Goal: Information Seeking & Learning: Check status

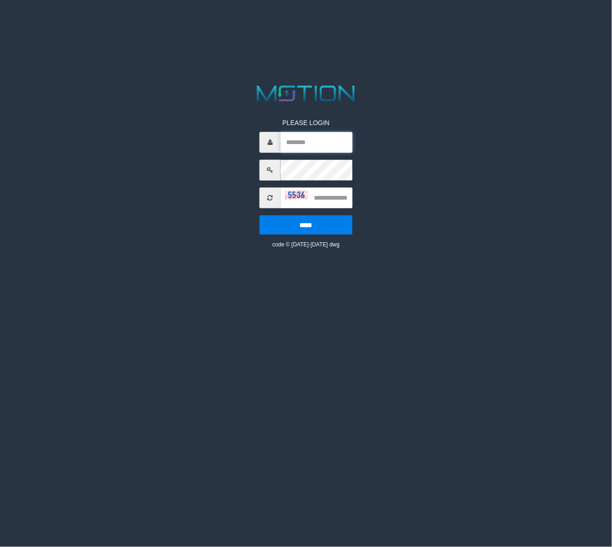
click at [322, 145] on input "text" at bounding box center [317, 142] width 72 height 21
type input "******"
click at [329, 202] on input "text" at bounding box center [317, 197] width 72 height 21
type input "****"
click at [260, 215] on input "*****" at bounding box center [306, 224] width 93 height 19
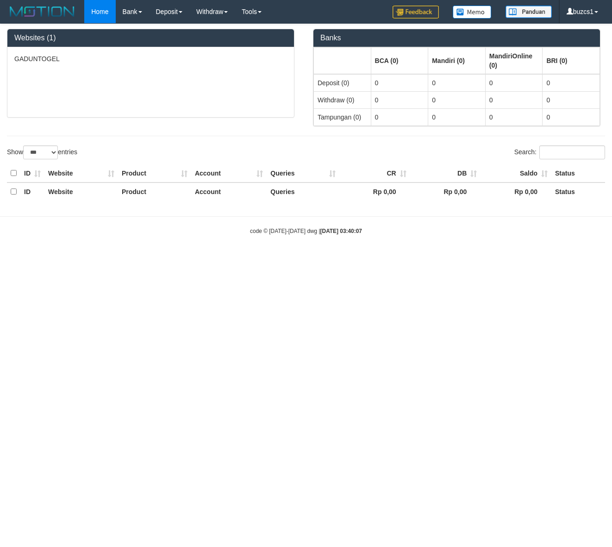
select select "***"
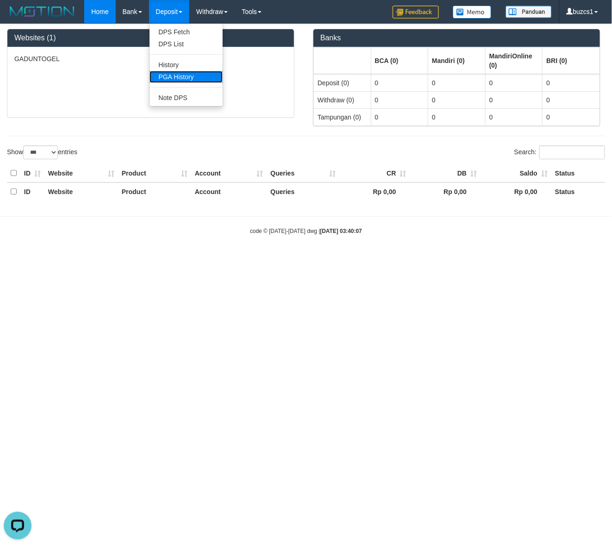
click at [183, 78] on link "PGA History" at bounding box center [186, 77] width 73 height 12
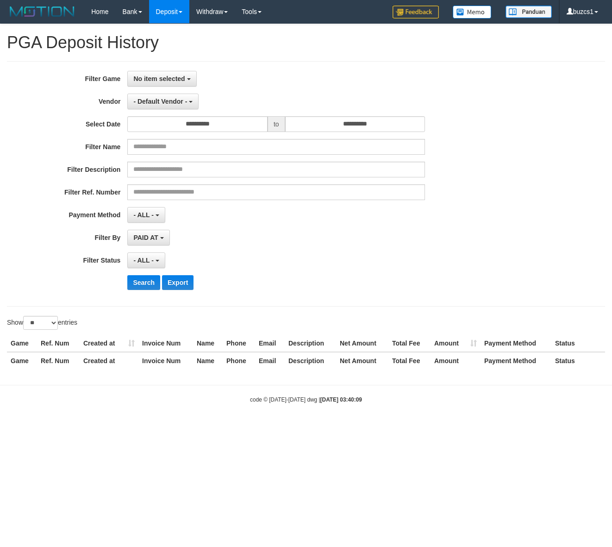
select select
select select "**"
click at [175, 74] on button "No item selected" at bounding box center [161, 79] width 69 height 16
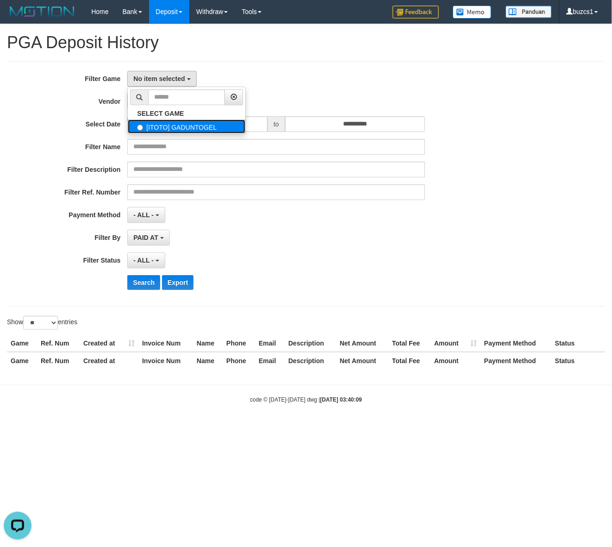
click at [171, 126] on label "[ITOTO] GADUNTOGEL" at bounding box center [187, 126] width 118 height 14
select select "****"
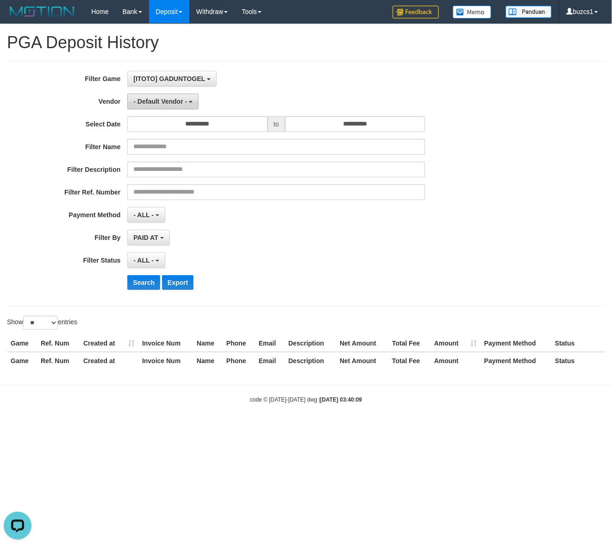
click at [165, 102] on span "- Default Vendor -" at bounding box center [160, 101] width 54 height 7
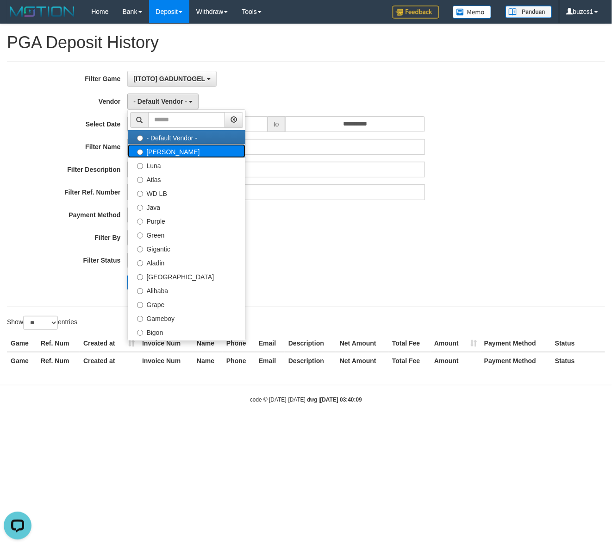
click at [161, 149] on label "Lucy" at bounding box center [187, 151] width 118 height 14
select select "**********"
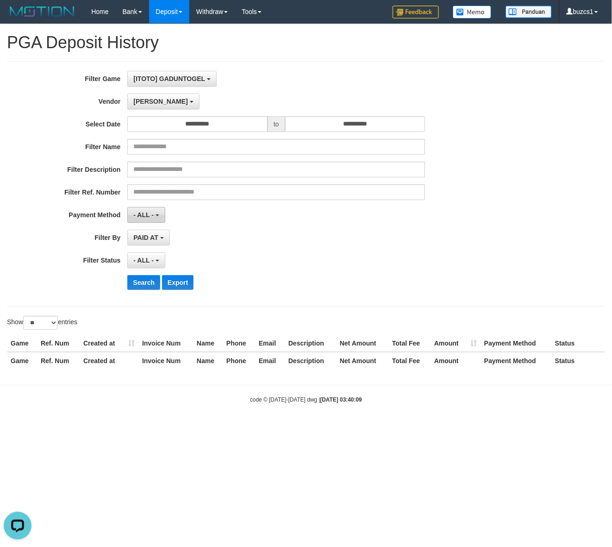
drag, startPoint x: 144, startPoint y: 201, endPoint x: 144, endPoint y: 210, distance: 9.3
click at [144, 209] on div "**********" at bounding box center [255, 184] width 510 height 226
click at [149, 218] on button "- ALL -" at bounding box center [146, 215] width 38 height 16
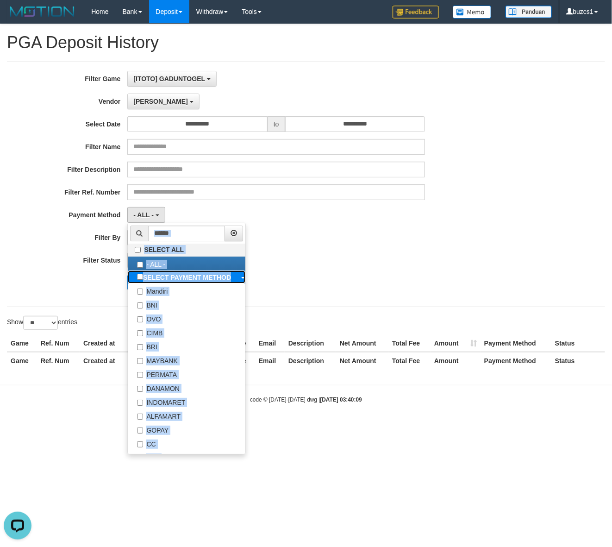
click at [171, 279] on b "SELECT PAYMENT METHOD" at bounding box center [187, 277] width 88 height 7
select select "*********"
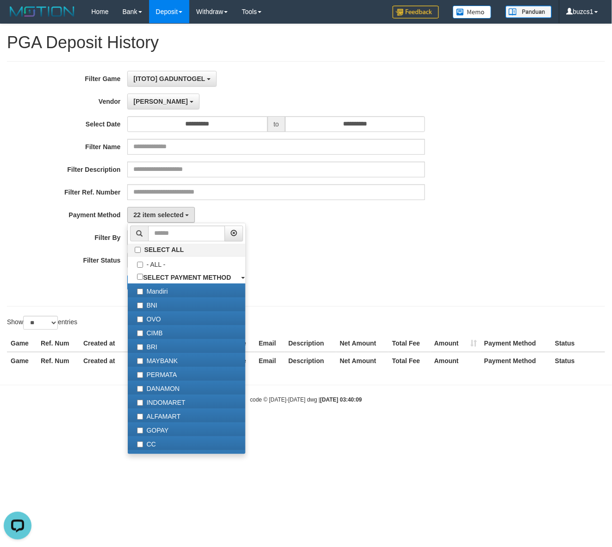
drag, startPoint x: 373, startPoint y: 256, endPoint x: 311, endPoint y: 262, distance: 62.4
click at [372, 256] on div "- ALL - SELECT ALL - ALL - SELECT STATUS PENDING/UNPAID PAID CANCELED EXPIRED" at bounding box center [276, 260] width 298 height 16
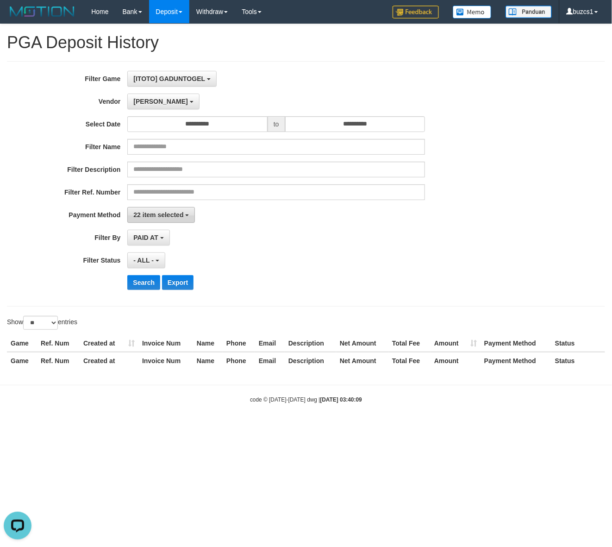
click at [156, 210] on button "22 item selected" at bounding box center [161, 215] width 68 height 16
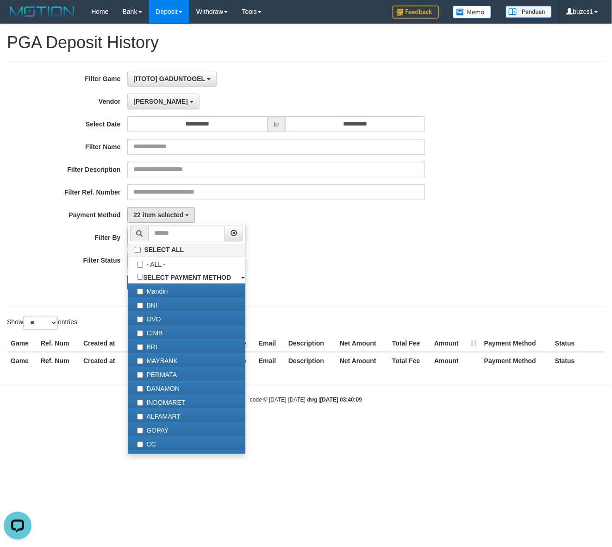
click at [371, 257] on div "- ALL - SELECT ALL - ALL - SELECT STATUS PENDING/UNPAID PAID CANCELED EXPIRED" at bounding box center [276, 260] width 298 height 16
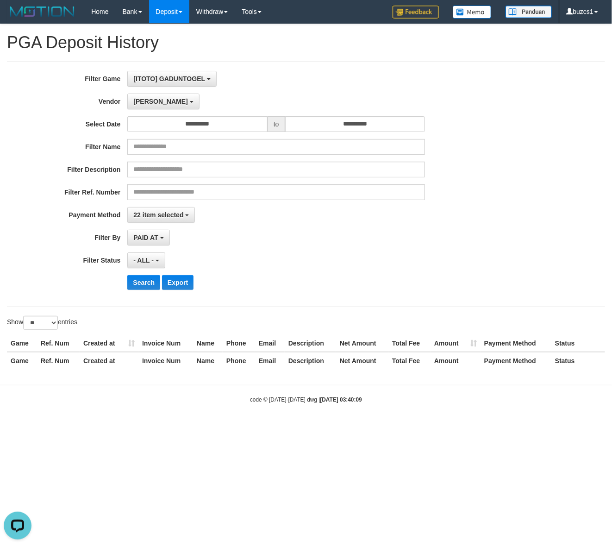
click at [156, 252] on div "**********" at bounding box center [255, 184] width 510 height 226
click at [149, 265] on button "- ALL -" at bounding box center [146, 260] width 38 height 16
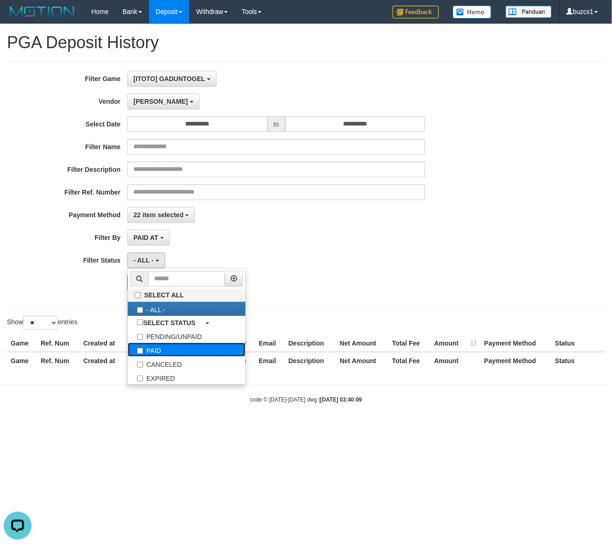
click at [163, 351] on label "PAID" at bounding box center [187, 350] width 118 height 14
select select "*"
click at [301, 232] on div "PAID AT PAID AT CREATED AT" at bounding box center [276, 238] width 298 height 16
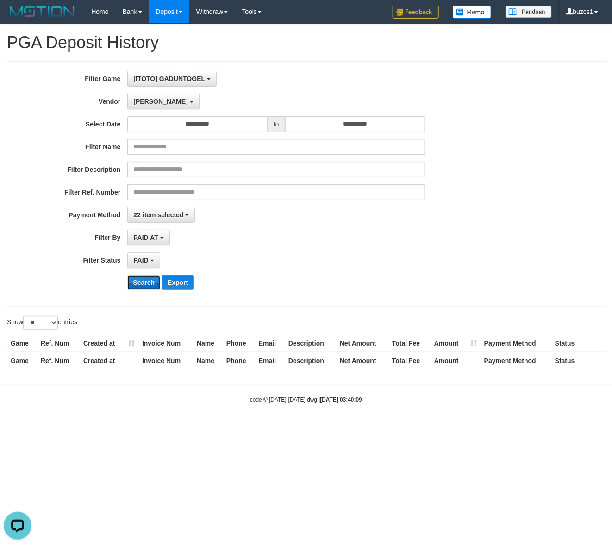
click at [147, 282] on button "Search" at bounding box center [143, 282] width 33 height 15
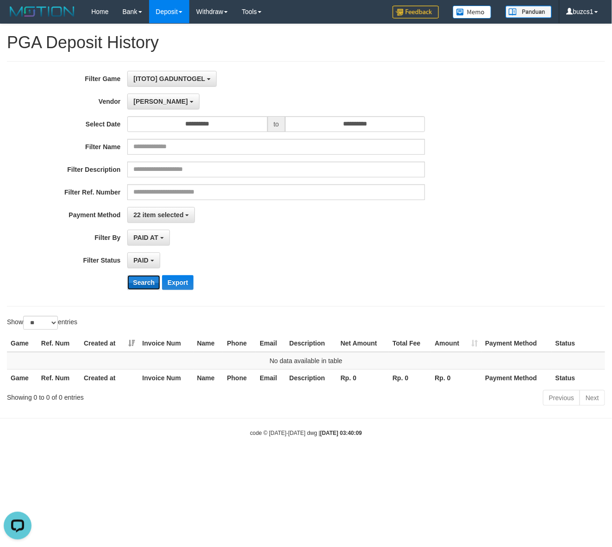
click at [151, 284] on button "Search" at bounding box center [143, 282] width 33 height 15
click at [151, 280] on button "Search" at bounding box center [143, 282] width 33 height 15
click at [170, 75] on span "[ITOTO] GADUNTOGEL" at bounding box center [169, 78] width 72 height 7
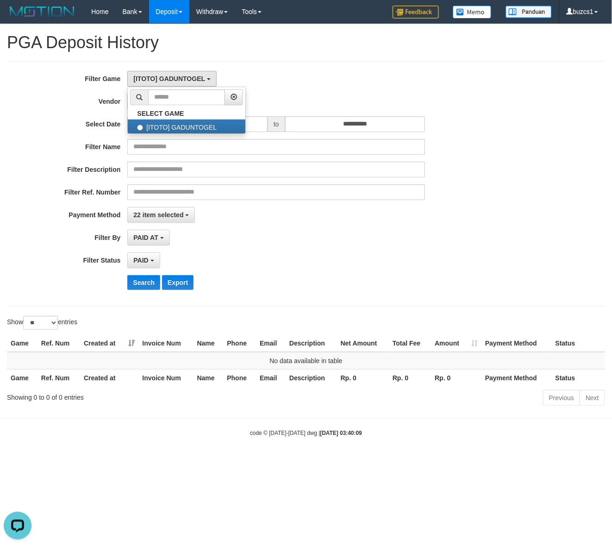
click at [270, 290] on div "Search Export" at bounding box center [318, 282] width 383 height 15
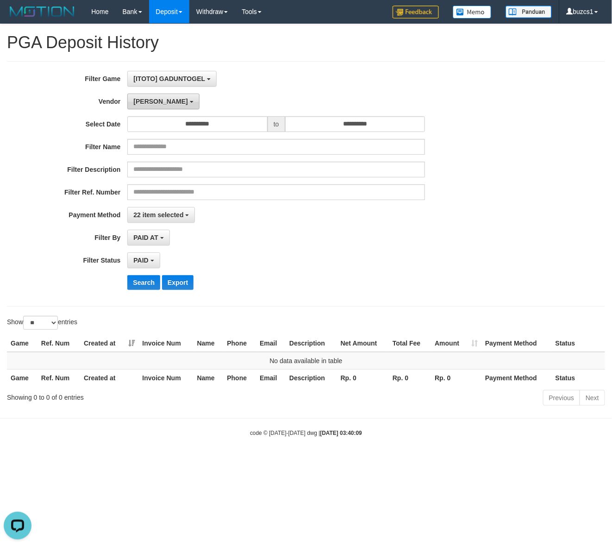
click at [146, 107] on button "Lucy" at bounding box center [163, 102] width 72 height 16
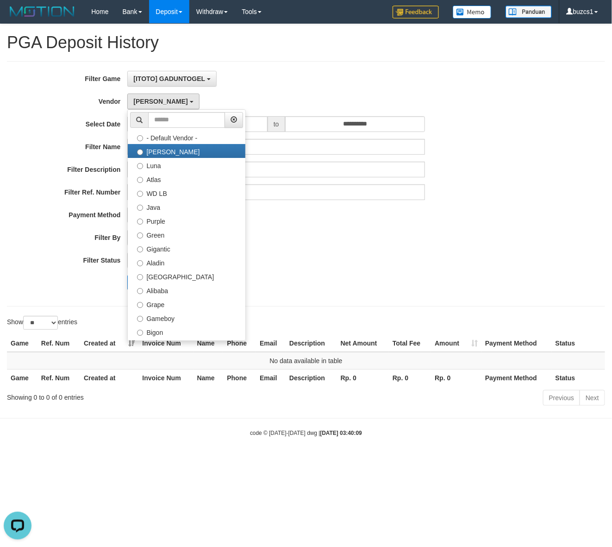
drag, startPoint x: 316, startPoint y: 245, endPoint x: 225, endPoint y: 278, distance: 96.8
click at [316, 249] on div "**********" at bounding box center [255, 184] width 510 height 226
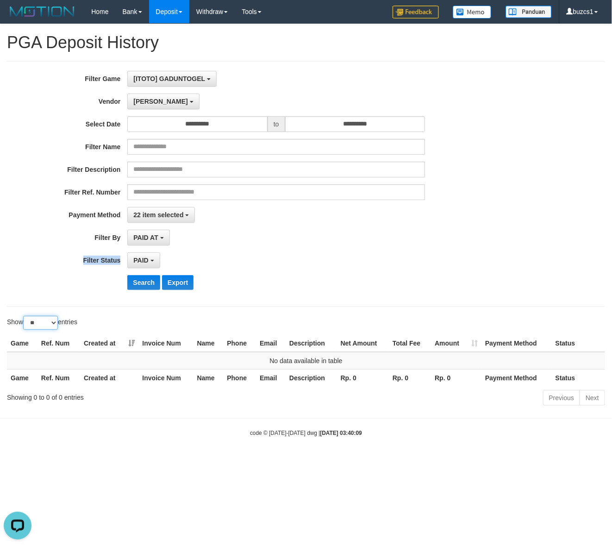
click at [42, 325] on select "** ** ** ***" at bounding box center [40, 323] width 35 height 14
select select "***"
click at [25, 317] on select "** ** ** ***" at bounding box center [40, 323] width 35 height 14
click at [149, 279] on button "Search" at bounding box center [143, 282] width 33 height 15
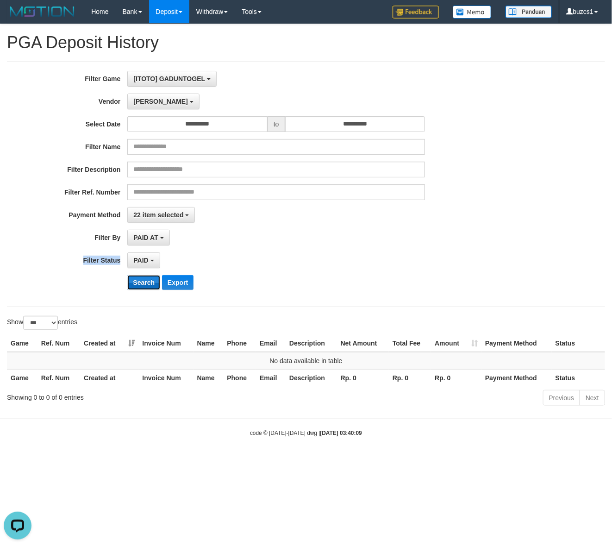
click at [149, 279] on button "Search" at bounding box center [143, 282] width 33 height 15
click at [139, 107] on button "Lucy" at bounding box center [163, 102] width 72 height 16
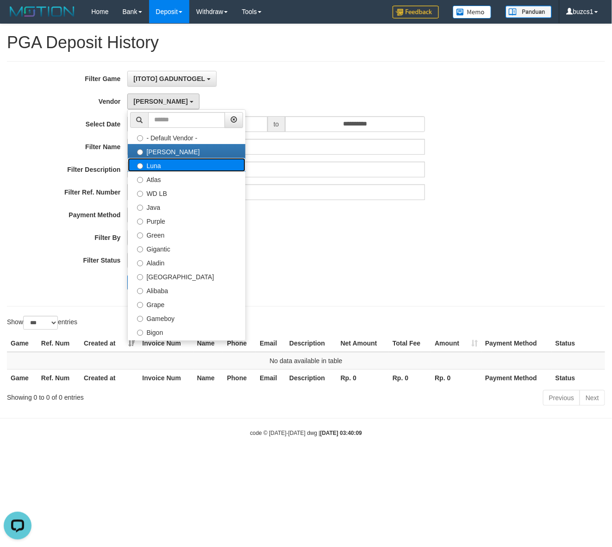
drag, startPoint x: 157, startPoint y: 165, endPoint x: 144, endPoint y: 241, distance: 77.0
click at [156, 165] on label "Luna" at bounding box center [187, 165] width 118 height 14
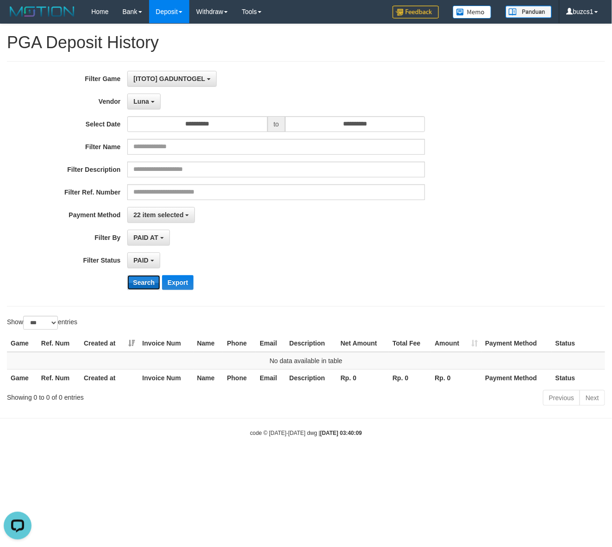
click at [144, 283] on button "Search" at bounding box center [143, 282] width 33 height 15
click at [147, 102] on span "Luna" at bounding box center [140, 101] width 15 height 7
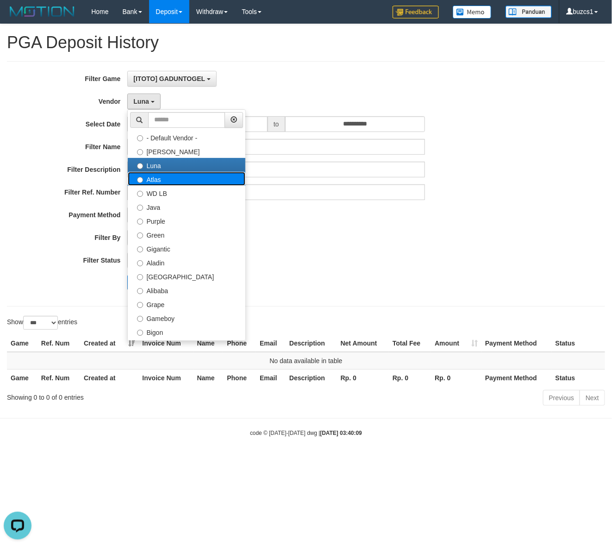
click at [159, 181] on label "Atlas" at bounding box center [187, 179] width 118 height 14
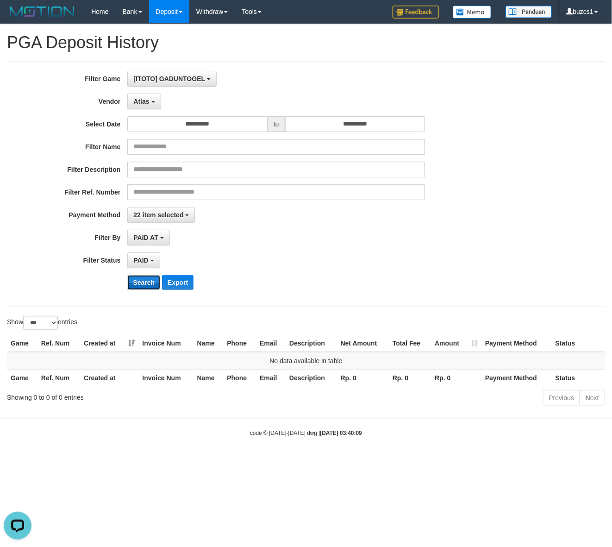
click at [139, 285] on button "Search" at bounding box center [143, 282] width 33 height 15
click at [147, 101] on span "Atlas" at bounding box center [141, 101] width 16 height 7
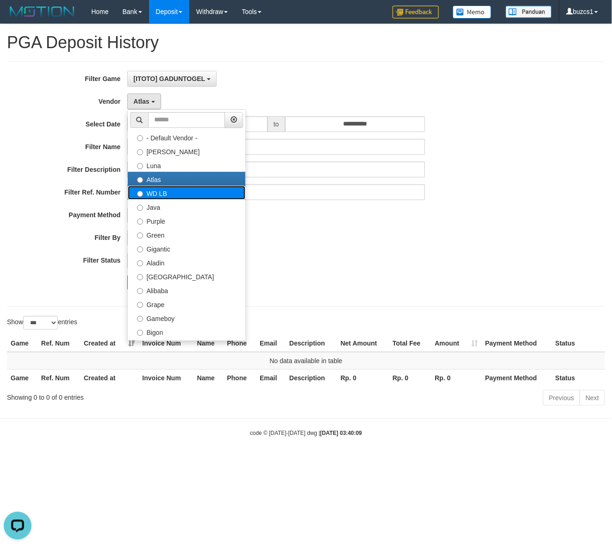
click at [155, 190] on label "WD LB" at bounding box center [187, 193] width 118 height 14
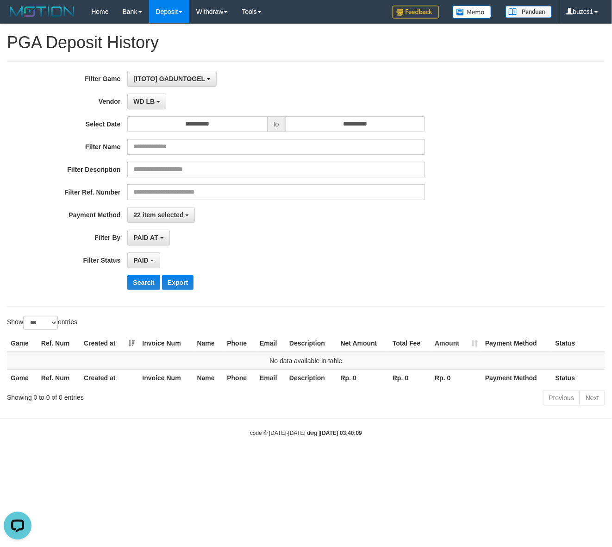
click at [141, 275] on div "**********" at bounding box center [255, 184] width 510 height 226
click at [141, 274] on div "**********" at bounding box center [255, 184] width 510 height 226
click at [146, 280] on button "Search" at bounding box center [143, 282] width 33 height 15
drag, startPoint x: 151, startPoint y: 101, endPoint x: 191, endPoint y: 209, distance: 115.6
click at [149, 101] on span "WD LB" at bounding box center [143, 101] width 21 height 7
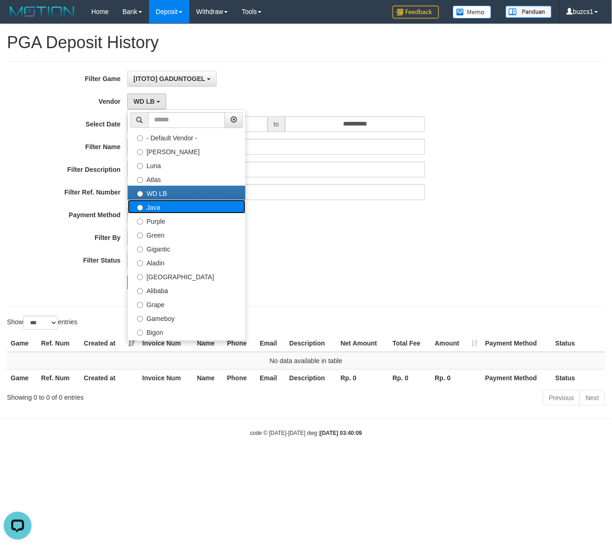
click at [154, 210] on label "Java" at bounding box center [187, 207] width 118 height 14
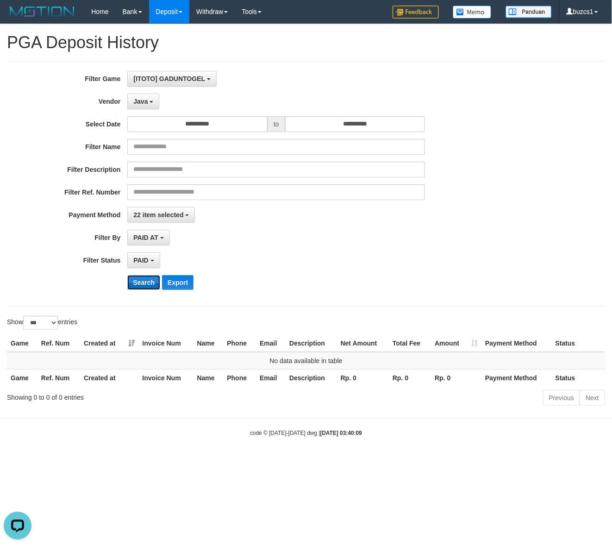
click at [151, 285] on button "Search" at bounding box center [143, 282] width 33 height 15
click at [153, 283] on button "Search" at bounding box center [143, 282] width 33 height 15
click at [139, 107] on button "Java" at bounding box center [143, 102] width 32 height 16
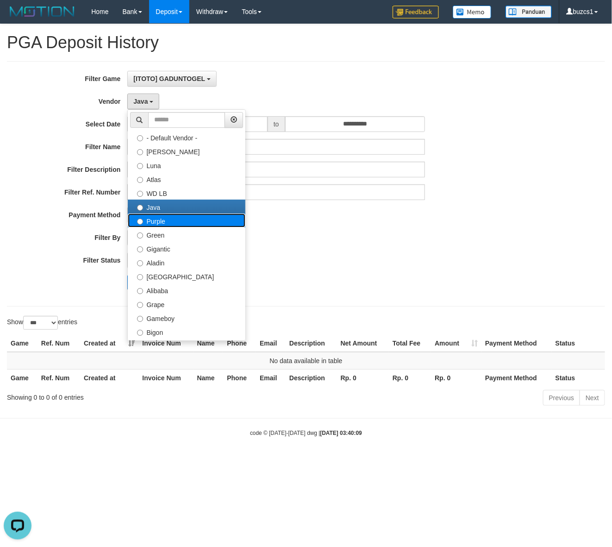
click at [164, 220] on label "Purple" at bounding box center [187, 221] width 118 height 14
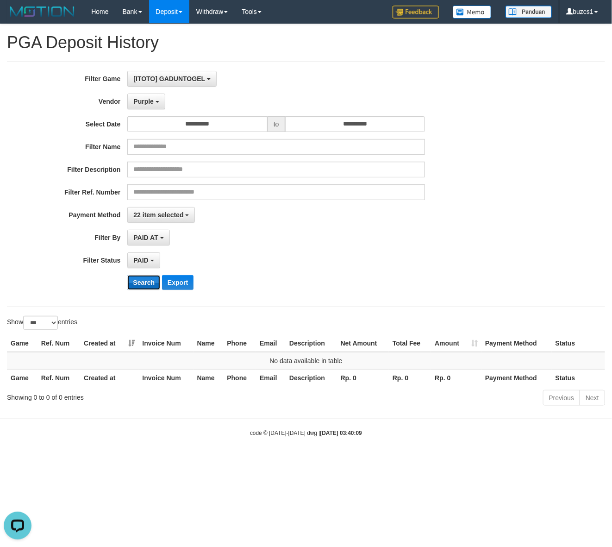
click at [136, 283] on button "Search" at bounding box center [143, 282] width 33 height 15
click at [147, 103] on span "Purple" at bounding box center [143, 101] width 20 height 7
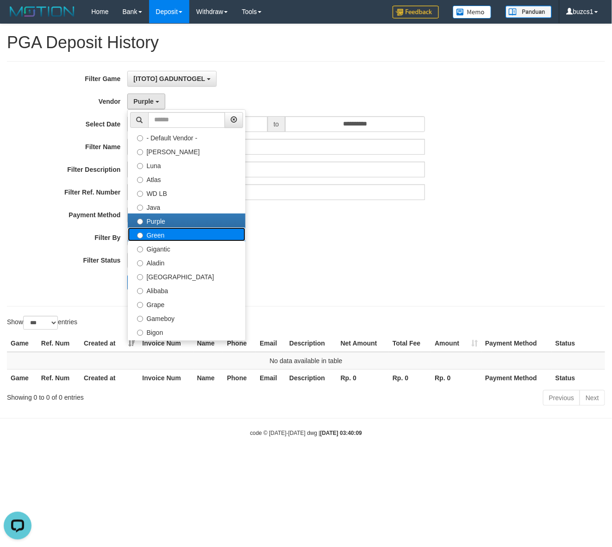
click at [170, 235] on label "Green" at bounding box center [187, 234] width 118 height 14
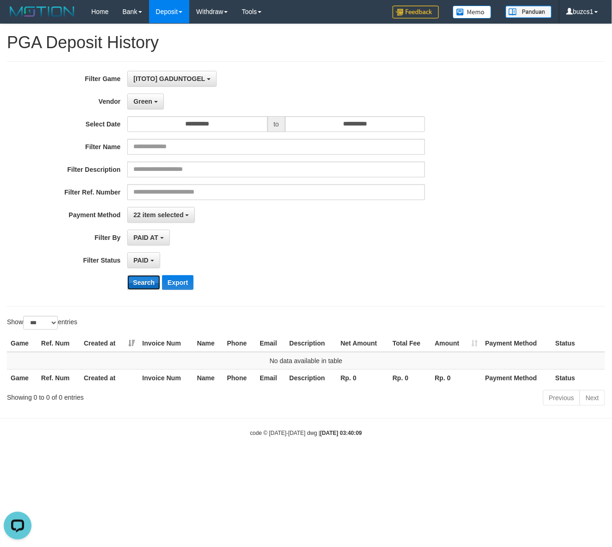
click at [144, 279] on button "Search" at bounding box center [143, 282] width 33 height 15
click at [144, 281] on button "Search" at bounding box center [143, 282] width 33 height 15
click at [144, 102] on span "Green" at bounding box center [142, 101] width 19 height 7
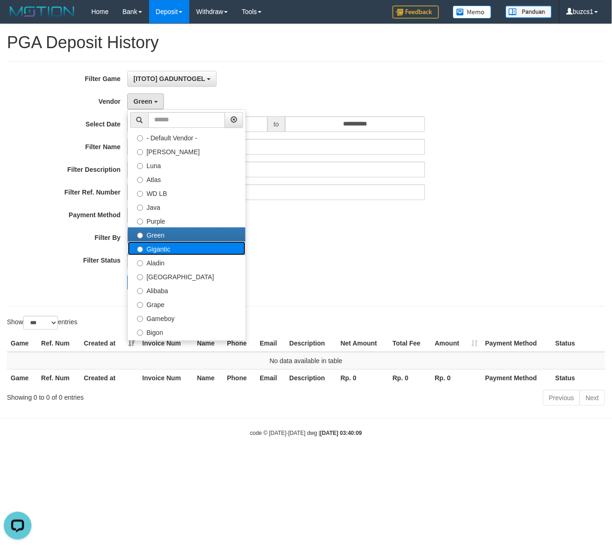
click at [167, 249] on label "Gigantic" at bounding box center [187, 248] width 118 height 14
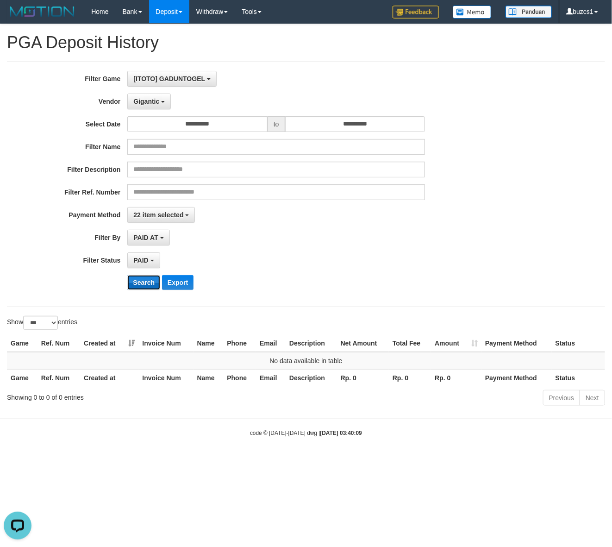
click at [146, 277] on button "Search" at bounding box center [143, 282] width 33 height 15
click at [148, 289] on button "Search" at bounding box center [143, 282] width 33 height 15
click at [143, 96] on button "Gigantic" at bounding box center [149, 102] width 44 height 16
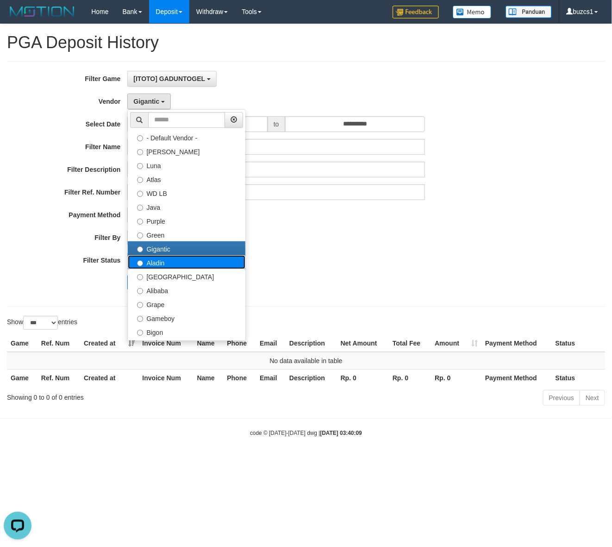
click at [160, 265] on label "Aladin" at bounding box center [187, 262] width 118 height 14
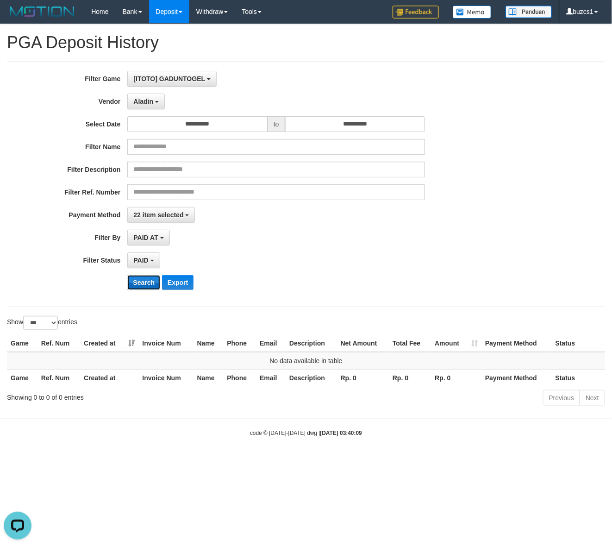
click at [154, 286] on button "Search" at bounding box center [143, 282] width 33 height 15
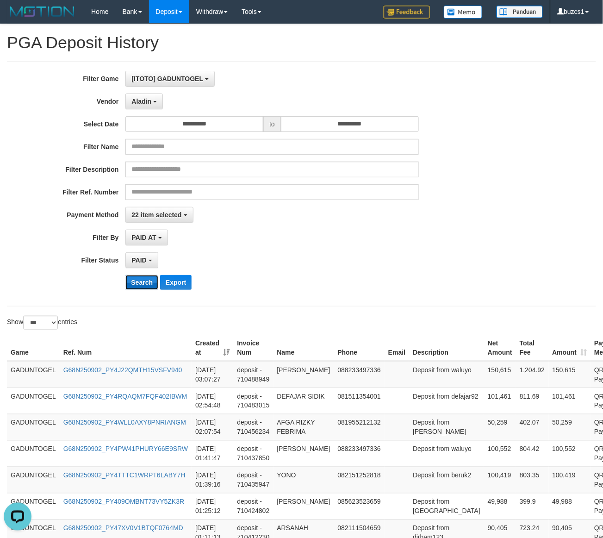
click at [154, 286] on button "Search" at bounding box center [142, 282] width 33 height 15
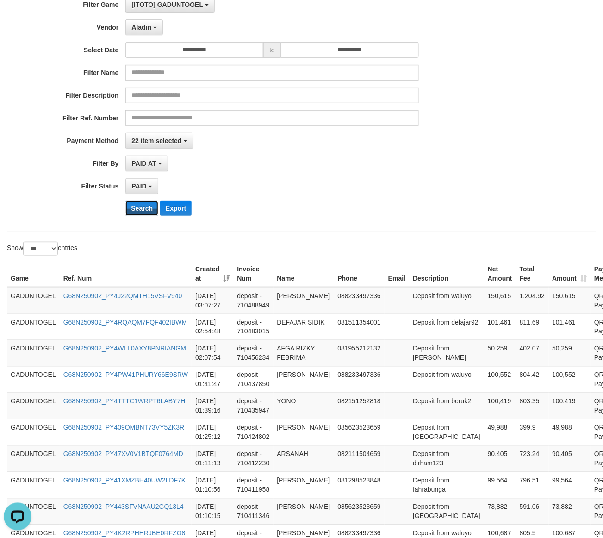
scroll to position [0, 0]
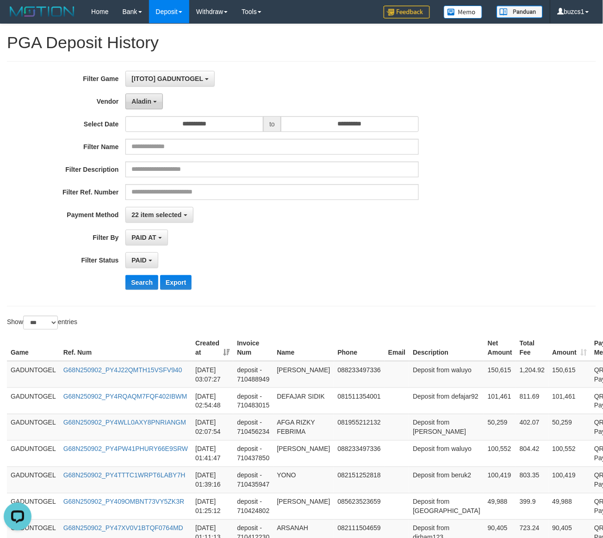
click at [130, 100] on button "Aladin" at bounding box center [145, 102] width 38 height 16
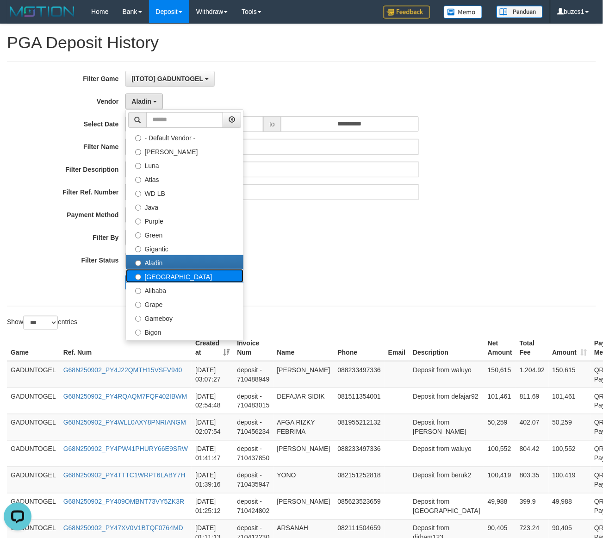
click at [139, 273] on label "Dubai" at bounding box center [185, 276] width 118 height 14
select select "**********"
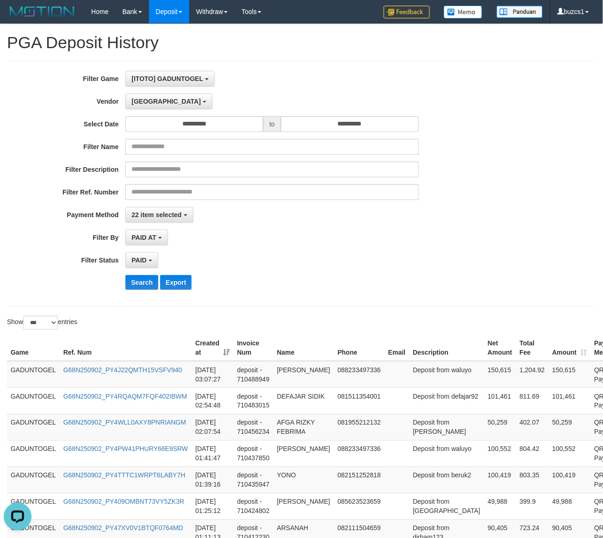
click at [144, 271] on div "**********" at bounding box center [251, 184] width 503 height 226
click at [141, 279] on button "Search" at bounding box center [142, 282] width 33 height 15
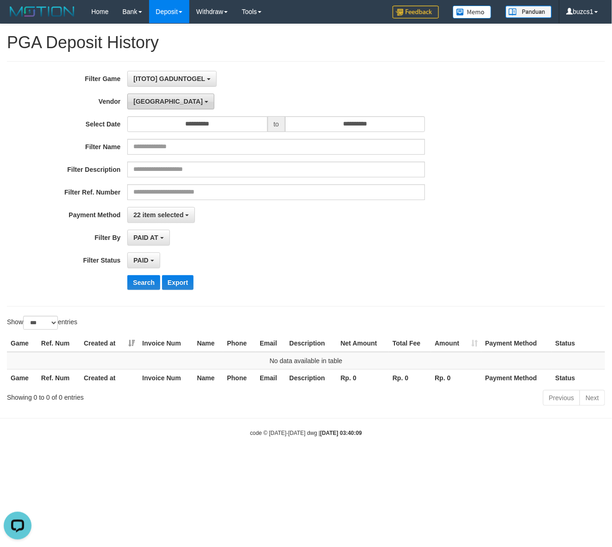
click at [144, 103] on span "Dubai" at bounding box center [167, 101] width 69 height 7
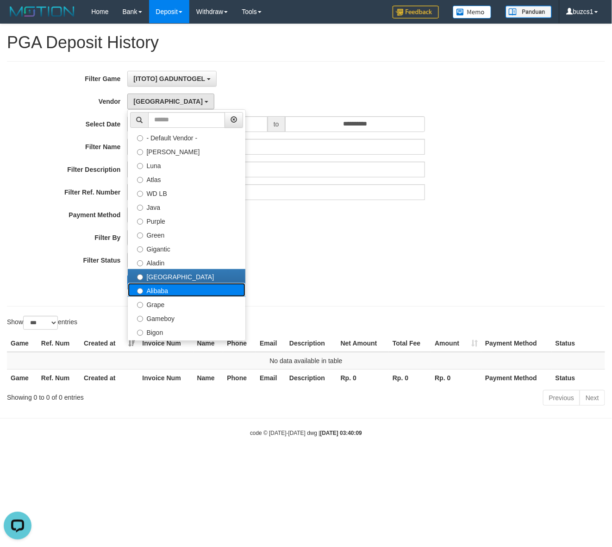
click at [158, 292] on label "Alibaba" at bounding box center [187, 290] width 118 height 14
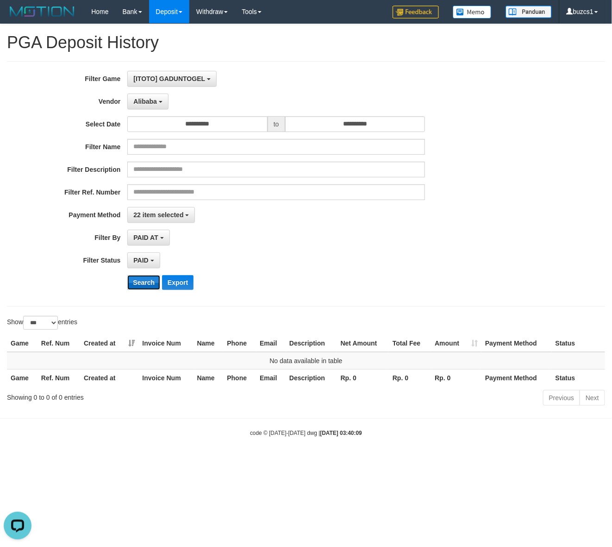
click at [134, 288] on button "Search" at bounding box center [143, 282] width 33 height 15
click at [135, 286] on button "Search" at bounding box center [143, 282] width 33 height 15
click at [146, 105] on span "Alibaba" at bounding box center [145, 101] width 24 height 7
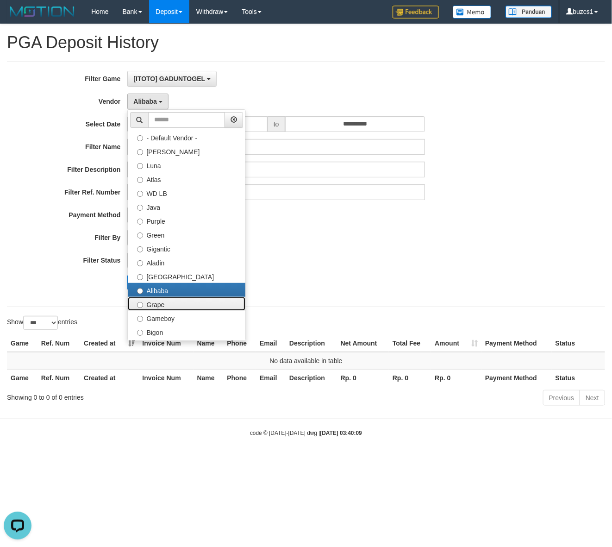
click at [156, 304] on label "Grape" at bounding box center [187, 304] width 118 height 14
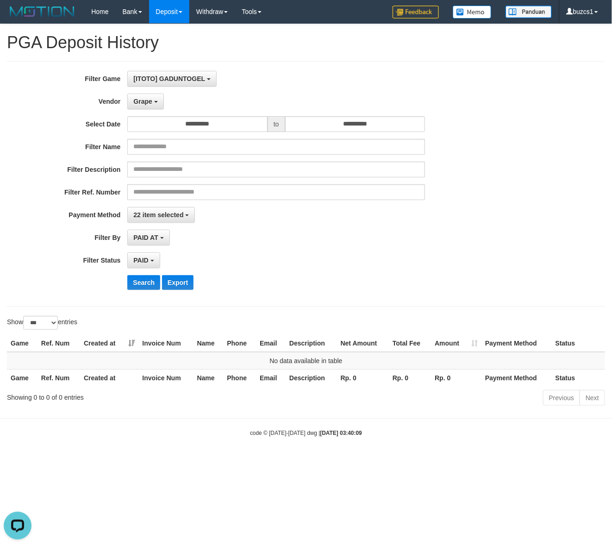
click at [144, 272] on div "**********" at bounding box center [255, 184] width 510 height 226
click at [146, 281] on button "Search" at bounding box center [143, 282] width 33 height 15
click at [143, 290] on button "Search" at bounding box center [143, 282] width 33 height 15
click at [144, 103] on span "Grape" at bounding box center [142, 101] width 19 height 7
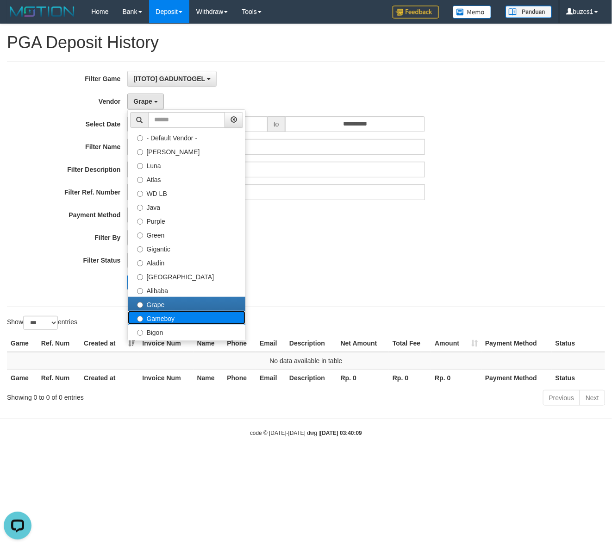
click at [157, 319] on label "Gameboy" at bounding box center [187, 318] width 118 height 14
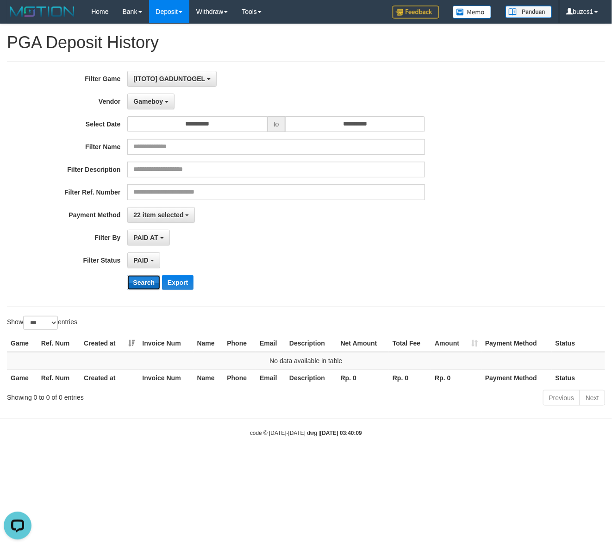
click at [142, 282] on button "Search" at bounding box center [143, 282] width 33 height 15
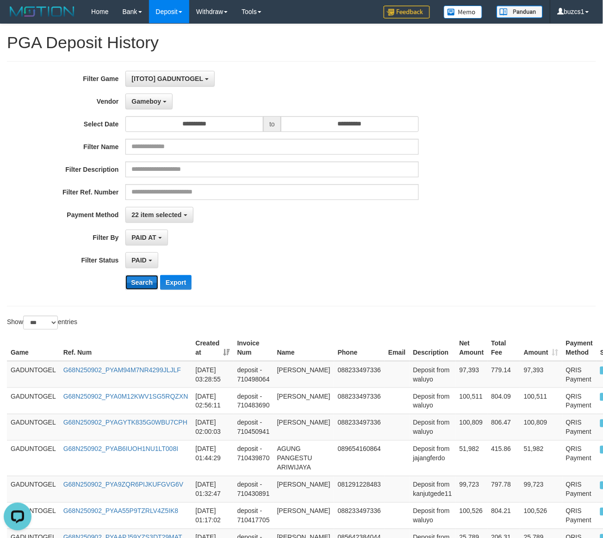
click at [142, 282] on button "Search" at bounding box center [142, 282] width 33 height 15
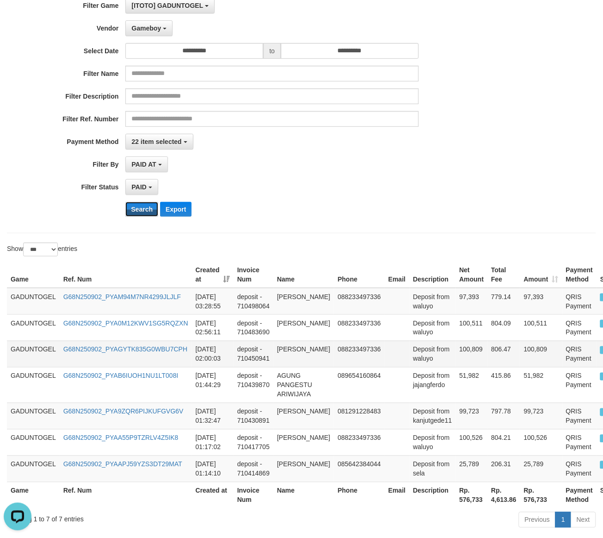
scroll to position [119, 0]
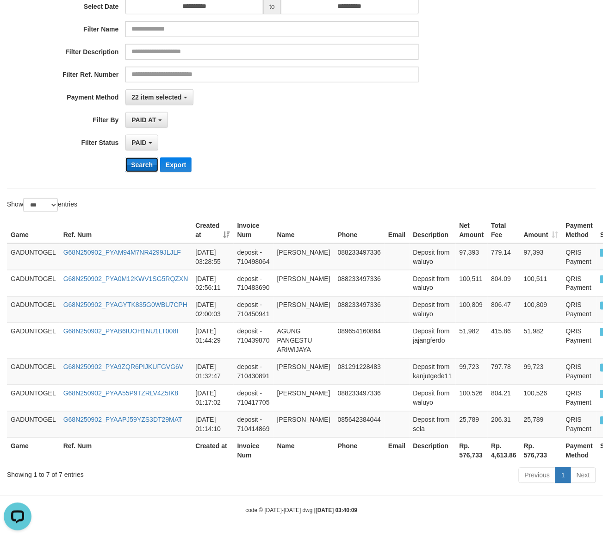
click at [143, 161] on button "Search" at bounding box center [142, 164] width 33 height 15
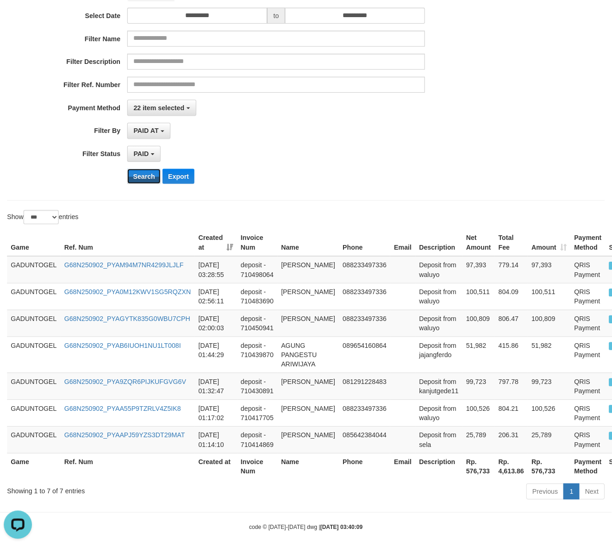
scroll to position [0, 0]
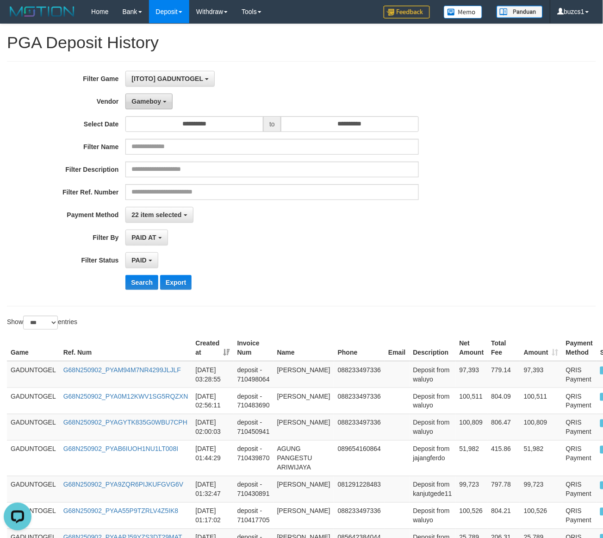
click at [132, 97] on button "Gameboy" at bounding box center [149, 102] width 47 height 16
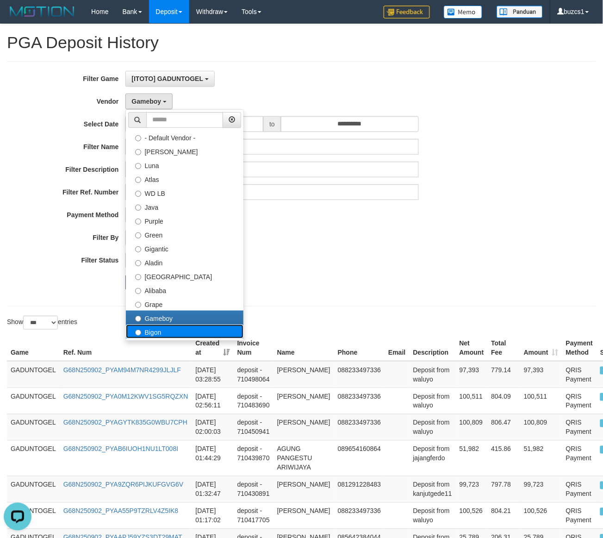
click at [155, 333] on label "Bigon" at bounding box center [185, 332] width 118 height 14
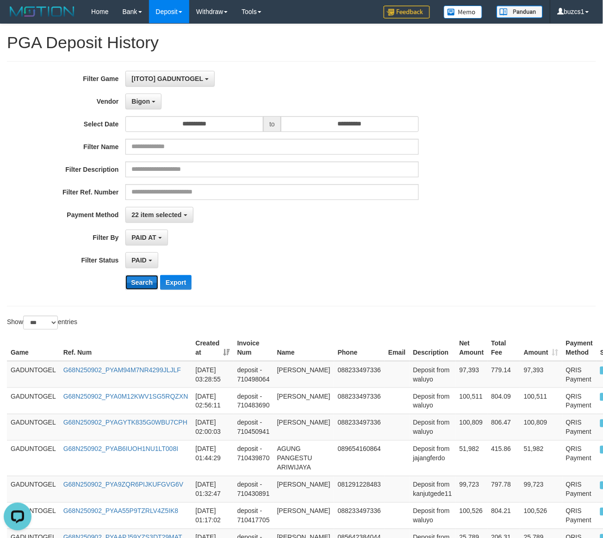
click at [144, 288] on button "Search" at bounding box center [142, 282] width 33 height 15
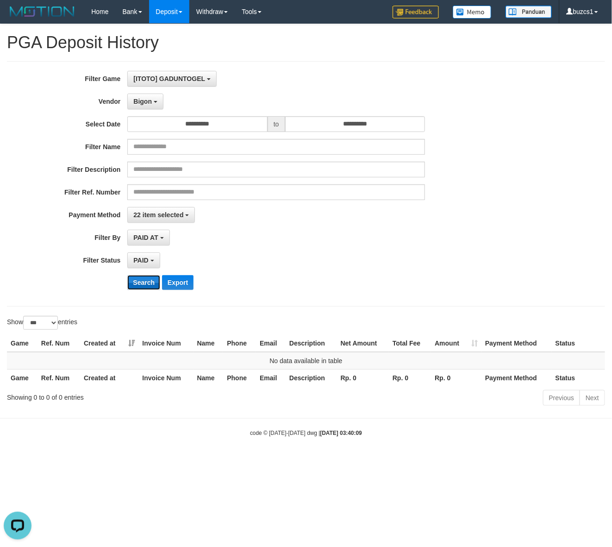
click at [144, 287] on button "Search" at bounding box center [143, 282] width 33 height 15
click at [144, 110] on div "**********" at bounding box center [255, 184] width 510 height 226
click at [145, 109] on button "Bigon" at bounding box center [145, 102] width 36 height 16
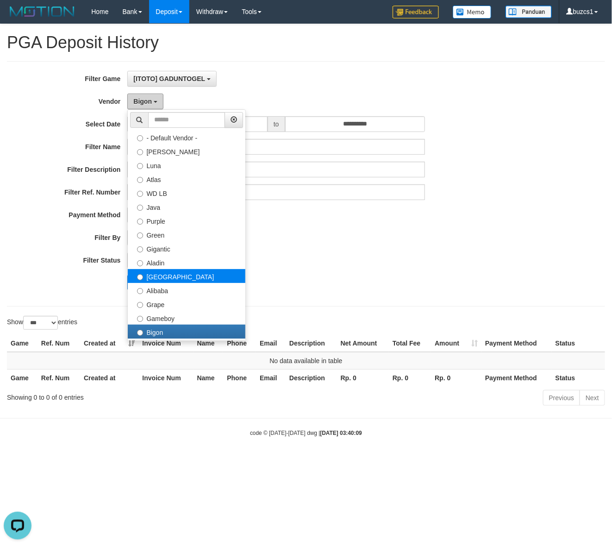
scroll to position [193, 0]
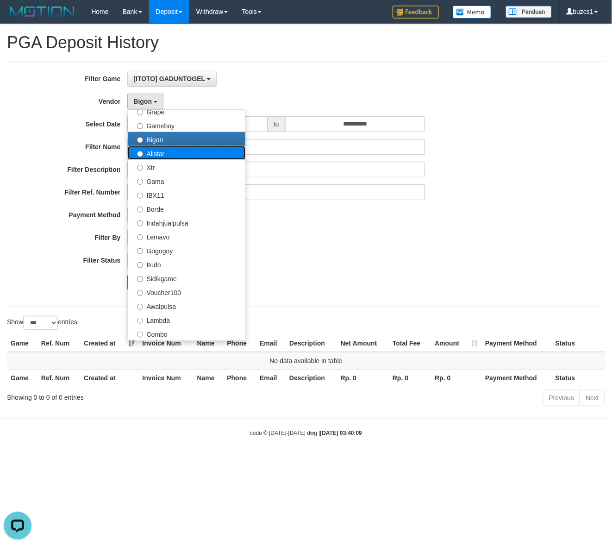
click at [151, 151] on label "Allstar" at bounding box center [187, 153] width 118 height 14
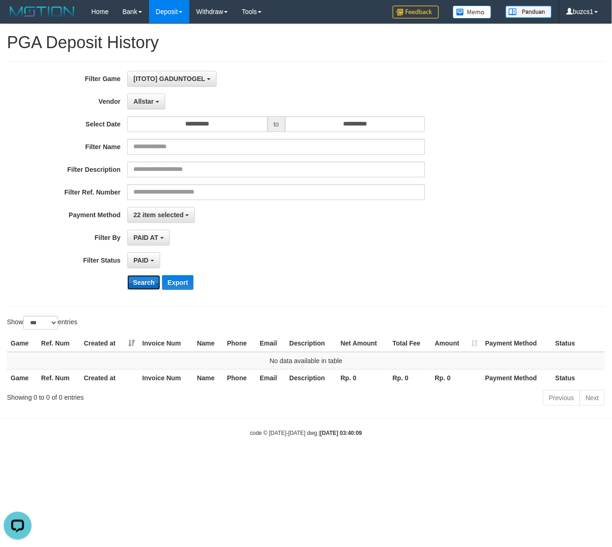
click at [140, 288] on button "Search" at bounding box center [143, 282] width 33 height 15
click at [141, 281] on button "Search" at bounding box center [143, 282] width 33 height 15
click at [138, 277] on button "Search" at bounding box center [143, 282] width 33 height 15
click at [144, 93] on div "**********" at bounding box center [255, 184] width 510 height 226
click at [137, 98] on button "Allstar" at bounding box center [146, 102] width 38 height 16
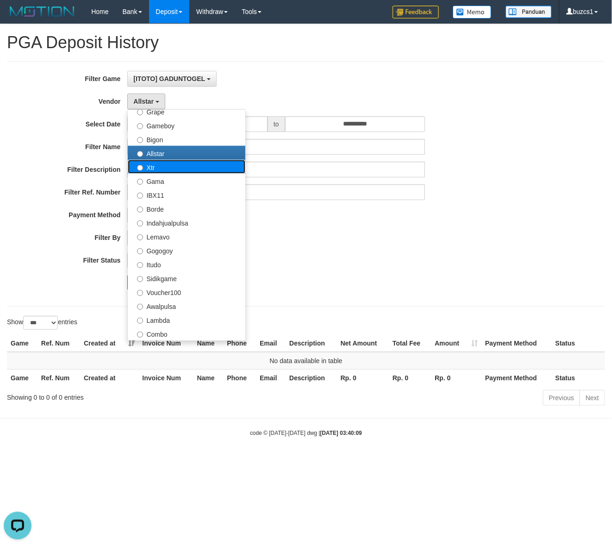
click at [152, 167] on label "Xtr" at bounding box center [187, 167] width 118 height 14
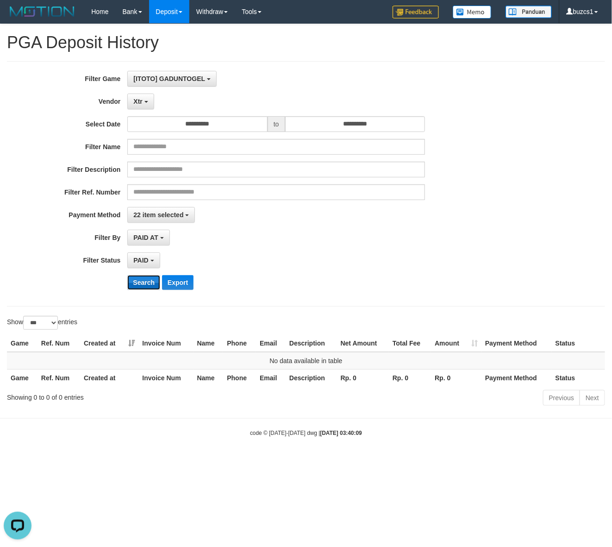
click at [131, 285] on button "Search" at bounding box center [143, 282] width 33 height 15
click at [132, 285] on button "Search" at bounding box center [143, 282] width 33 height 15
click at [142, 105] on span "Xtr" at bounding box center [137, 101] width 9 height 7
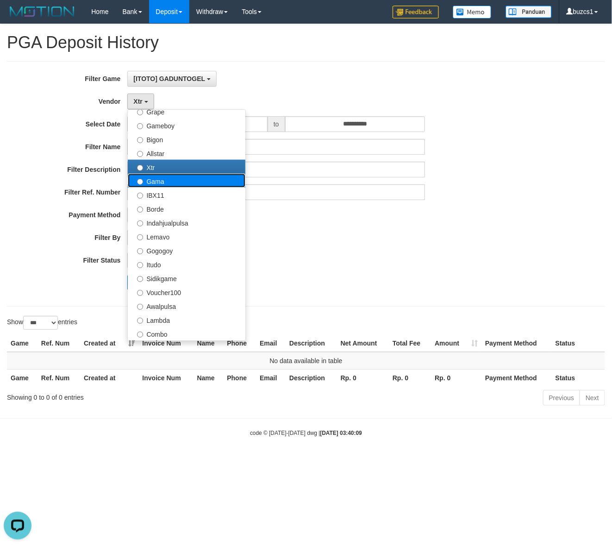
click at [149, 181] on label "Gama" at bounding box center [187, 181] width 118 height 14
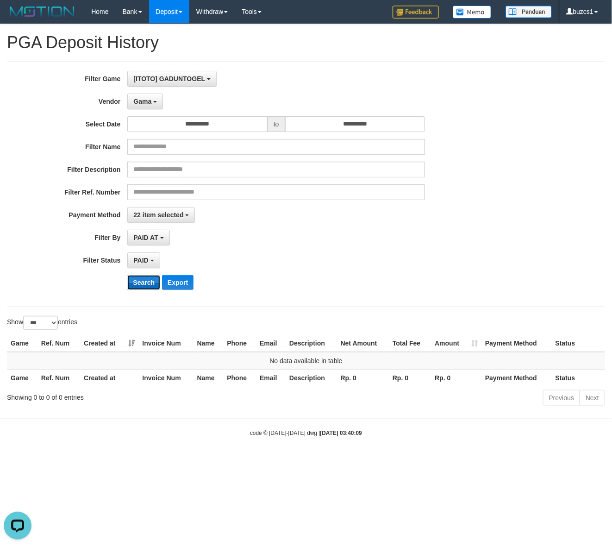
click at [140, 288] on button "Search" at bounding box center [143, 282] width 33 height 15
click at [147, 103] on span "Gama" at bounding box center [142, 101] width 18 height 7
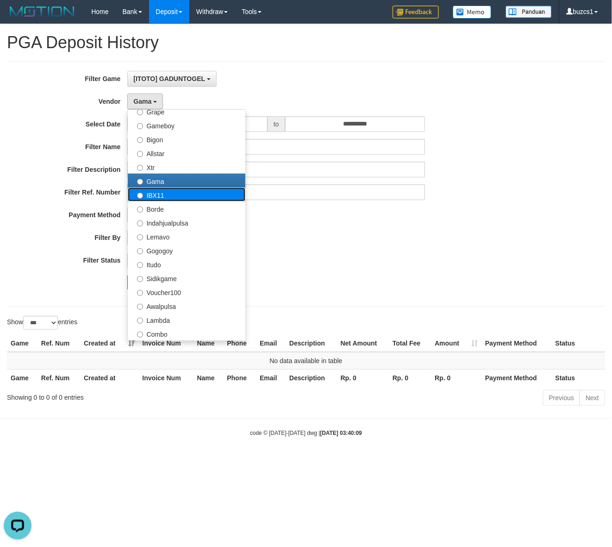
click at [156, 198] on label "IBX11" at bounding box center [187, 195] width 118 height 14
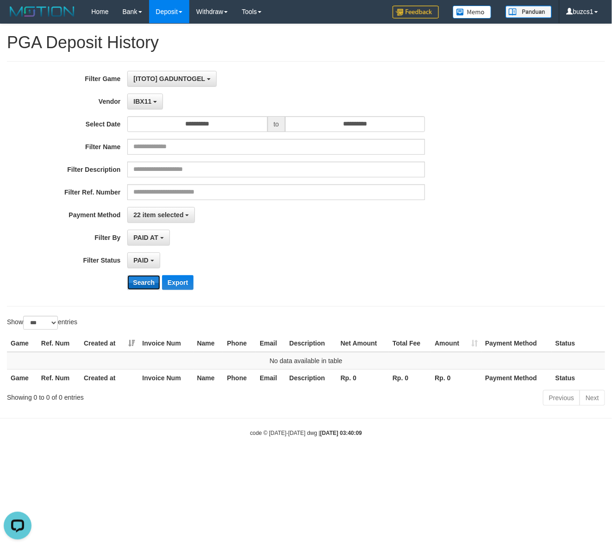
click at [140, 285] on button "Search" at bounding box center [143, 282] width 33 height 15
click at [146, 287] on button "Search" at bounding box center [143, 282] width 33 height 15
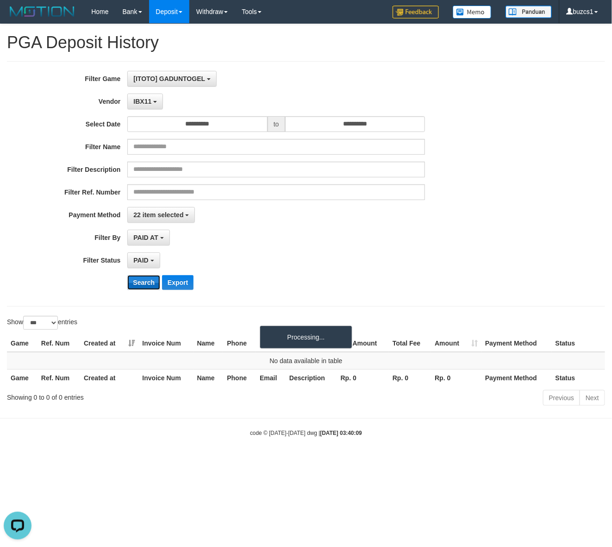
click at [146, 287] on button "Search" at bounding box center [143, 282] width 33 height 15
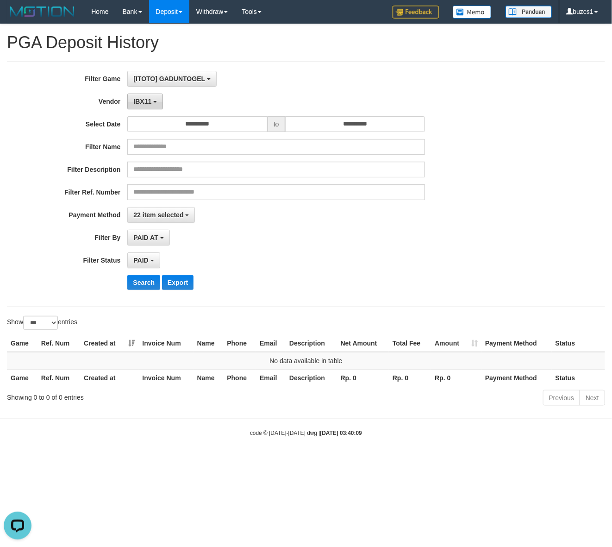
click at [151, 104] on button "IBX11" at bounding box center [145, 102] width 36 height 16
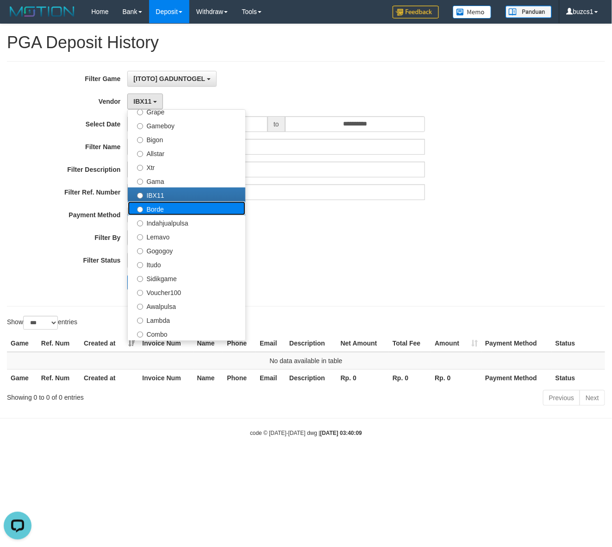
click at [158, 207] on label "Borde" at bounding box center [187, 208] width 118 height 14
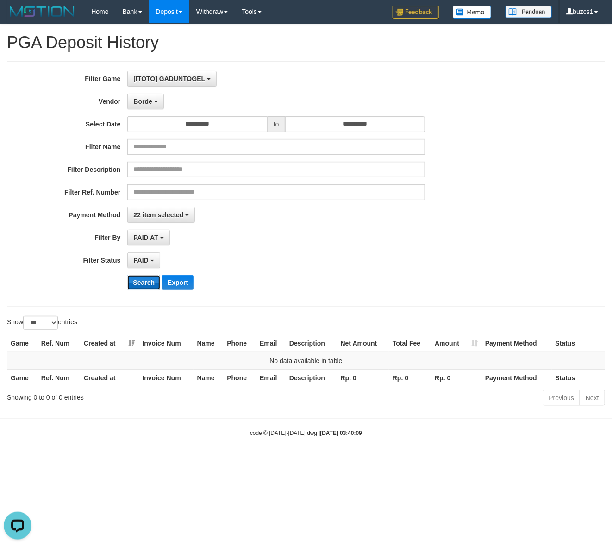
click at [140, 283] on button "Search" at bounding box center [143, 282] width 33 height 15
click at [140, 96] on button "Borde" at bounding box center [145, 102] width 36 height 16
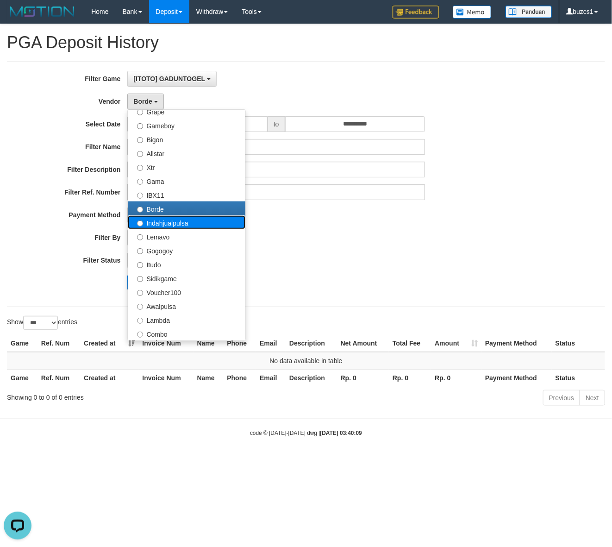
click at [167, 225] on label "Indahjualpulsa" at bounding box center [187, 222] width 118 height 14
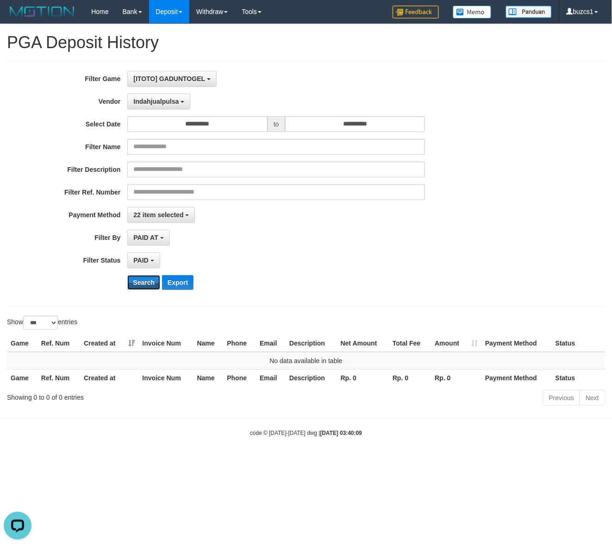
drag, startPoint x: 146, startPoint y: 288, endPoint x: 147, endPoint y: 293, distance: 5.3
click at [146, 288] on button "Search" at bounding box center [143, 282] width 33 height 15
click at [147, 293] on div "**********" at bounding box center [255, 184] width 510 height 226
click at [133, 285] on button "Search" at bounding box center [143, 282] width 33 height 15
click at [151, 97] on button "Indahjualpulsa" at bounding box center [158, 102] width 63 height 16
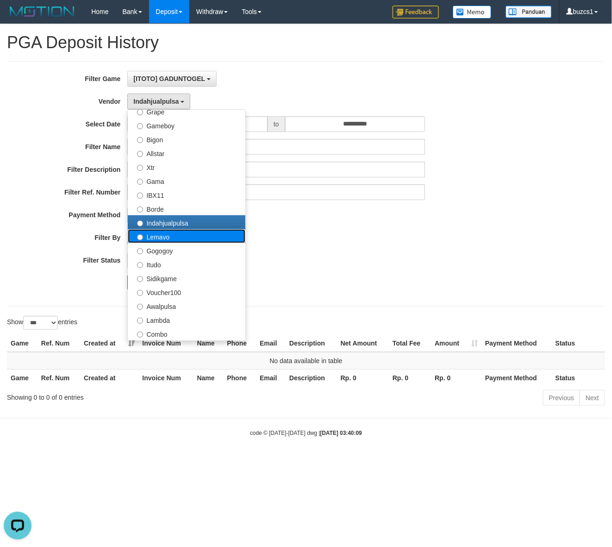
click at [163, 241] on label "Lemavo" at bounding box center [187, 236] width 118 height 14
select select "**********"
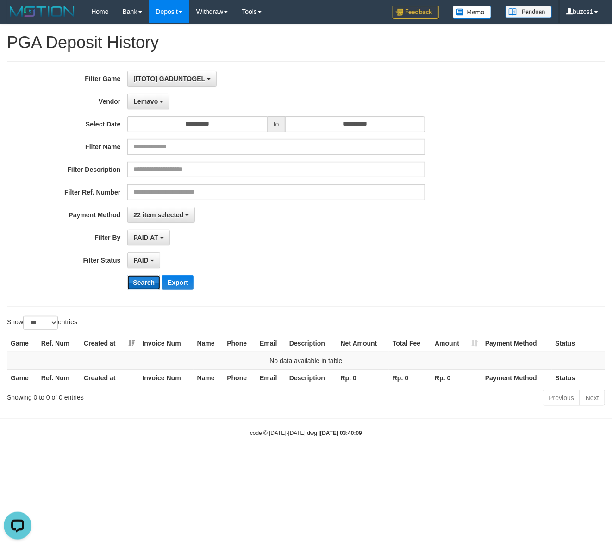
click at [143, 283] on button "Search" at bounding box center [143, 282] width 33 height 15
click at [144, 100] on span "Lemavo" at bounding box center [145, 101] width 25 height 7
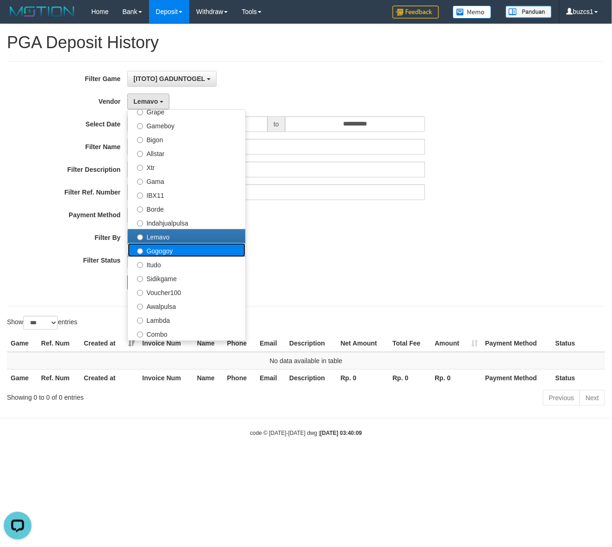
click at [152, 254] on label "Gogogoy" at bounding box center [187, 250] width 118 height 14
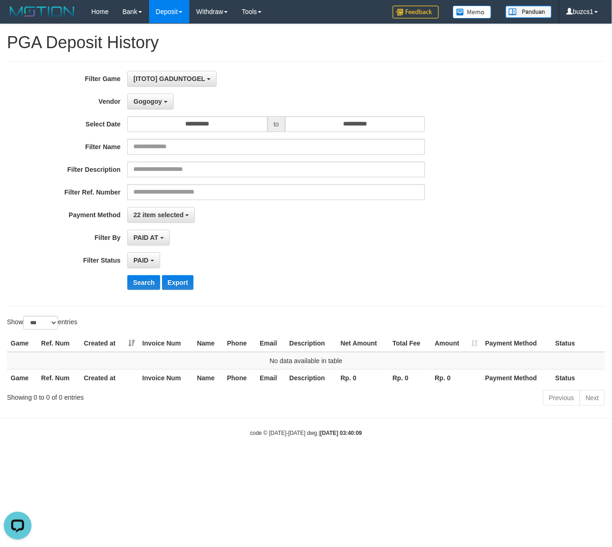
click at [144, 295] on div "**********" at bounding box center [255, 184] width 510 height 226
click at [144, 279] on button "Search" at bounding box center [143, 282] width 33 height 15
click at [144, 283] on button "Search" at bounding box center [143, 282] width 33 height 15
click at [163, 99] on button "Gogogoy" at bounding box center [150, 102] width 46 height 16
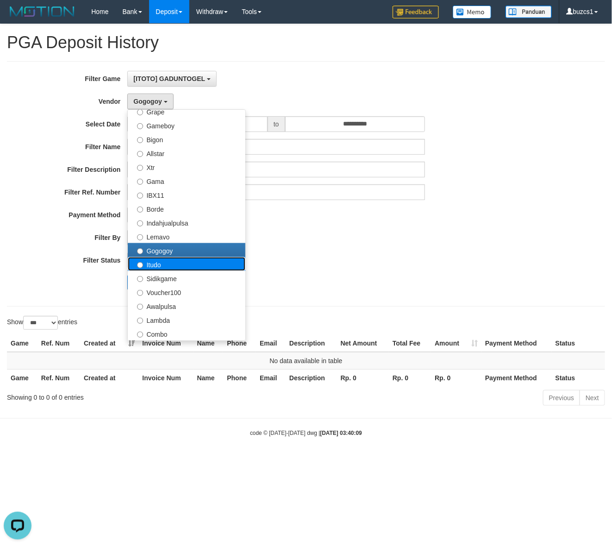
click at [149, 269] on label "Itudo" at bounding box center [187, 264] width 118 height 14
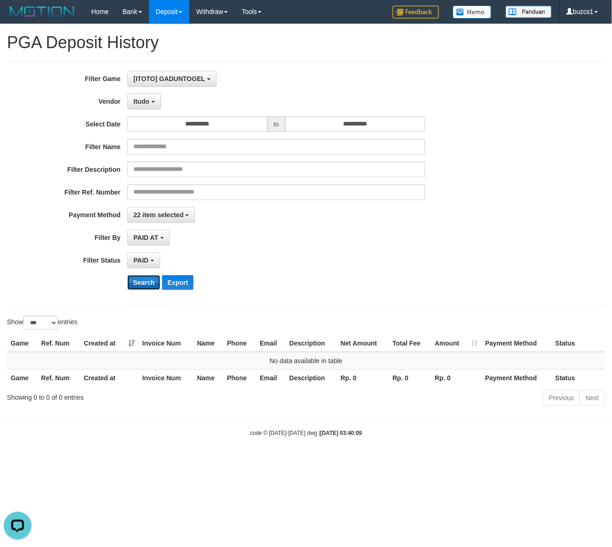
click at [148, 279] on button "Search" at bounding box center [143, 282] width 33 height 15
click at [146, 285] on button "Search" at bounding box center [143, 282] width 33 height 15
click at [145, 109] on div "**********" at bounding box center [255, 184] width 510 height 226
click at [144, 107] on button "Itudo" at bounding box center [143, 102] width 33 height 16
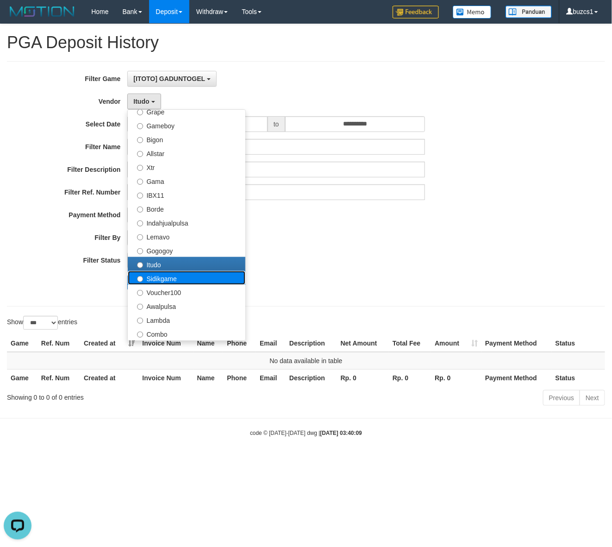
click at [168, 282] on label "Sidikgame" at bounding box center [187, 278] width 118 height 14
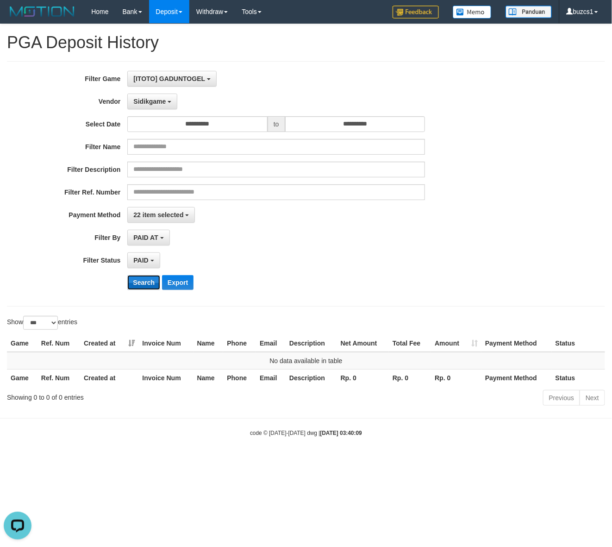
click at [144, 286] on button "Search" at bounding box center [143, 282] width 33 height 15
click at [156, 105] on span "Sidikgame" at bounding box center [149, 101] width 32 height 7
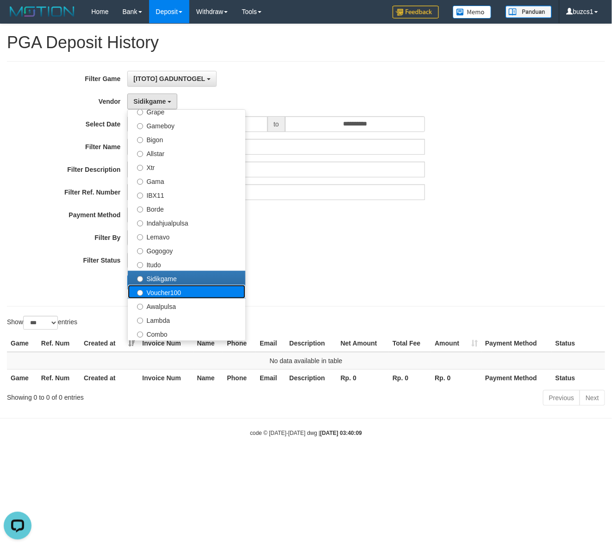
click at [158, 293] on label "Voucher100" at bounding box center [187, 292] width 118 height 14
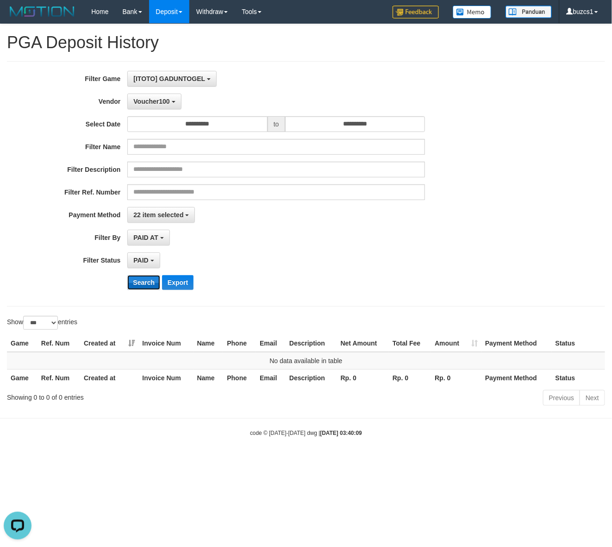
click at [138, 282] on button "Search" at bounding box center [143, 282] width 33 height 15
click at [140, 286] on button "Search" at bounding box center [143, 282] width 33 height 15
click at [145, 279] on button "Search" at bounding box center [143, 282] width 33 height 15
click at [149, 99] on span "Voucher100" at bounding box center [151, 101] width 36 height 7
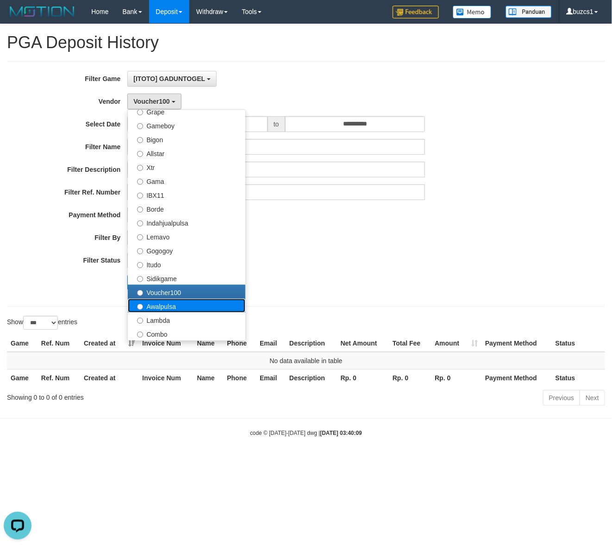
click at [156, 308] on label "Awalpulsa" at bounding box center [187, 306] width 118 height 14
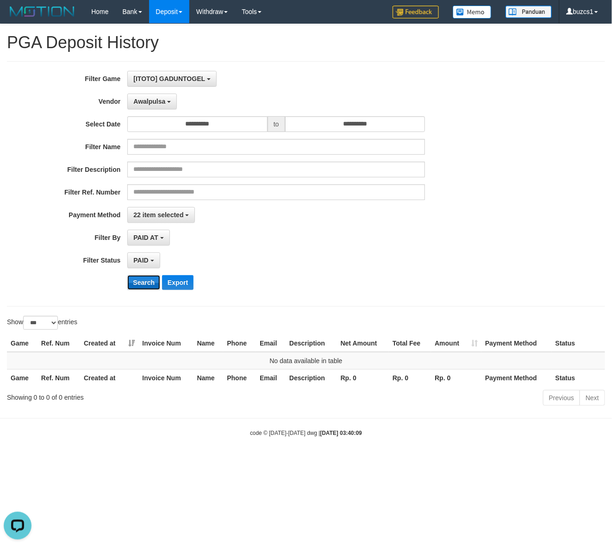
click at [142, 280] on button "Search" at bounding box center [143, 282] width 33 height 15
click at [142, 283] on button "Search" at bounding box center [143, 282] width 33 height 15
click at [160, 99] on span "Awalpulsa" at bounding box center [149, 101] width 32 height 7
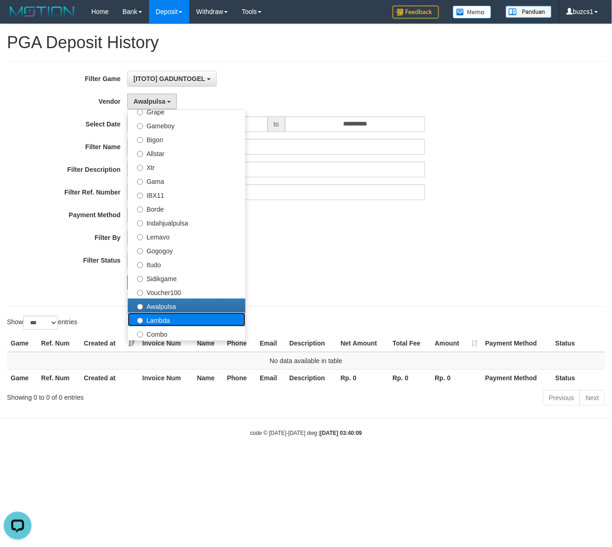
click at [151, 320] on label "Lambda" at bounding box center [187, 320] width 118 height 14
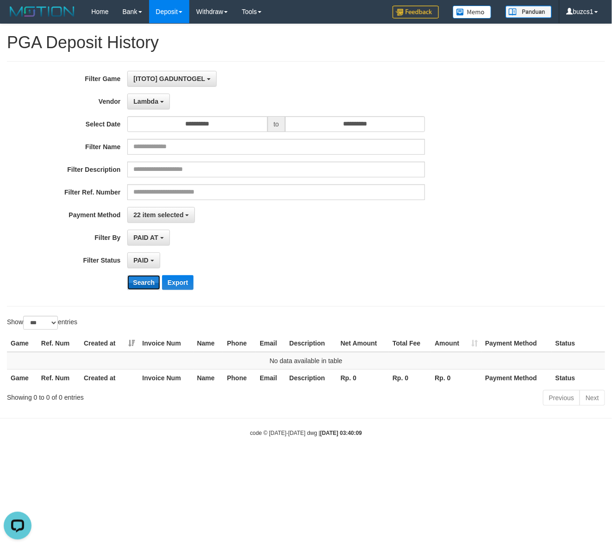
click at [139, 283] on button "Search" at bounding box center [143, 282] width 33 height 15
click at [139, 282] on button "Search" at bounding box center [143, 282] width 33 height 15
click at [138, 103] on span "Lambda" at bounding box center [145, 101] width 25 height 7
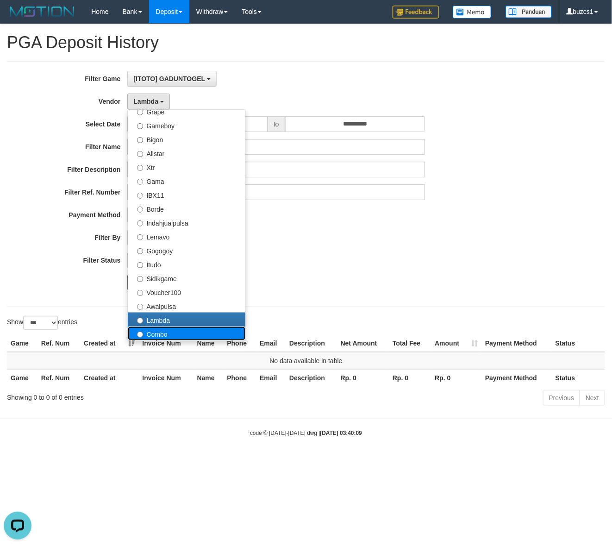
click at [165, 333] on label "Combo" at bounding box center [187, 334] width 118 height 14
select select "**********"
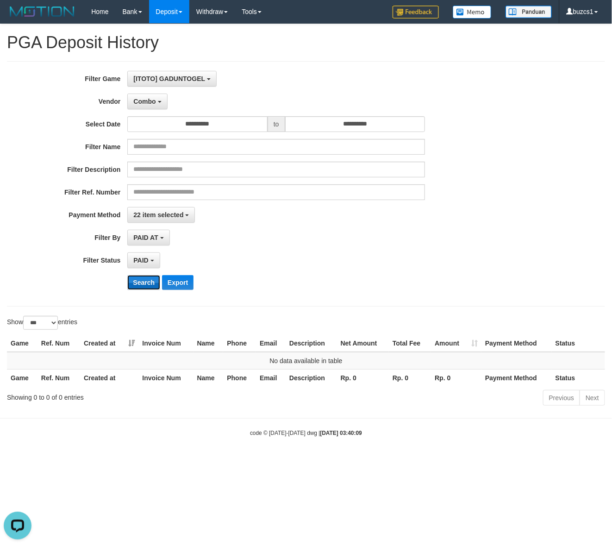
click at [153, 290] on button "Search" at bounding box center [143, 282] width 33 height 15
click at [149, 286] on button "Search" at bounding box center [143, 282] width 33 height 15
click at [143, 102] on span "Combo" at bounding box center [144, 101] width 22 height 7
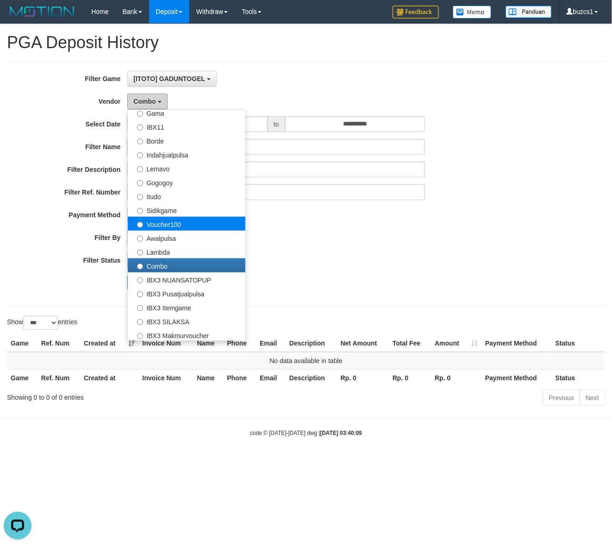
scroll to position [304, 0]
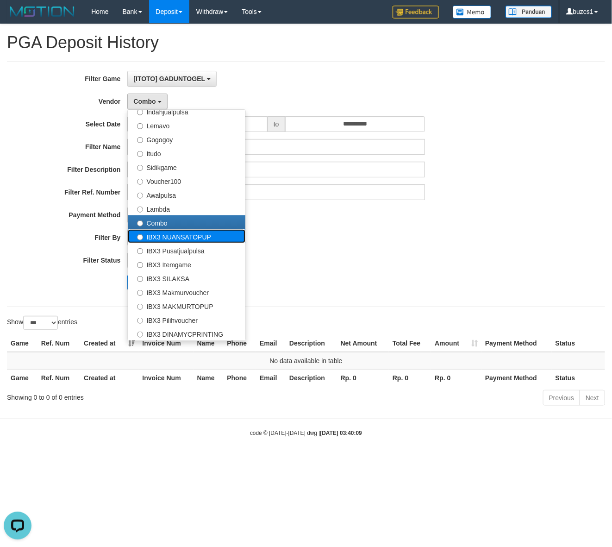
click at [164, 236] on label "IBX3 NUANSATOPUP" at bounding box center [187, 236] width 118 height 14
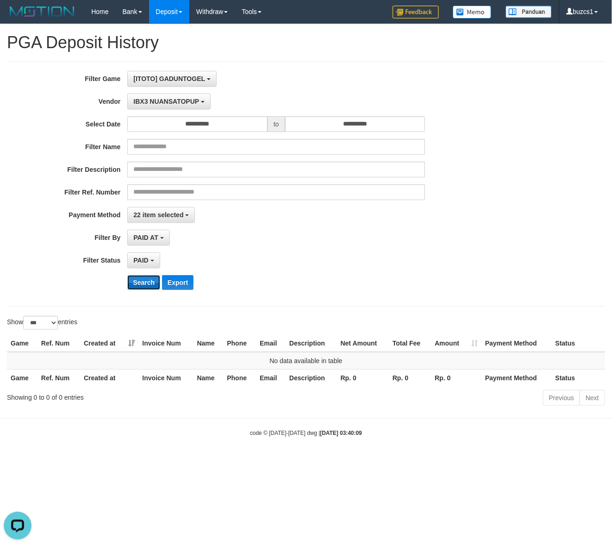
click at [145, 281] on button "Search" at bounding box center [143, 282] width 33 height 15
click at [160, 109] on button "IBX3 NUANSATOPUP" at bounding box center [168, 102] width 83 height 16
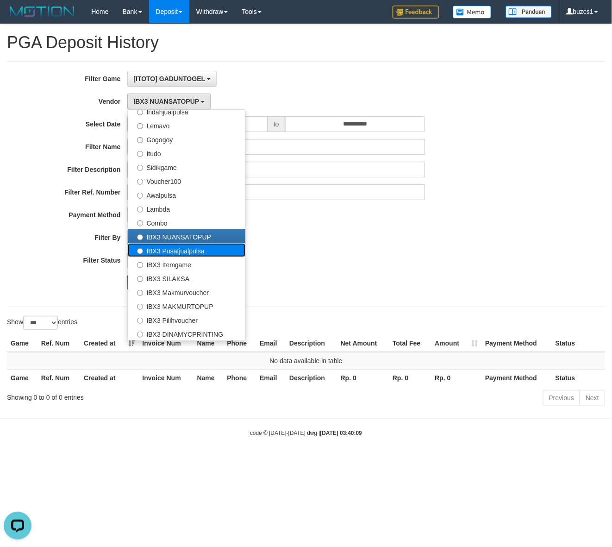
click at [167, 253] on label "IBX3 Pusatjualpulsa" at bounding box center [187, 250] width 118 height 14
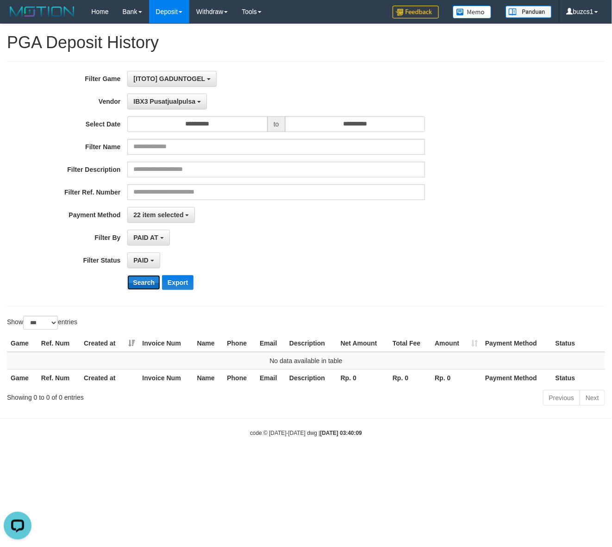
click at [147, 282] on button "Search" at bounding box center [143, 282] width 33 height 15
click at [145, 107] on button "IBX3 Pusatjualpulsa" at bounding box center [167, 102] width 80 height 16
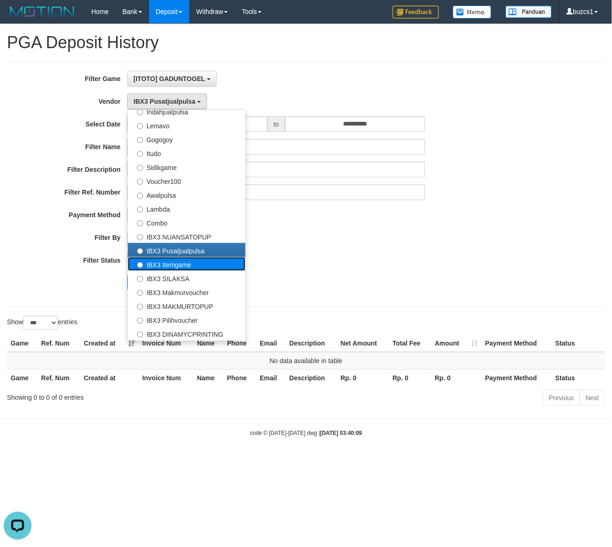
click at [160, 265] on label "IBX3 Itemgame" at bounding box center [187, 264] width 118 height 14
select select "**********"
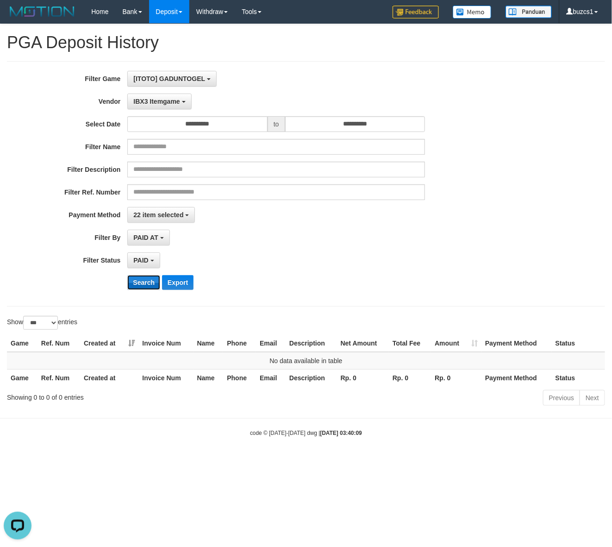
click at [146, 290] on button "Search" at bounding box center [143, 282] width 33 height 15
click at [142, 284] on button "Search" at bounding box center [143, 282] width 33 height 15
click at [140, 108] on button "IBX3 Itemgame" at bounding box center [159, 102] width 64 height 16
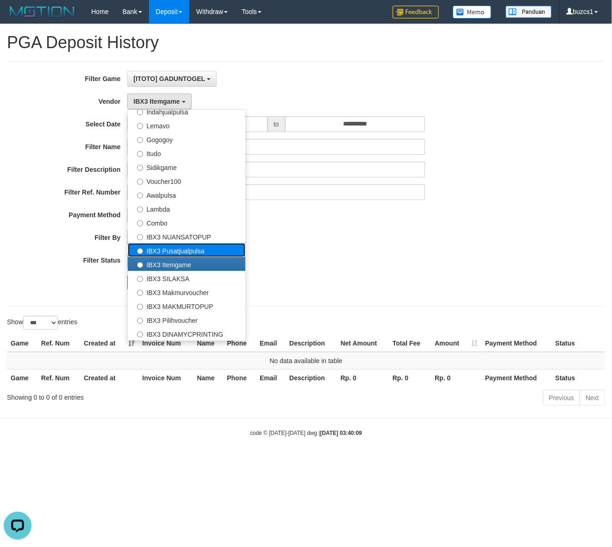
click at [164, 253] on label "IBX3 Pusatjualpulsa" at bounding box center [187, 250] width 118 height 14
select select "**********"
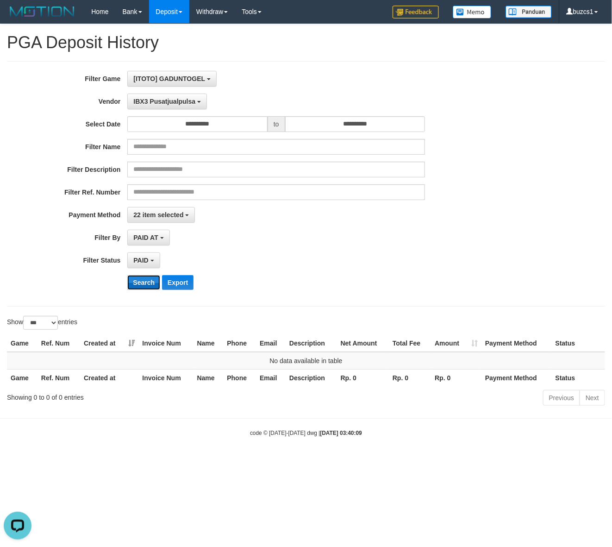
click at [144, 283] on button "Search" at bounding box center [143, 282] width 33 height 15
click at [167, 102] on span "IBX3 Pusatjualpulsa" at bounding box center [164, 101] width 62 height 7
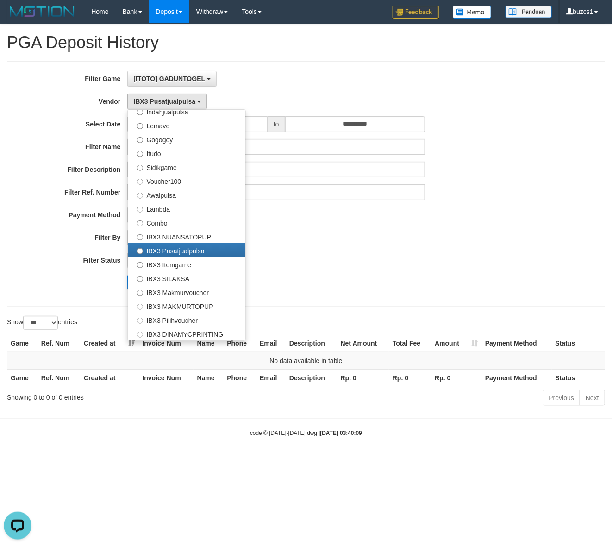
click at [352, 285] on div "Search Export" at bounding box center [318, 282] width 383 height 15
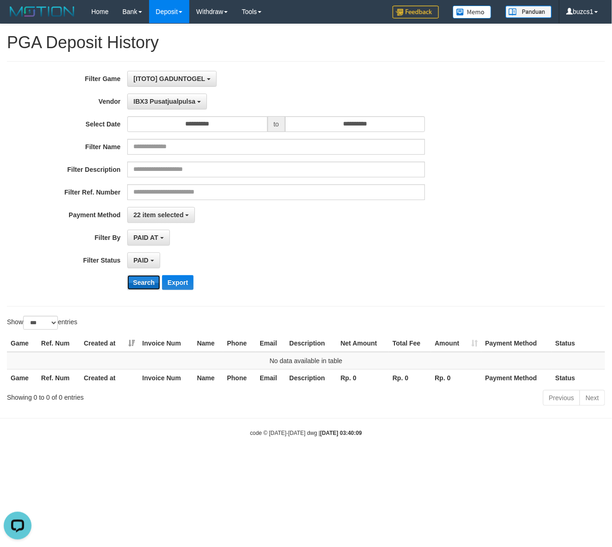
click at [153, 279] on button "Search" at bounding box center [143, 282] width 33 height 15
click at [165, 109] on button "IBX3 Pusatjualpulsa" at bounding box center [167, 102] width 80 height 16
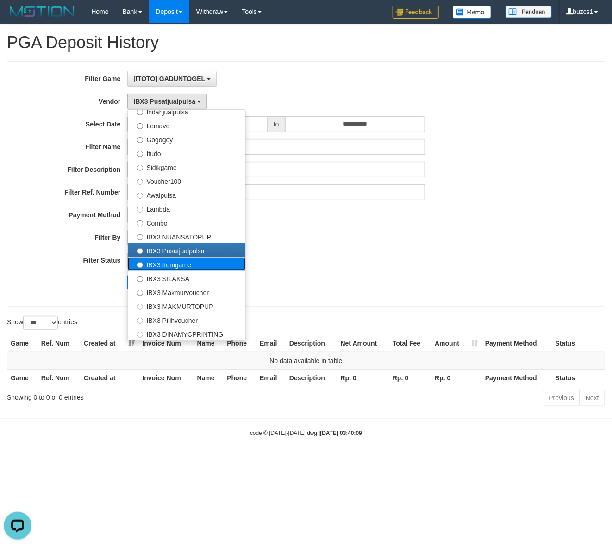
click at [163, 264] on label "IBX3 Itemgame" at bounding box center [187, 264] width 118 height 14
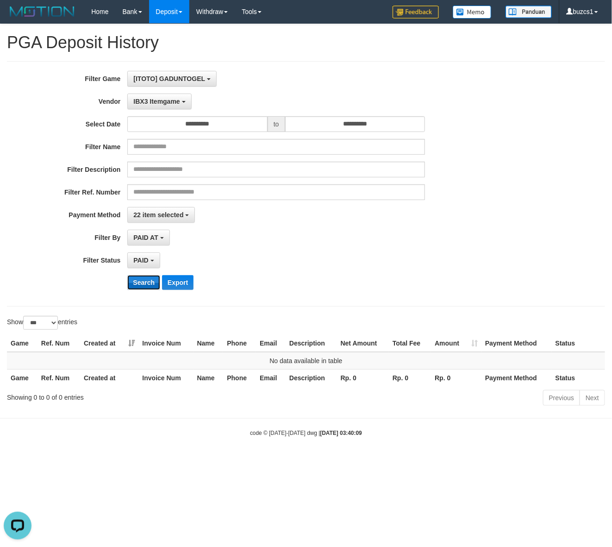
click at [139, 278] on button "Search" at bounding box center [143, 282] width 33 height 15
click at [144, 283] on button "Search" at bounding box center [143, 282] width 33 height 15
click at [151, 107] on button "IBX3 Itemgame" at bounding box center [159, 102] width 64 height 16
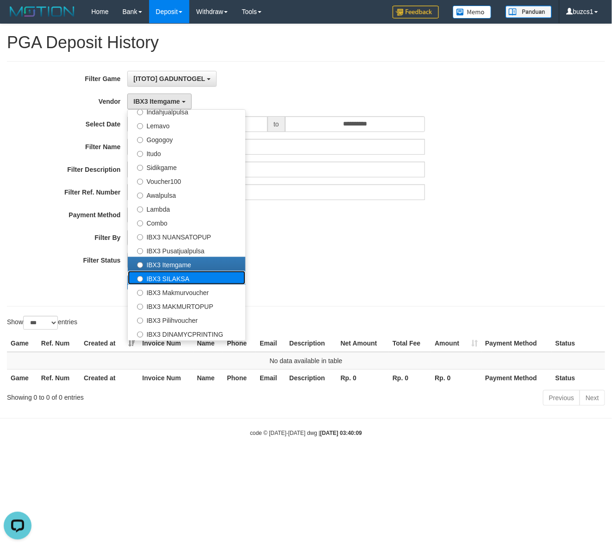
click at [170, 277] on label "IBX3 SILAKSA" at bounding box center [187, 278] width 118 height 14
select select "**********"
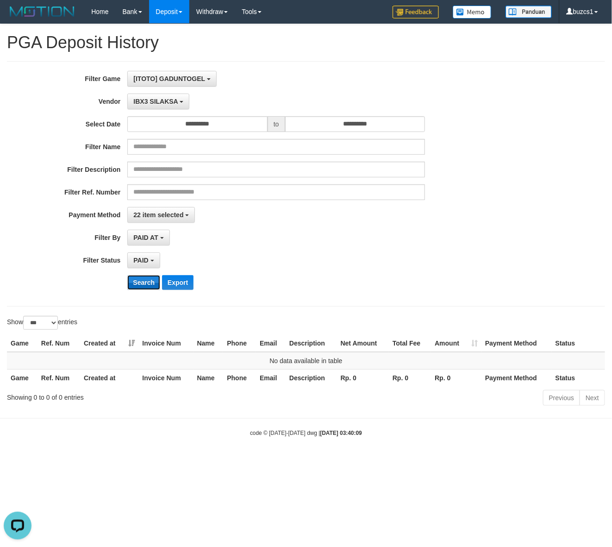
click at [139, 280] on button "Search" at bounding box center [143, 282] width 33 height 15
click at [155, 100] on span "IBX3 SILAKSA" at bounding box center [155, 101] width 44 height 7
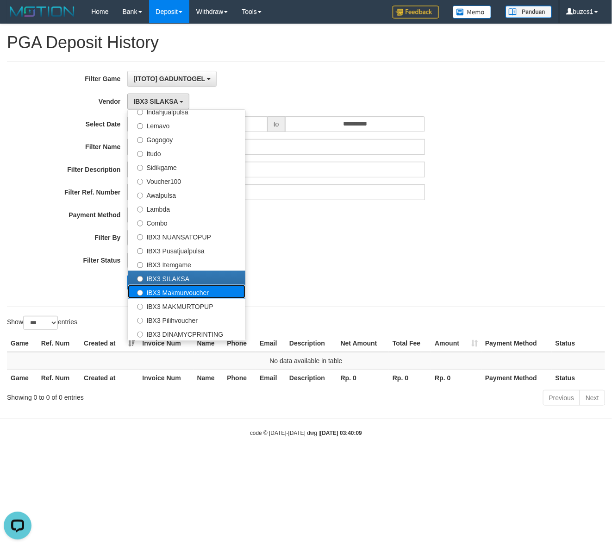
click at [161, 290] on label "IBX3 Makmurvoucher" at bounding box center [187, 292] width 118 height 14
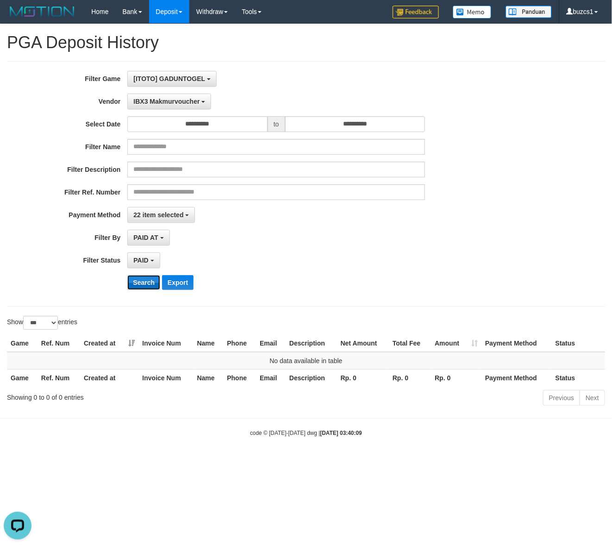
click at [149, 286] on button "Search" at bounding box center [143, 282] width 33 height 15
click at [139, 282] on button "Search" at bounding box center [143, 282] width 33 height 15
click at [146, 100] on span "IBX3 Makmurvoucher" at bounding box center [166, 101] width 66 height 7
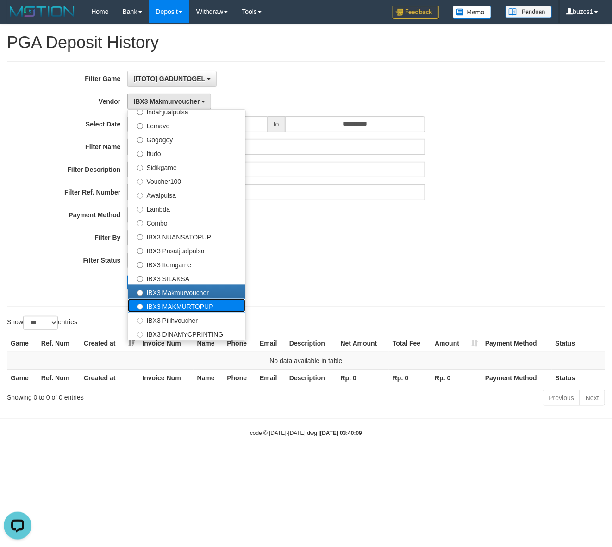
click at [167, 304] on label "IBX3 MAKMURTOPUP" at bounding box center [187, 306] width 118 height 14
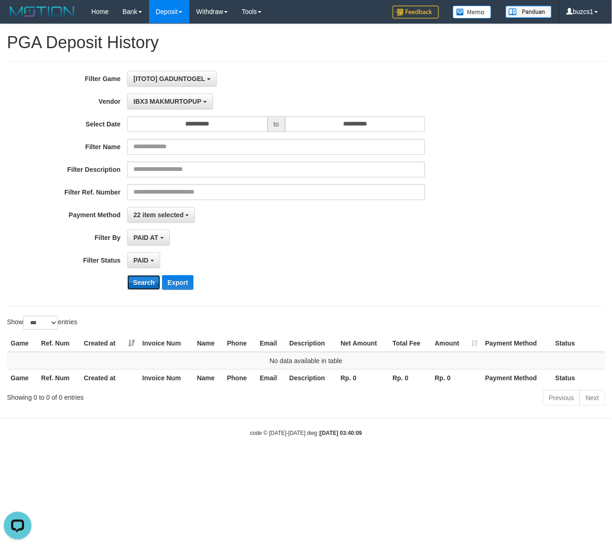
click at [142, 283] on button "Search" at bounding box center [143, 282] width 33 height 15
click at [153, 100] on span "IBX3 MAKMURTOPUP" at bounding box center [167, 101] width 68 height 7
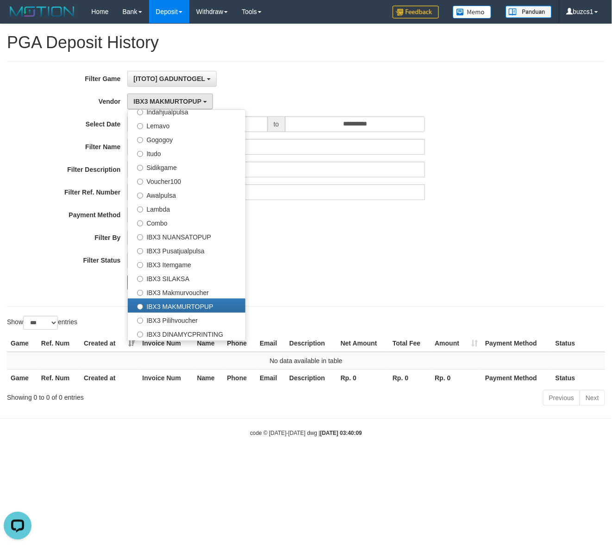
click at [330, 267] on div "PAID SELECT ALL - ALL - SELECT STATUS PENDING/UNPAID PAID CANCELED EXPIRED" at bounding box center [276, 260] width 298 height 16
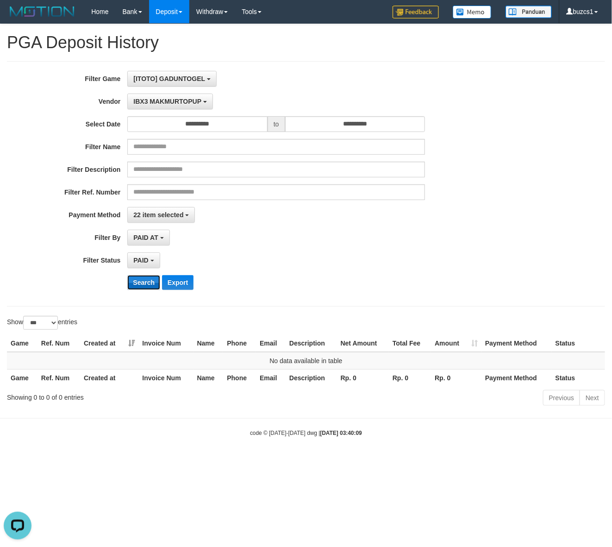
click at [149, 283] on button "Search" at bounding box center [143, 282] width 33 height 15
click at [146, 109] on div "**********" at bounding box center [255, 184] width 510 height 226
click at [147, 105] on span "IBX3 MAKMURTOPUP" at bounding box center [167, 101] width 68 height 7
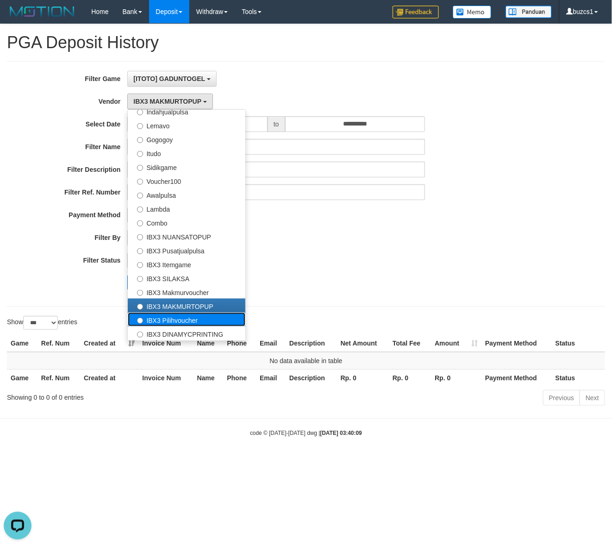
click at [165, 321] on label "IBX3 Pilihvoucher" at bounding box center [187, 320] width 118 height 14
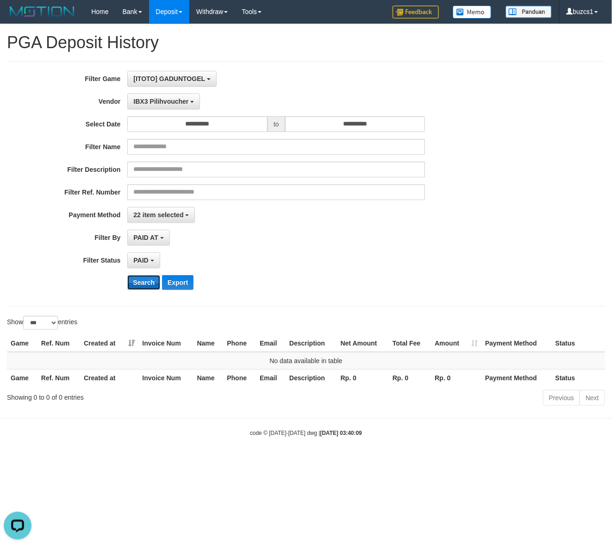
click at [144, 279] on button "Search" at bounding box center [143, 282] width 33 height 15
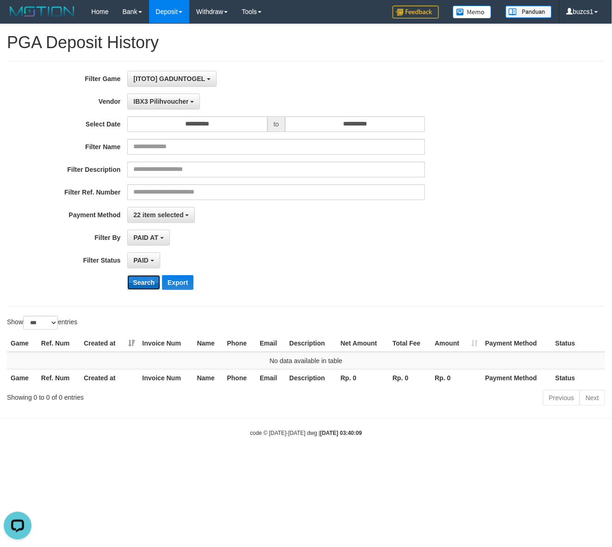
click at [144, 279] on button "Search" at bounding box center [143, 282] width 33 height 15
drag, startPoint x: 144, startPoint y: 279, endPoint x: 139, endPoint y: 283, distance: 6.6
click at [139, 283] on button "Search" at bounding box center [143, 282] width 33 height 15
click at [139, 288] on button "Search" at bounding box center [143, 282] width 33 height 15
click at [140, 290] on button "Search" at bounding box center [143, 282] width 33 height 15
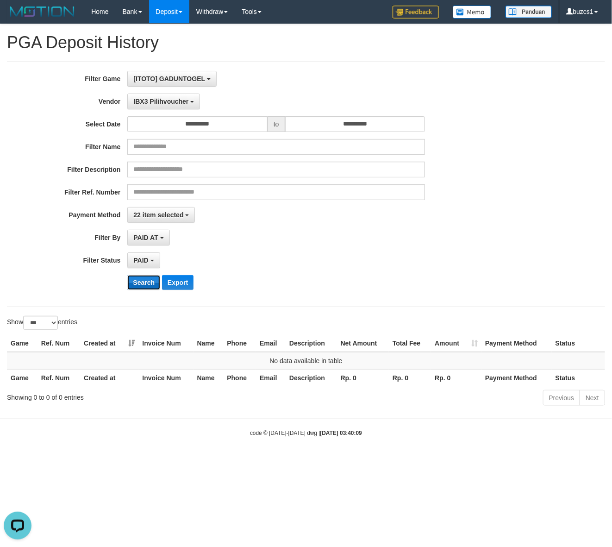
click at [151, 289] on button "Search" at bounding box center [143, 282] width 33 height 15
click at [171, 112] on div "**********" at bounding box center [255, 184] width 510 height 226
click at [172, 104] on span "IBX3 Pilihvoucher" at bounding box center [160, 101] width 55 height 7
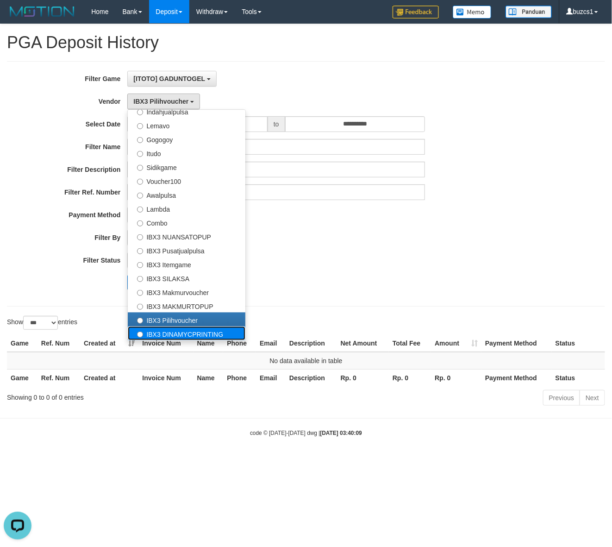
click at [169, 334] on label "IBX3 DINAMYCPRINTING" at bounding box center [187, 334] width 118 height 14
select select "**********"
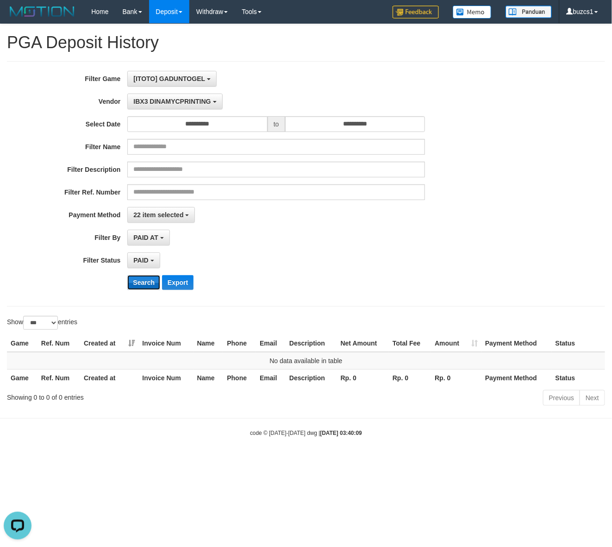
click at [149, 284] on button "Search" at bounding box center [143, 282] width 33 height 15
click at [149, 283] on button "Search" at bounding box center [143, 282] width 33 height 15
click at [221, 116] on div "**********" at bounding box center [255, 184] width 510 height 226
click at [219, 124] on input "**********" at bounding box center [197, 124] width 140 height 16
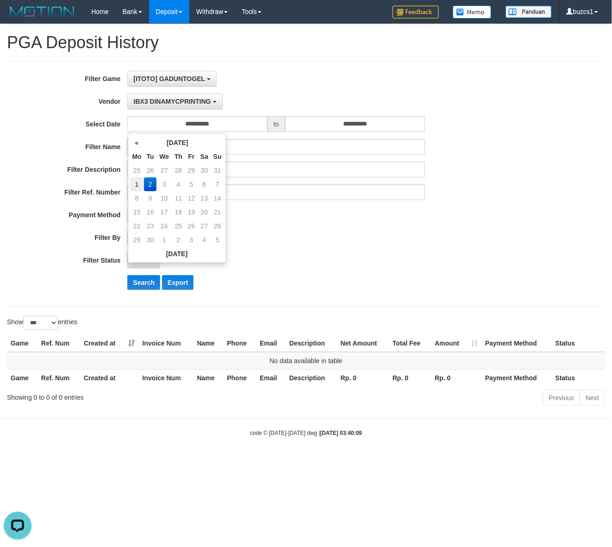
click at [138, 184] on td "1" at bounding box center [137, 184] width 14 height 14
type input "**********"
click at [391, 122] on input "**********" at bounding box center [355, 124] width 140 height 16
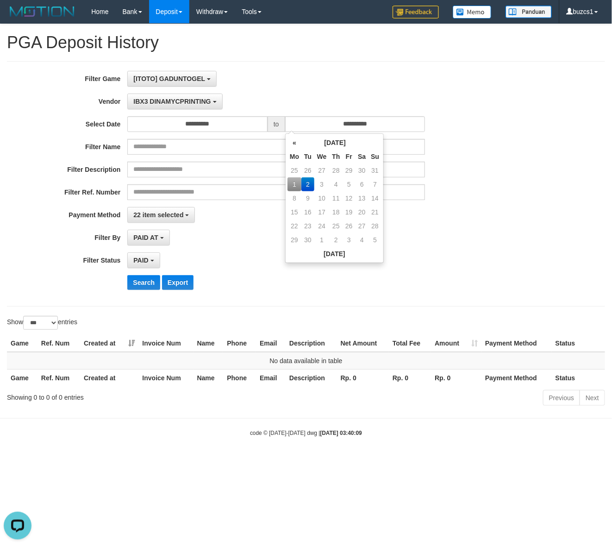
click at [298, 184] on td "1" at bounding box center [295, 184] width 14 height 14
type input "**********"
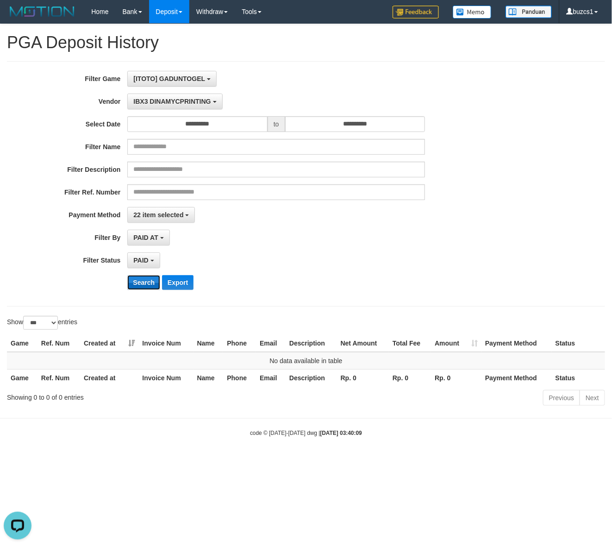
click at [152, 283] on button "Search" at bounding box center [143, 282] width 33 height 15
click at [149, 283] on button "Search" at bounding box center [143, 282] width 33 height 15
click at [163, 100] on span "IBX3 DINAMYCPRINTING" at bounding box center [171, 101] width 77 height 7
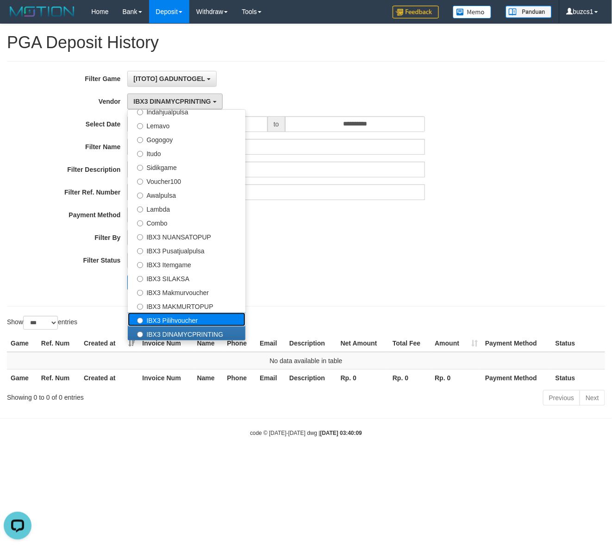
click at [170, 321] on label "IBX3 Pilihvoucher" at bounding box center [187, 320] width 118 height 14
select select "**********"
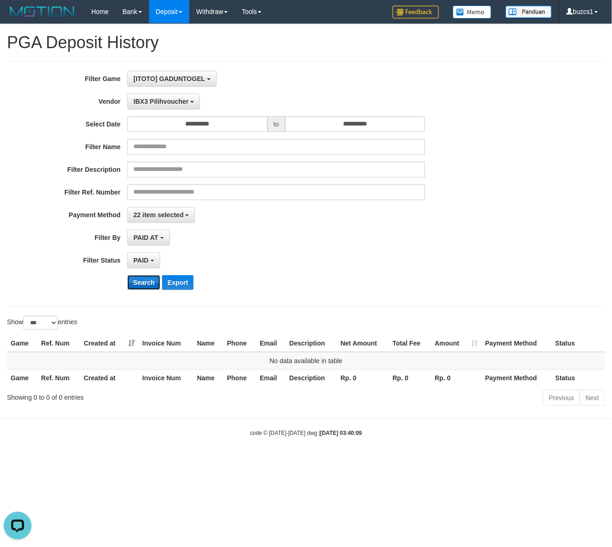
click at [144, 277] on button "Search" at bounding box center [143, 282] width 33 height 15
click at [139, 281] on button "Search" at bounding box center [143, 282] width 33 height 15
click at [153, 95] on button "IBX3 Pilihvoucher" at bounding box center [163, 102] width 73 height 16
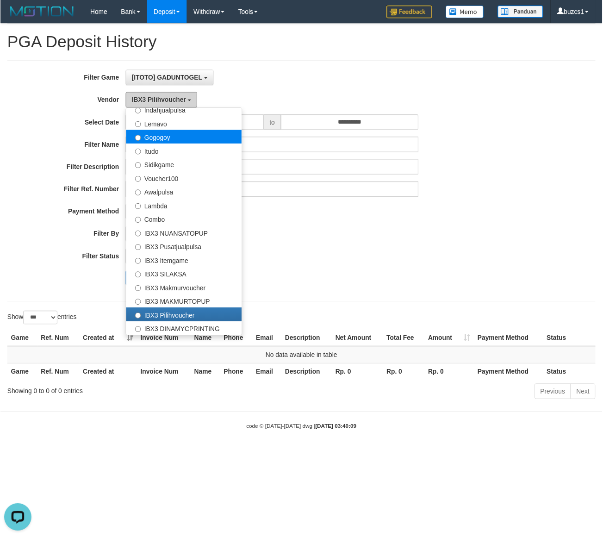
scroll to position [0, 0]
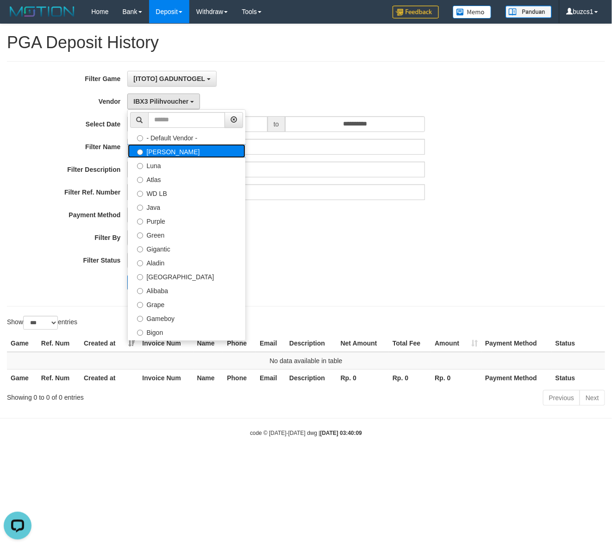
click at [166, 150] on label "Lucy" at bounding box center [187, 151] width 118 height 14
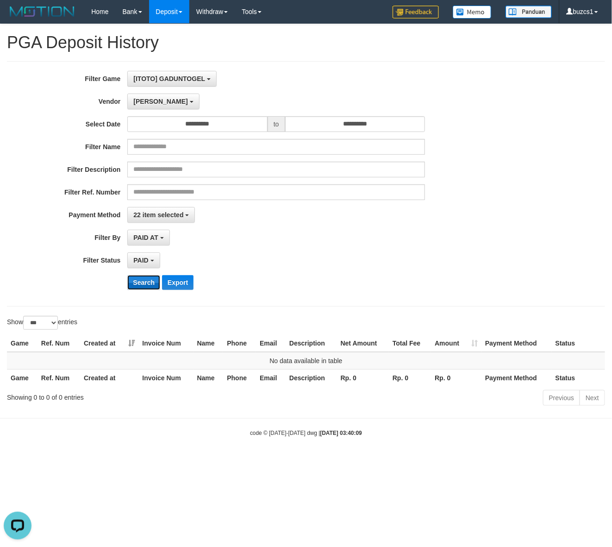
click at [138, 288] on button "Search" at bounding box center [143, 282] width 33 height 15
click at [139, 288] on button "Search" at bounding box center [143, 282] width 33 height 15
click at [142, 100] on span "Lucy" at bounding box center [160, 101] width 54 height 7
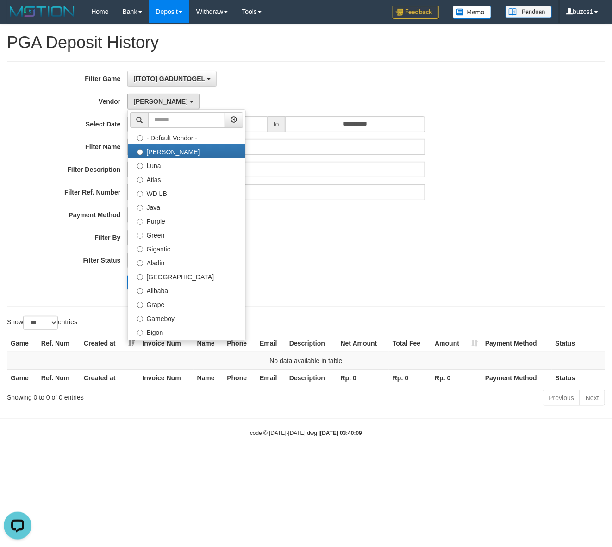
drag, startPoint x: 381, startPoint y: 234, endPoint x: 149, endPoint y: 297, distance: 240.5
click at [379, 234] on div "PAID AT PAID AT CREATED AT" at bounding box center [276, 238] width 298 height 16
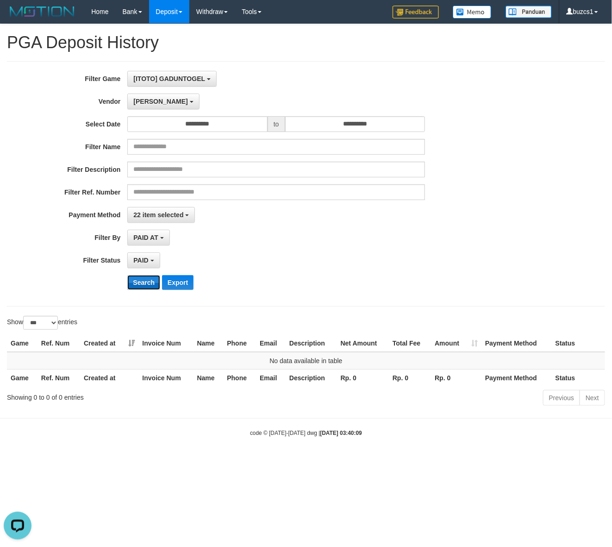
click at [146, 285] on button "Search" at bounding box center [143, 282] width 33 height 15
click at [146, 95] on button "Lucy" at bounding box center [163, 102] width 72 height 16
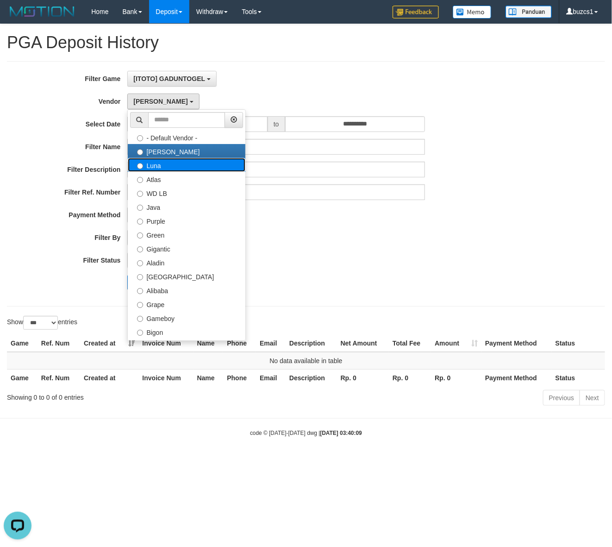
click at [166, 168] on label "Luna" at bounding box center [187, 165] width 118 height 14
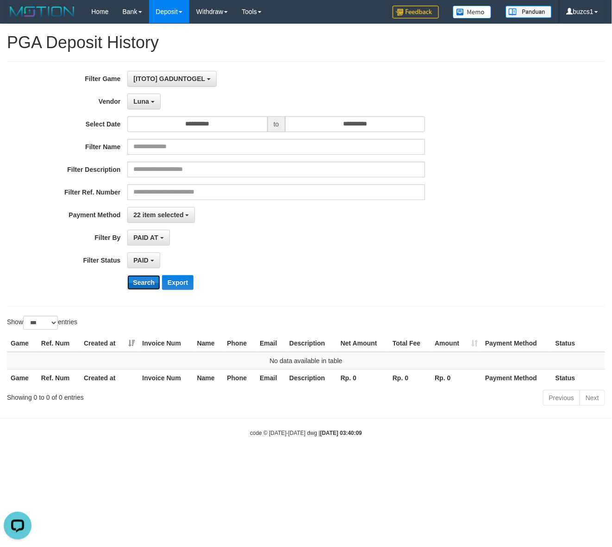
click at [145, 284] on button "Search" at bounding box center [143, 282] width 33 height 15
click at [149, 286] on button "Search" at bounding box center [143, 282] width 33 height 15
click at [147, 106] on button "Luna" at bounding box center [143, 102] width 33 height 16
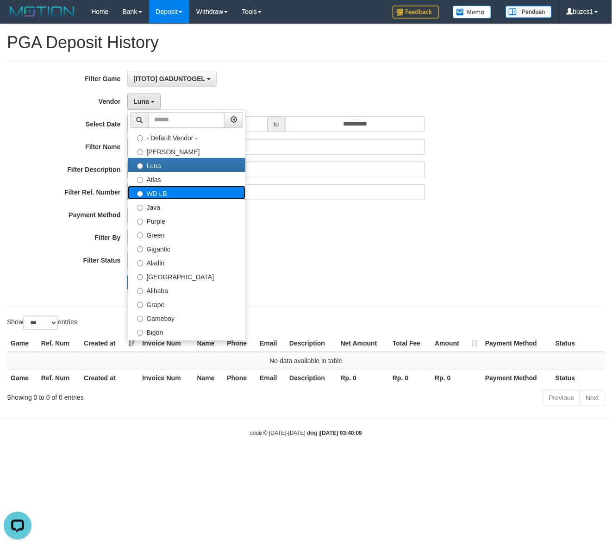
click at [158, 188] on label "WD LB" at bounding box center [187, 193] width 118 height 14
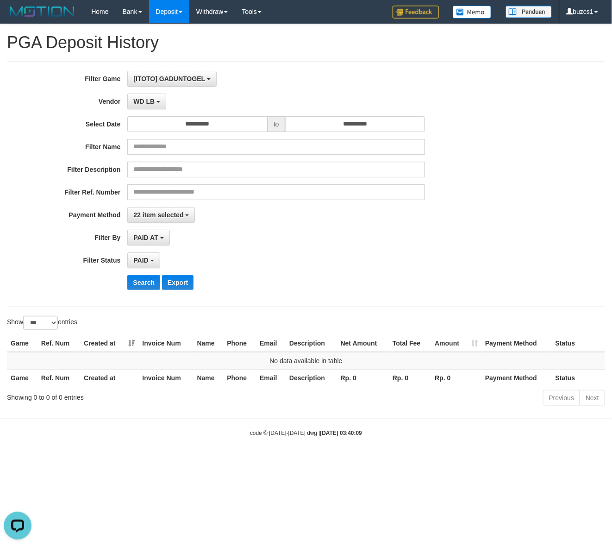
click at [144, 276] on div "**********" at bounding box center [255, 184] width 510 height 226
click at [144, 281] on button "Search" at bounding box center [143, 282] width 33 height 15
click at [158, 98] on button "WD LB" at bounding box center [146, 102] width 39 height 16
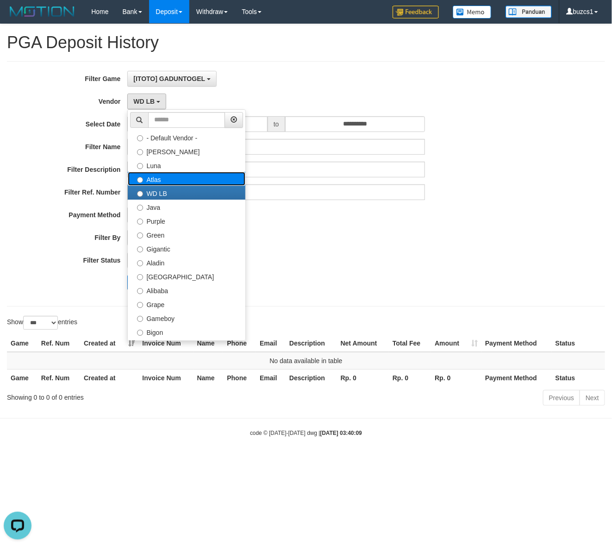
click at [163, 182] on label "Atlas" at bounding box center [187, 179] width 118 height 14
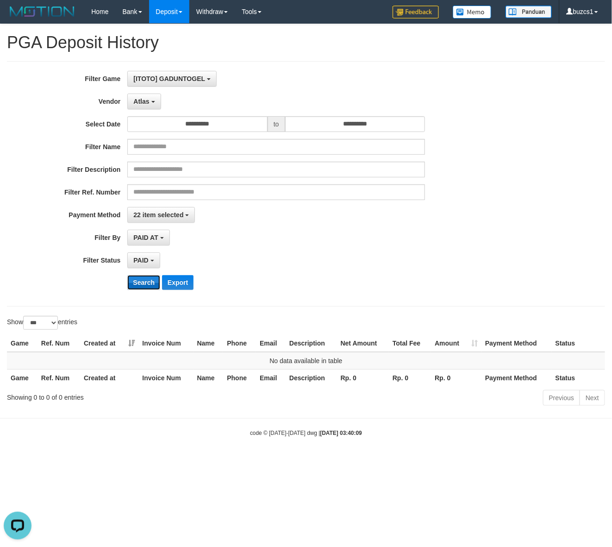
click at [150, 286] on button "Search" at bounding box center [143, 282] width 33 height 15
drag, startPoint x: 142, startPoint y: 103, endPoint x: 156, endPoint y: 130, distance: 30.2
click at [143, 102] on span "Atlas" at bounding box center [141, 101] width 16 height 7
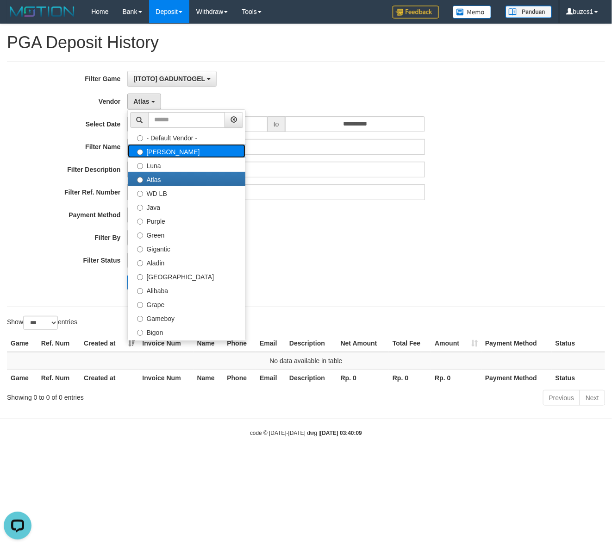
click at [165, 151] on label "Lucy" at bounding box center [187, 151] width 118 height 14
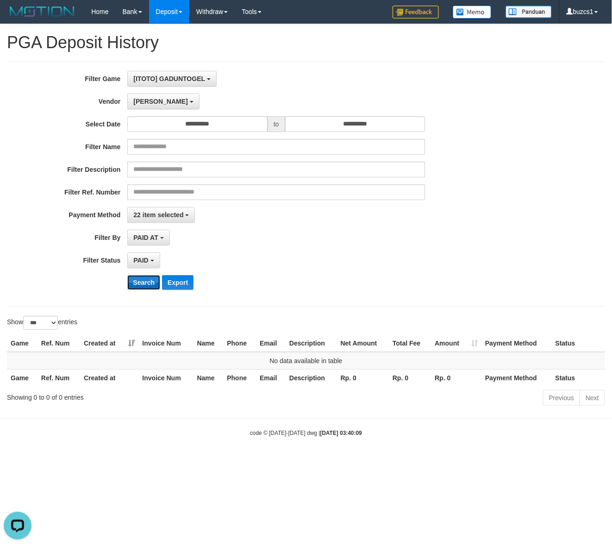
click at [147, 283] on button "Search" at bounding box center [143, 282] width 33 height 15
click at [144, 105] on span "Lucy" at bounding box center [160, 101] width 54 height 7
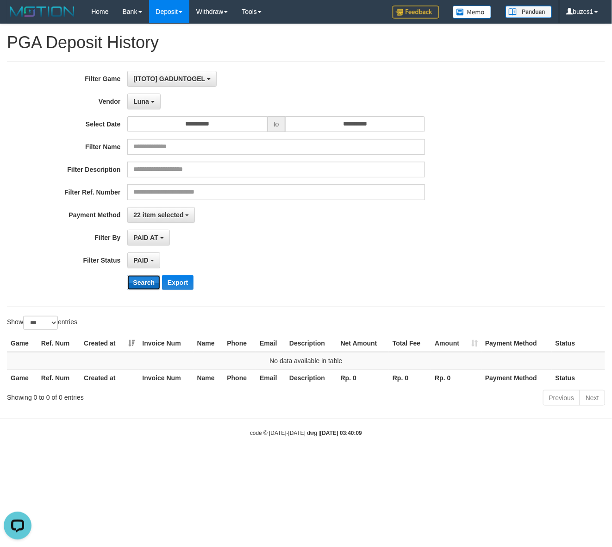
click at [137, 284] on button "Search" at bounding box center [143, 282] width 33 height 15
click at [146, 285] on button "Search" at bounding box center [143, 282] width 33 height 15
click at [150, 100] on button "Luna" at bounding box center [143, 102] width 33 height 16
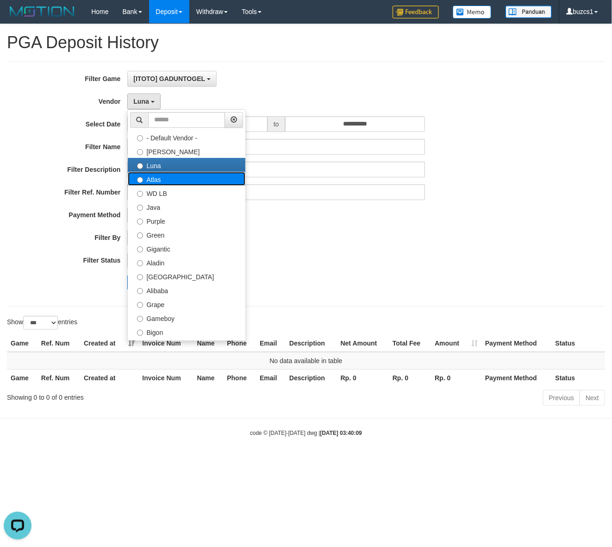
click at [152, 182] on label "Atlas" at bounding box center [187, 179] width 118 height 14
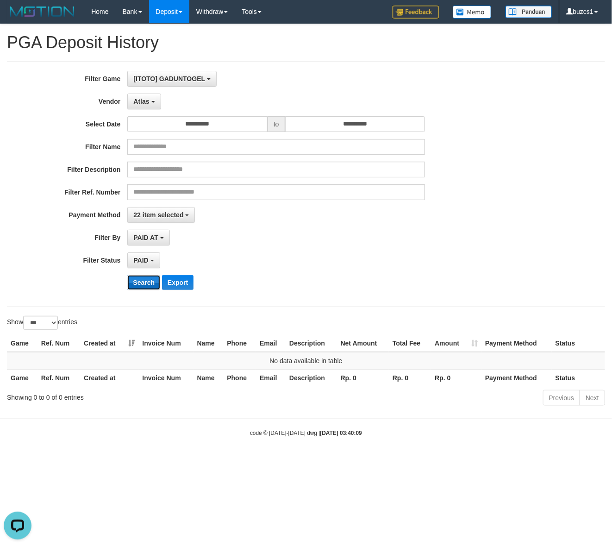
click at [144, 287] on button "Search" at bounding box center [143, 282] width 33 height 15
click at [138, 98] on button "Atlas" at bounding box center [143, 102] width 33 height 16
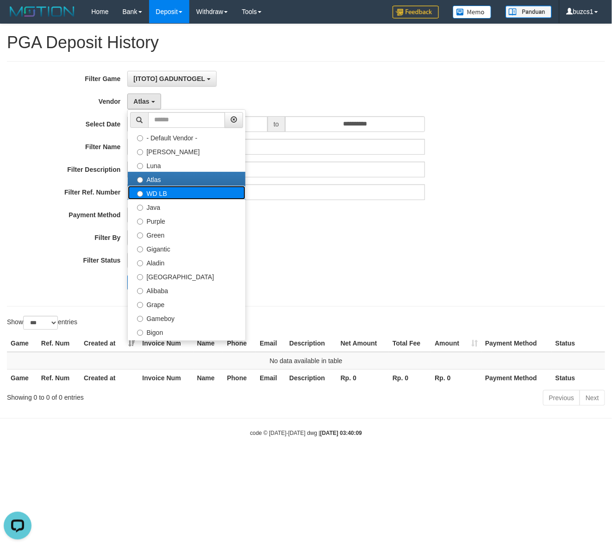
click at [151, 193] on label "WD LB" at bounding box center [187, 193] width 118 height 14
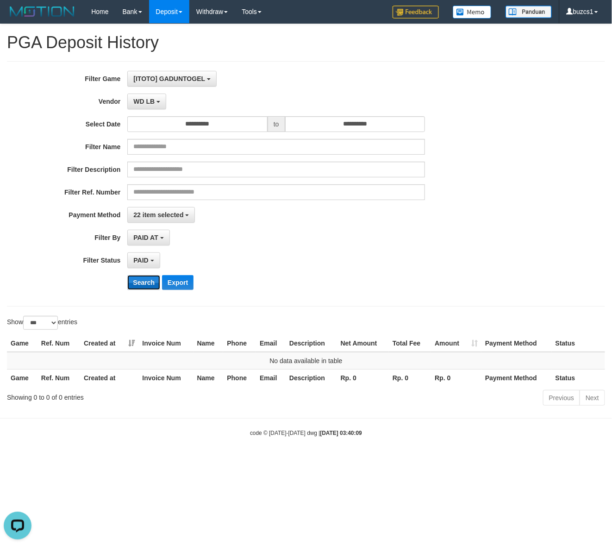
click at [140, 285] on button "Search" at bounding box center [143, 282] width 33 height 15
click at [140, 276] on div "**********" at bounding box center [255, 184] width 510 height 226
click at [140, 279] on button "Search" at bounding box center [143, 282] width 33 height 15
click at [147, 103] on span "WD LB" at bounding box center [143, 101] width 21 height 7
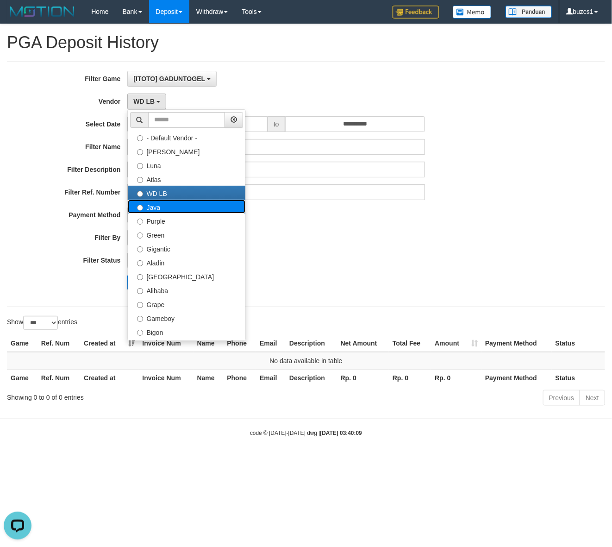
click at [160, 211] on label "Java" at bounding box center [187, 207] width 118 height 14
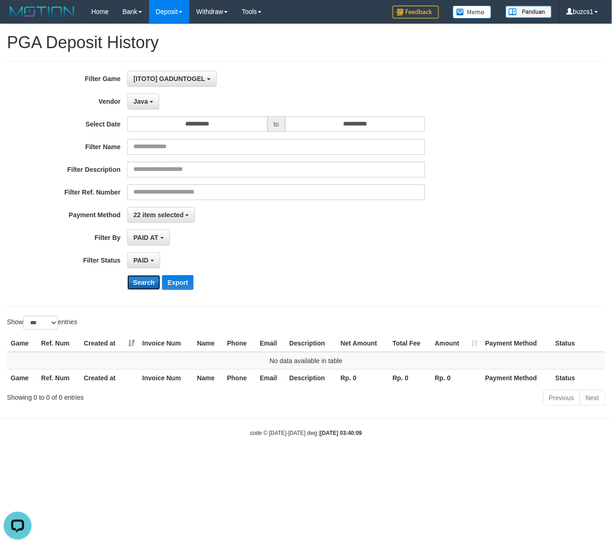
click at [142, 279] on button "Search" at bounding box center [143, 282] width 33 height 15
click at [140, 284] on button "Search" at bounding box center [143, 282] width 33 height 15
click at [137, 104] on span "Java" at bounding box center [140, 101] width 14 height 7
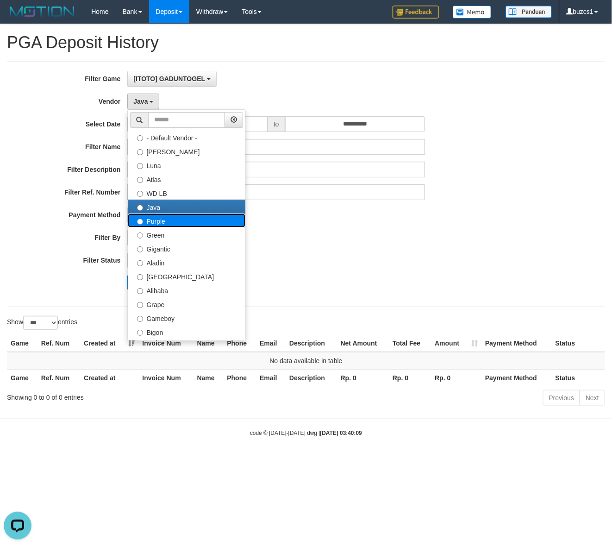
click at [151, 225] on label "Purple" at bounding box center [187, 221] width 118 height 14
select select "**********"
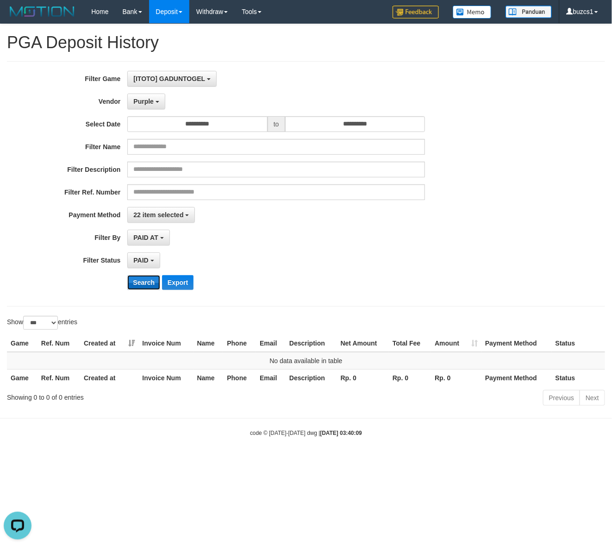
click at [141, 279] on button "Search" at bounding box center [143, 282] width 33 height 15
click at [139, 282] on button "Search" at bounding box center [143, 282] width 33 height 15
click at [149, 107] on button "Purple" at bounding box center [146, 102] width 38 height 16
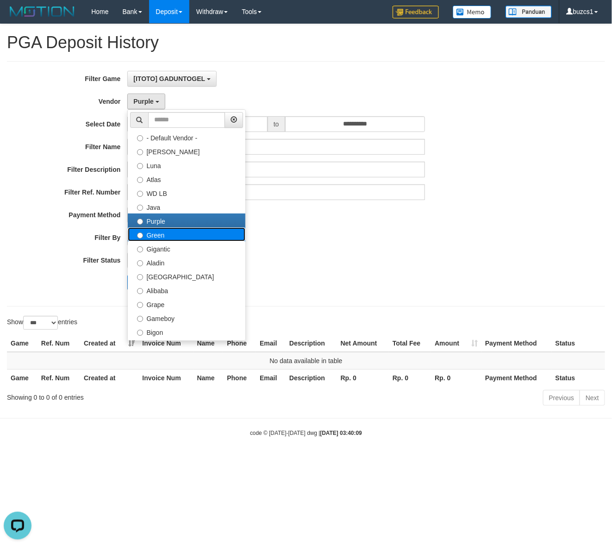
click at [159, 235] on label "Green" at bounding box center [187, 234] width 118 height 14
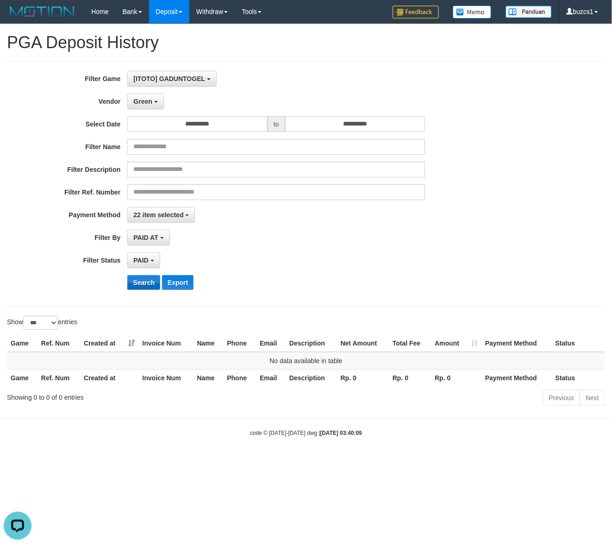
drag, startPoint x: 146, startPoint y: 273, endPoint x: 142, endPoint y: 278, distance: 6.9
click at [144, 275] on div "**********" at bounding box center [255, 184] width 510 height 226
click at [142, 278] on button "Search" at bounding box center [143, 282] width 33 height 15
click at [141, 279] on button "Search" at bounding box center [143, 282] width 33 height 15
click at [136, 100] on span "Green" at bounding box center [142, 101] width 19 height 7
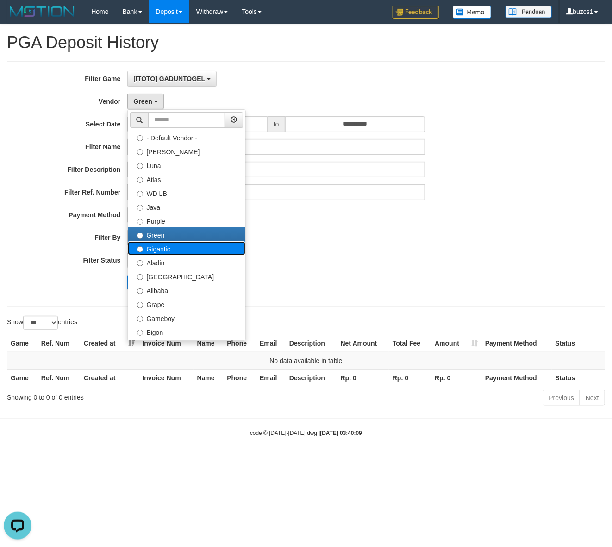
click at [158, 251] on label "Gigantic" at bounding box center [187, 248] width 118 height 14
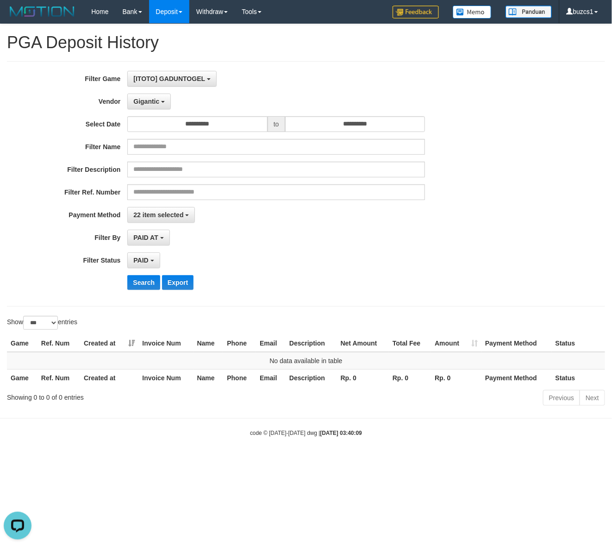
click at [146, 276] on div "**********" at bounding box center [255, 184] width 510 height 226
click at [143, 279] on button "Search" at bounding box center [143, 282] width 33 height 15
click at [142, 285] on button "Search" at bounding box center [143, 282] width 33 height 15
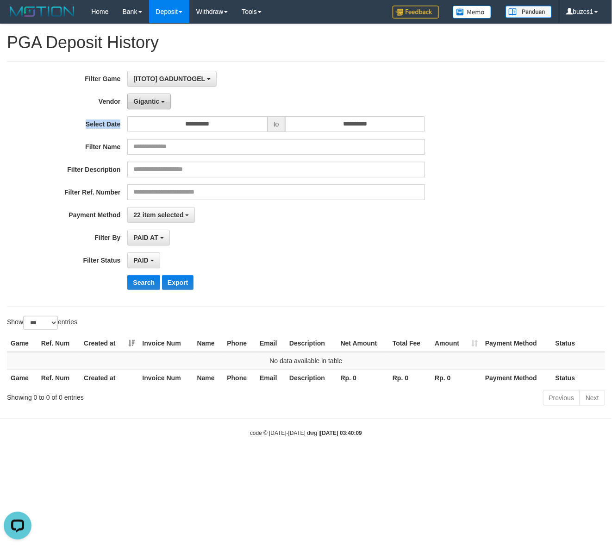
drag, startPoint x: 153, startPoint y: 110, endPoint x: 153, endPoint y: 103, distance: 6.5
click at [153, 106] on div "**********" at bounding box center [255, 184] width 510 height 226
click at [153, 103] on span "Gigantic" at bounding box center [146, 101] width 26 height 7
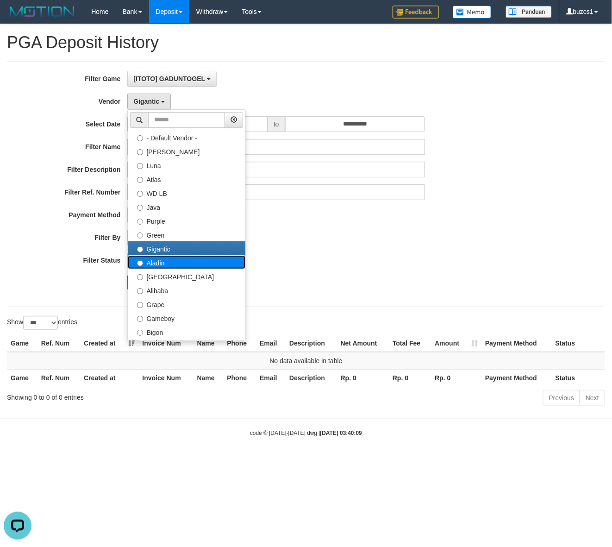
click at [172, 264] on label "Aladin" at bounding box center [187, 262] width 118 height 14
select select "**********"
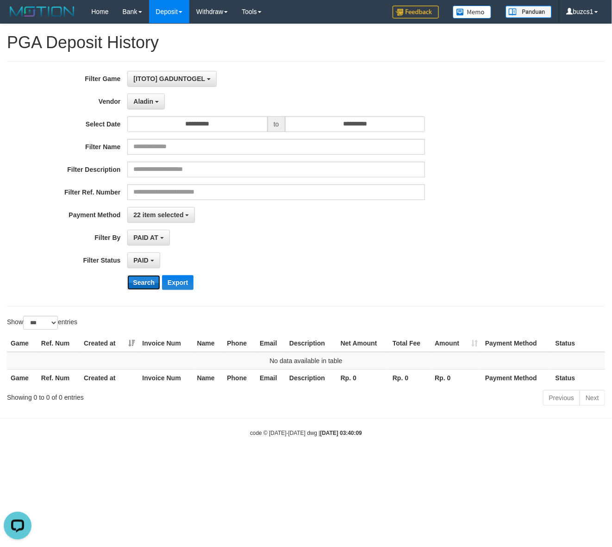
click at [141, 278] on button "Search" at bounding box center [143, 282] width 33 height 15
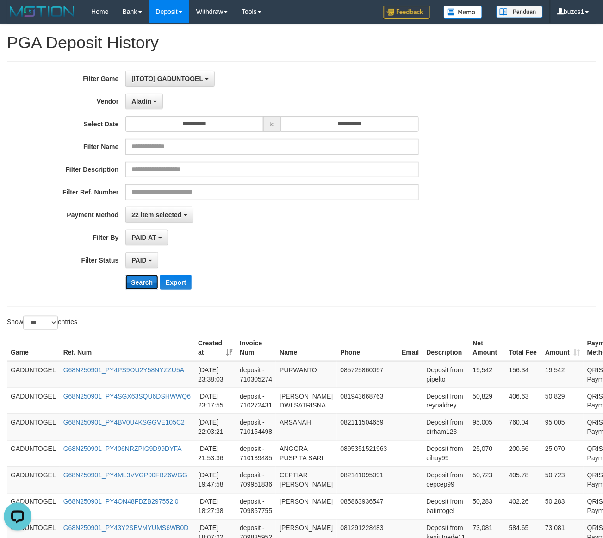
click at [148, 282] on button "Search" at bounding box center [142, 282] width 33 height 15
click at [142, 106] on button "Aladin" at bounding box center [145, 102] width 38 height 16
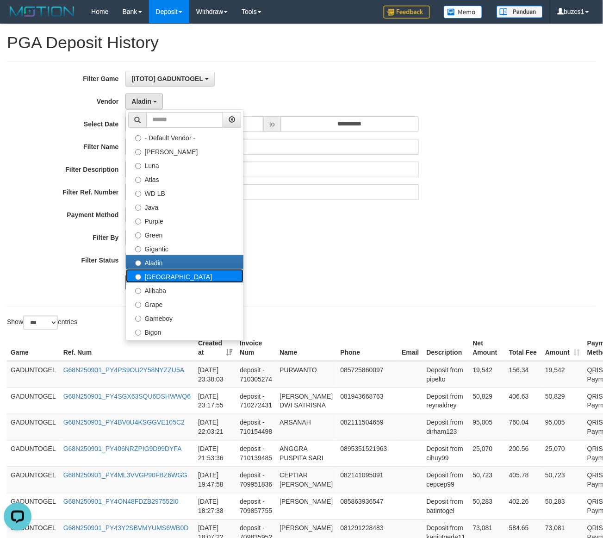
click at [157, 276] on label "Dubai" at bounding box center [185, 276] width 118 height 14
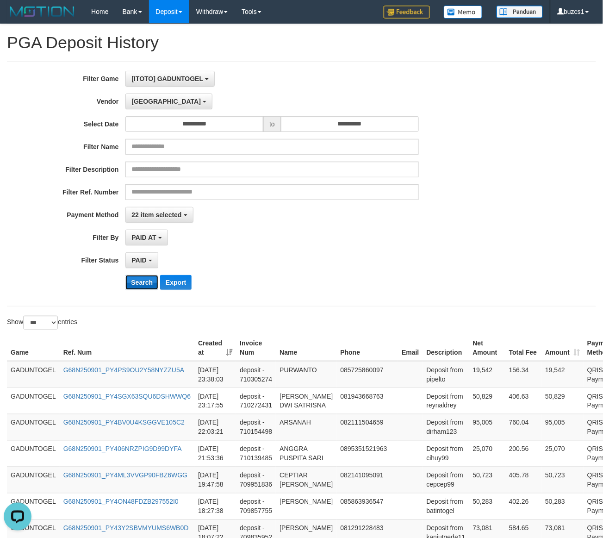
click at [151, 288] on button "Search" at bounding box center [142, 282] width 33 height 15
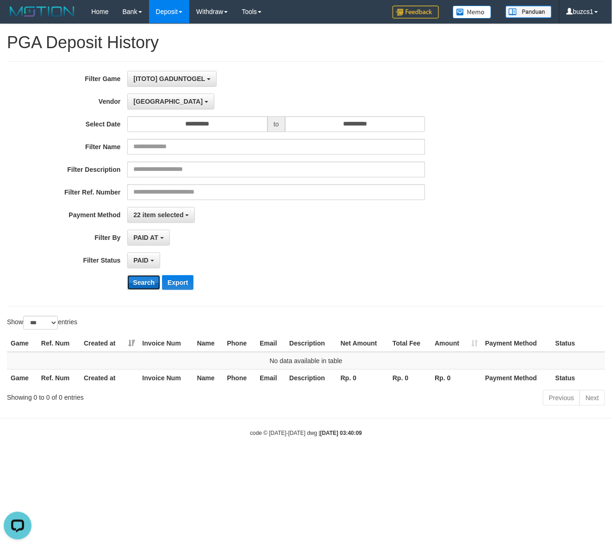
click at [150, 288] on button "Search" at bounding box center [143, 282] width 33 height 15
click at [142, 96] on button "Dubai" at bounding box center [170, 102] width 87 height 16
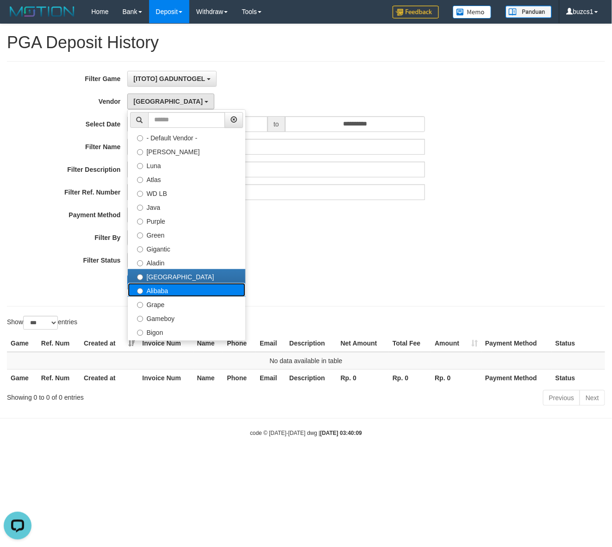
click at [156, 292] on label "Alibaba" at bounding box center [187, 290] width 118 height 14
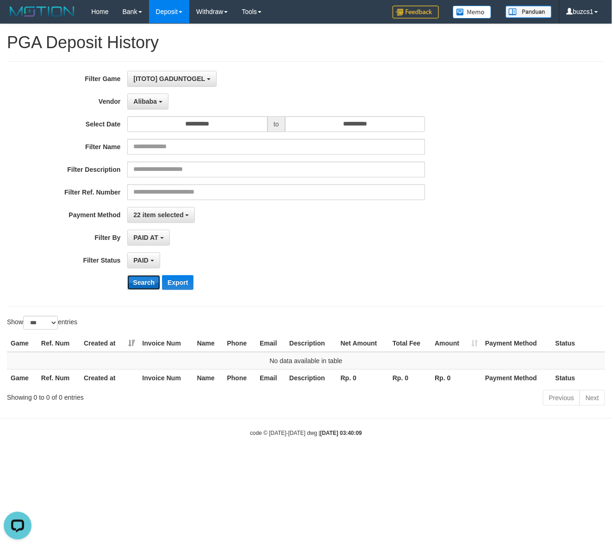
click at [142, 281] on button "Search" at bounding box center [143, 282] width 33 height 15
click at [142, 283] on button "Search" at bounding box center [143, 282] width 33 height 15
click at [142, 102] on span "Alibaba" at bounding box center [145, 101] width 24 height 7
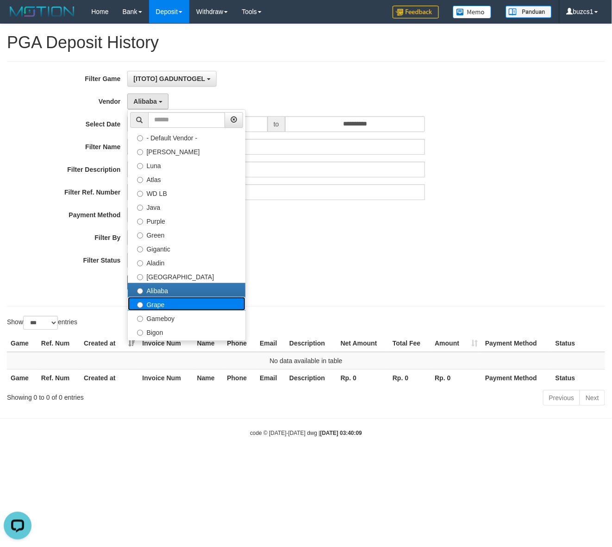
click at [154, 305] on label "Grape" at bounding box center [187, 304] width 118 height 14
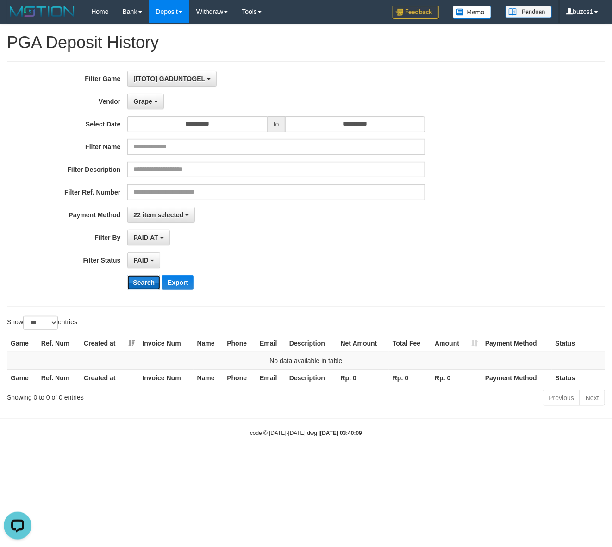
click at [151, 286] on button "Search" at bounding box center [143, 282] width 33 height 15
click at [151, 283] on button "Search" at bounding box center [143, 282] width 33 height 15
click at [147, 97] on button "Grape" at bounding box center [145, 102] width 36 height 16
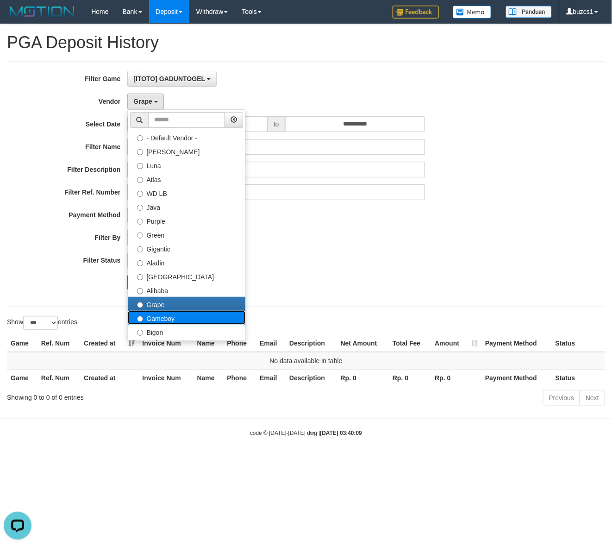
click at [161, 319] on label "Gameboy" at bounding box center [187, 318] width 118 height 14
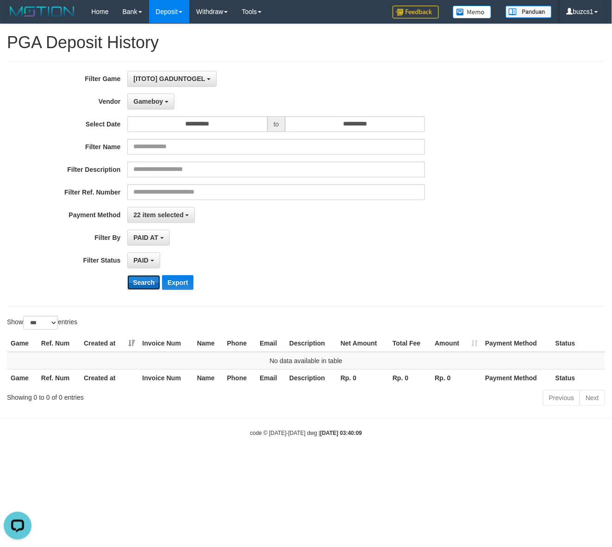
click at [154, 288] on button "Search" at bounding box center [143, 282] width 33 height 15
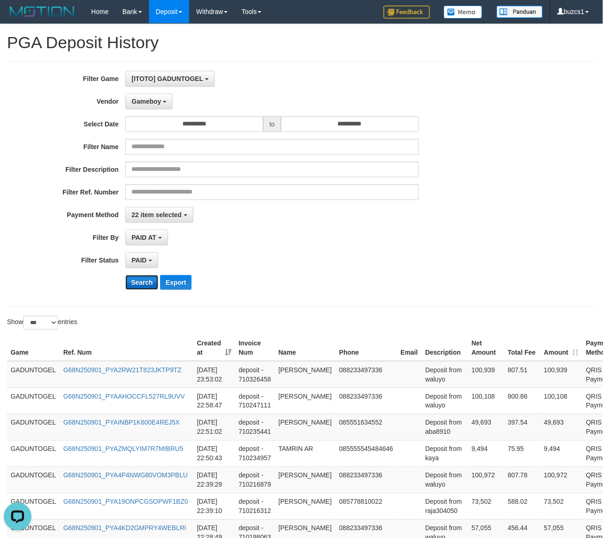
click at [151, 283] on button "Search" at bounding box center [142, 282] width 33 height 15
click at [151, 281] on button "Search" at bounding box center [142, 282] width 33 height 15
click at [140, 293] on div "**********" at bounding box center [251, 184] width 503 height 226
click at [138, 279] on button "Search" at bounding box center [142, 282] width 33 height 15
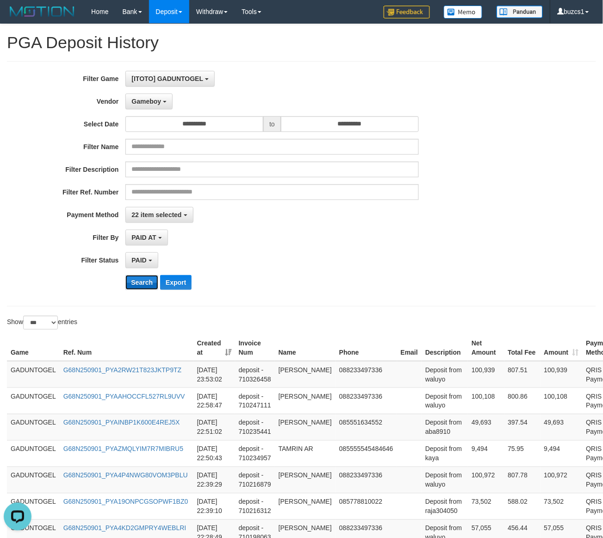
click at [138, 279] on button "Search" at bounding box center [142, 282] width 33 height 15
click at [157, 100] on span "Gameboy" at bounding box center [147, 101] width 30 height 7
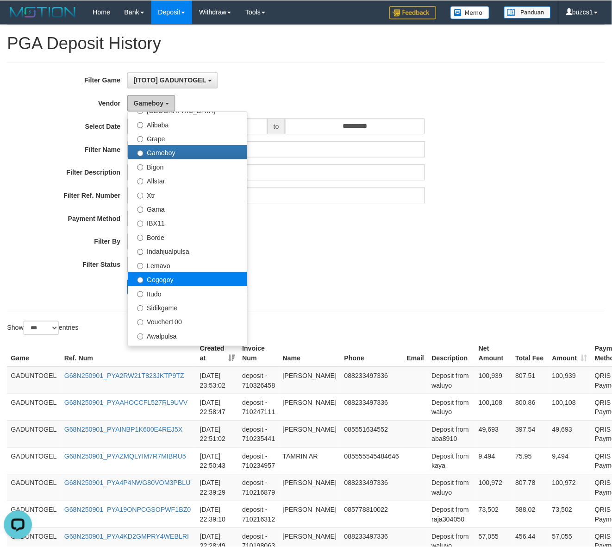
scroll to position [193, 0]
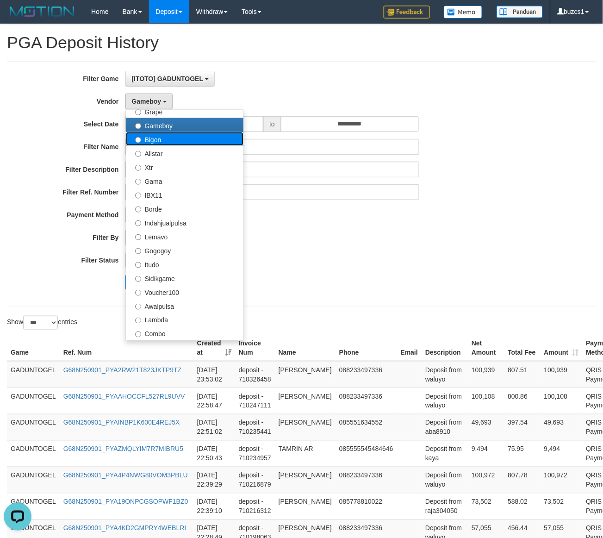
click at [156, 135] on label "Bigon" at bounding box center [185, 139] width 118 height 14
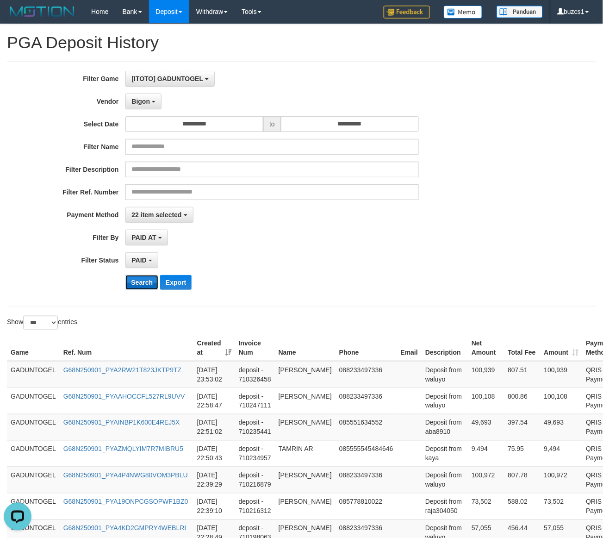
click at [153, 285] on button "Search" at bounding box center [142, 282] width 33 height 15
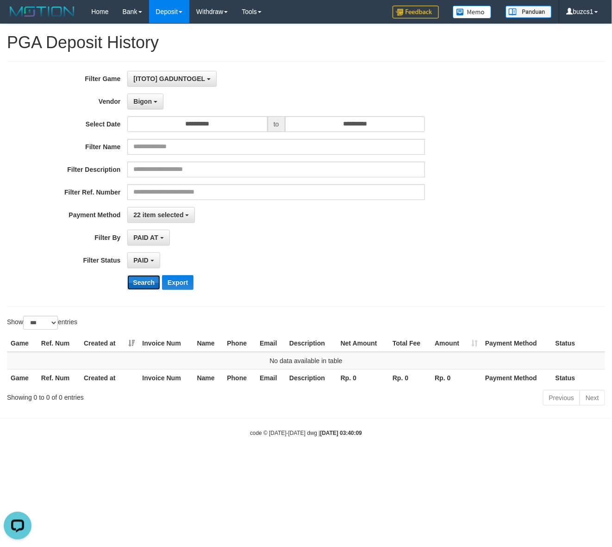
click at [153, 285] on button "Search" at bounding box center [143, 282] width 33 height 15
click at [138, 286] on button "Search" at bounding box center [143, 282] width 33 height 15
click at [141, 100] on span "Bigon" at bounding box center [142, 101] width 19 height 7
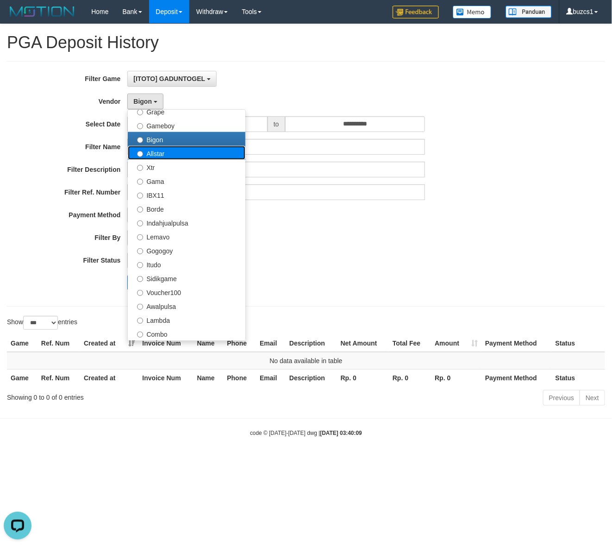
click at [158, 153] on label "Allstar" at bounding box center [187, 153] width 118 height 14
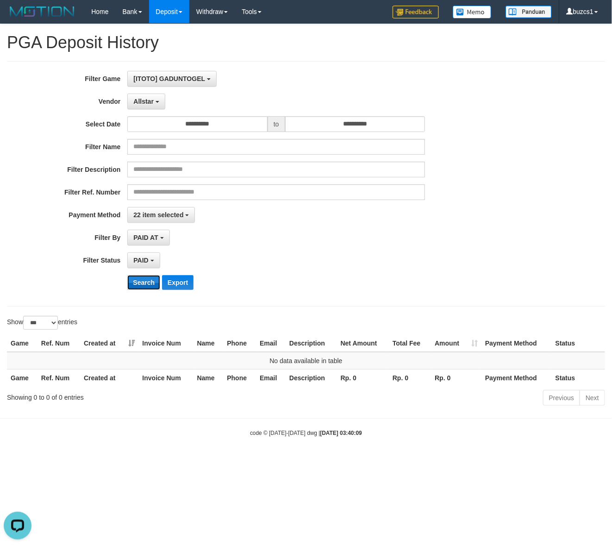
click at [144, 285] on button "Search" at bounding box center [143, 282] width 33 height 15
click at [145, 286] on button "Search" at bounding box center [143, 282] width 33 height 15
click at [154, 105] on button "Allstar" at bounding box center [146, 102] width 38 height 16
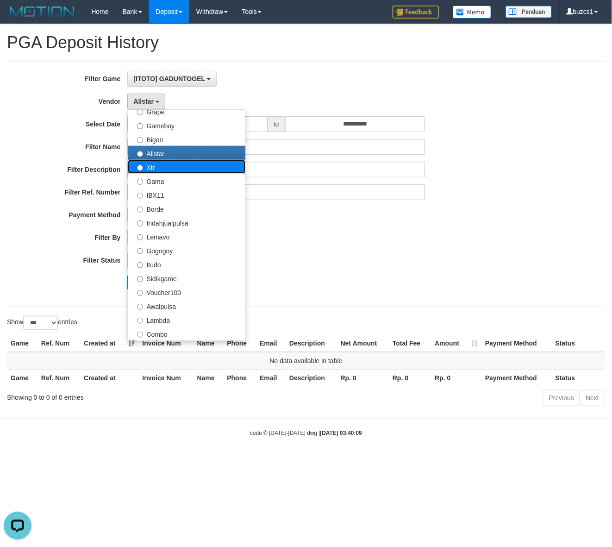
click at [160, 168] on label "Xtr" at bounding box center [187, 167] width 118 height 14
select select "**********"
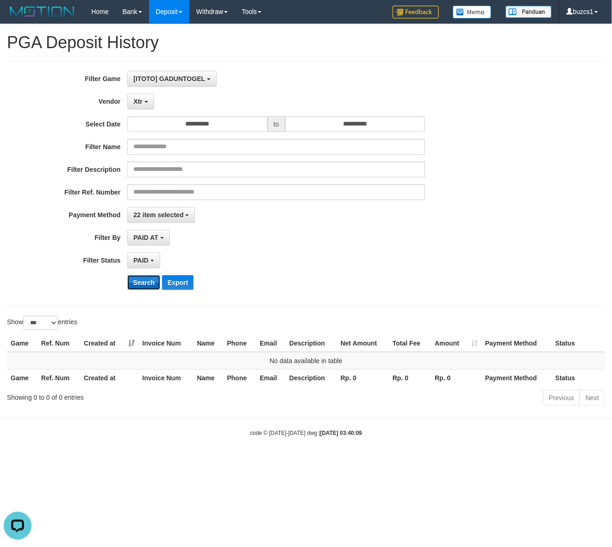
click at [144, 281] on button "Search" at bounding box center [143, 282] width 33 height 15
click at [138, 101] on span "Xtr" at bounding box center [137, 101] width 9 height 7
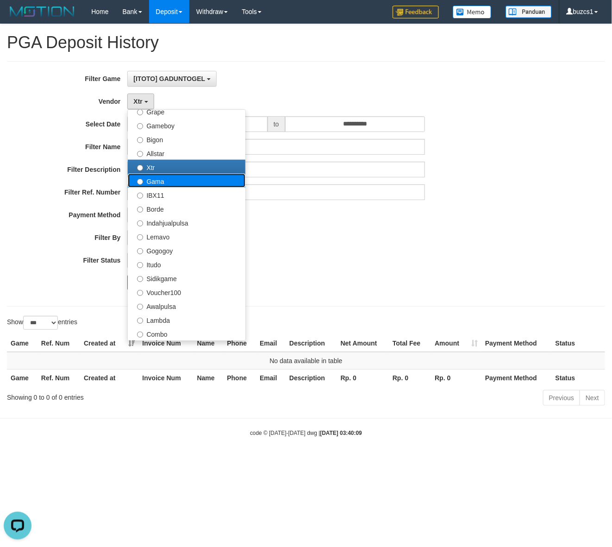
click at [150, 180] on label "Gama" at bounding box center [187, 181] width 118 height 14
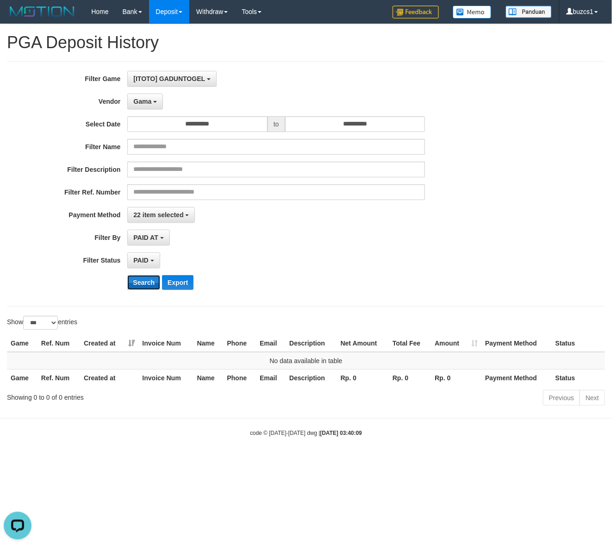
click at [151, 287] on button "Search" at bounding box center [143, 282] width 33 height 15
click at [151, 283] on button "Search" at bounding box center [143, 282] width 33 height 15
click at [149, 279] on button "Search" at bounding box center [143, 282] width 33 height 15
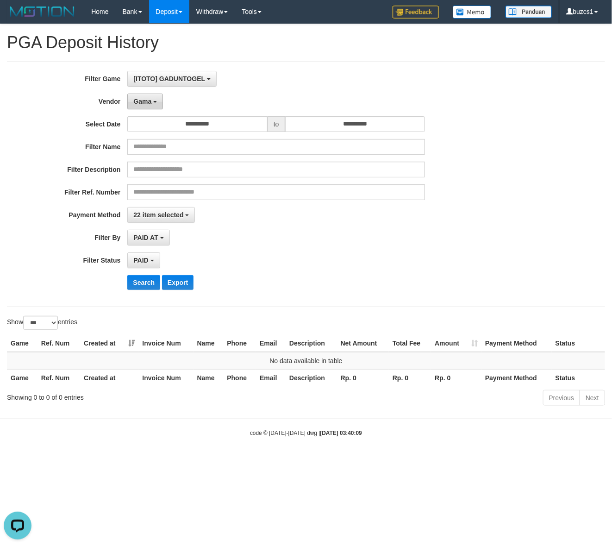
click at [146, 98] on span "Gama" at bounding box center [142, 101] width 18 height 7
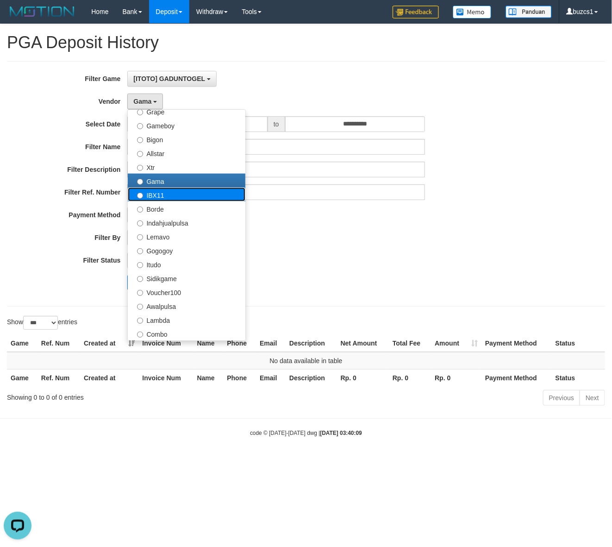
click at [163, 197] on label "IBX11" at bounding box center [187, 195] width 118 height 14
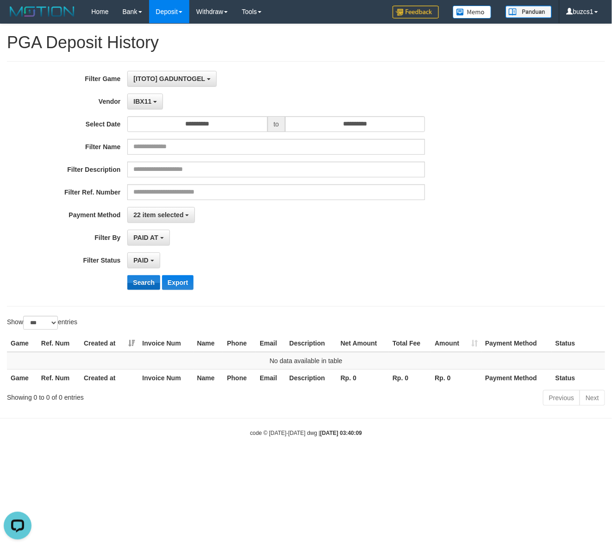
drag, startPoint x: 144, startPoint y: 295, endPoint x: 142, endPoint y: 286, distance: 8.5
click at [144, 291] on div "**********" at bounding box center [255, 184] width 510 height 226
click at [142, 286] on button "Search" at bounding box center [143, 282] width 33 height 15
click at [135, 278] on button "Search" at bounding box center [143, 282] width 33 height 15
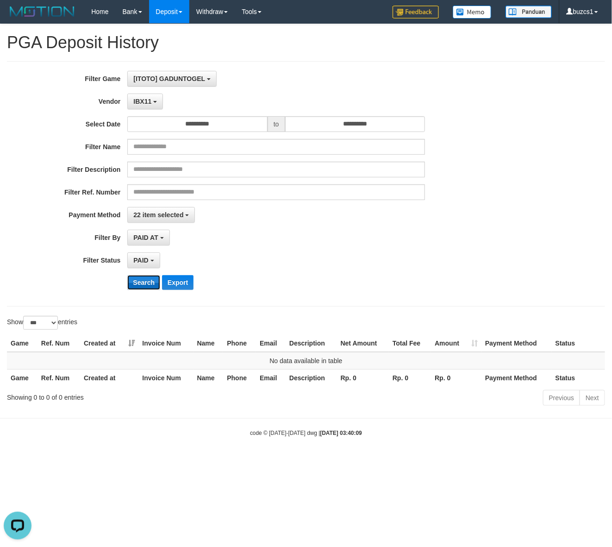
click at [135, 278] on button "Search" at bounding box center [143, 282] width 33 height 15
click at [146, 84] on button "[ITOTO] GADUNTOGEL" at bounding box center [171, 79] width 89 height 16
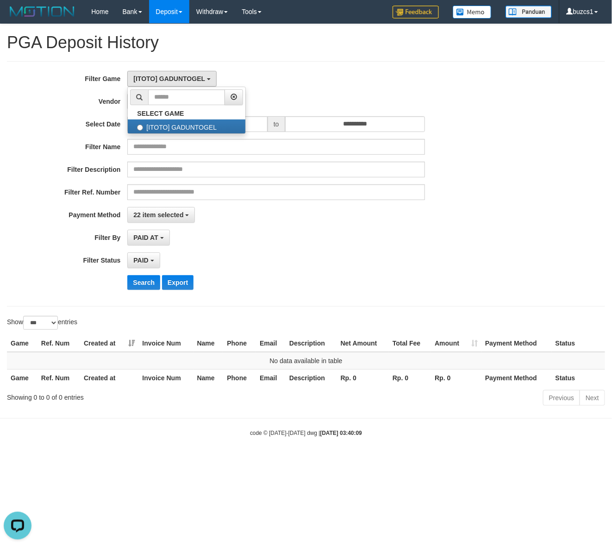
drag, startPoint x: 270, startPoint y: 237, endPoint x: 231, endPoint y: 197, distance: 55.3
click at [270, 237] on div "PAID AT PAID AT CREATED AT" at bounding box center [276, 238] width 298 height 16
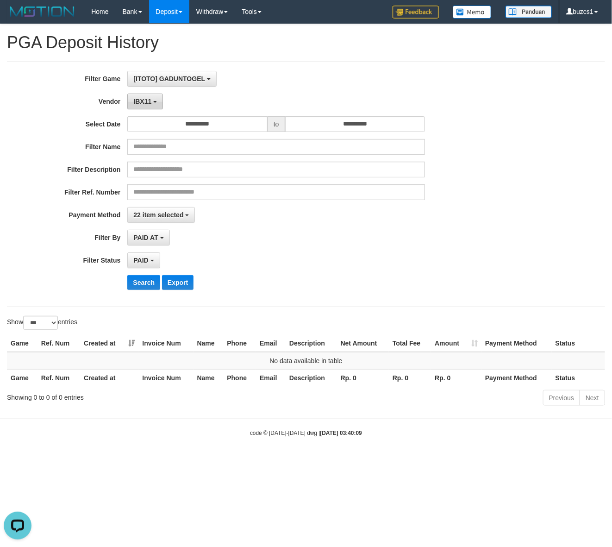
click at [151, 100] on span "IBX11" at bounding box center [142, 101] width 18 height 7
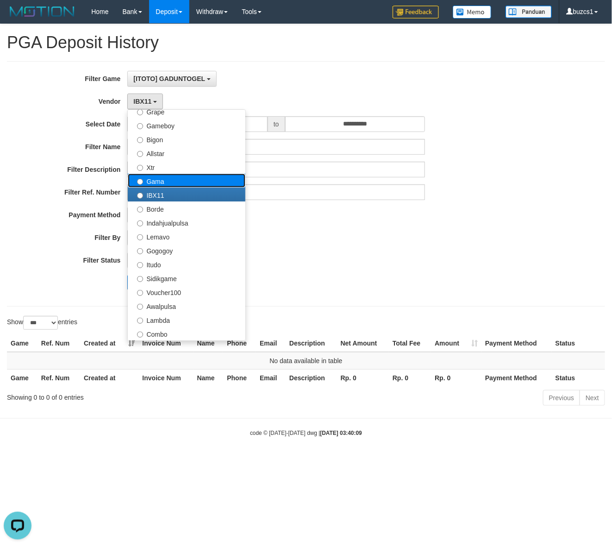
click at [173, 183] on label "Gama" at bounding box center [187, 181] width 118 height 14
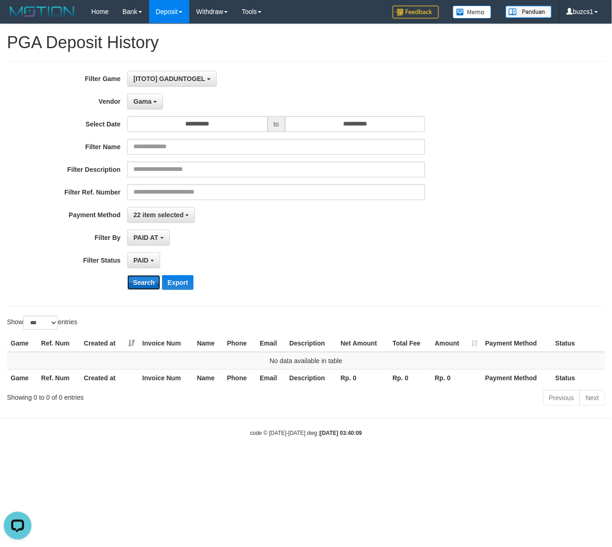
click at [159, 281] on button "Search" at bounding box center [143, 282] width 33 height 15
click at [158, 283] on button "Search" at bounding box center [143, 282] width 33 height 15
click at [146, 95] on button "Gama" at bounding box center [145, 102] width 36 height 16
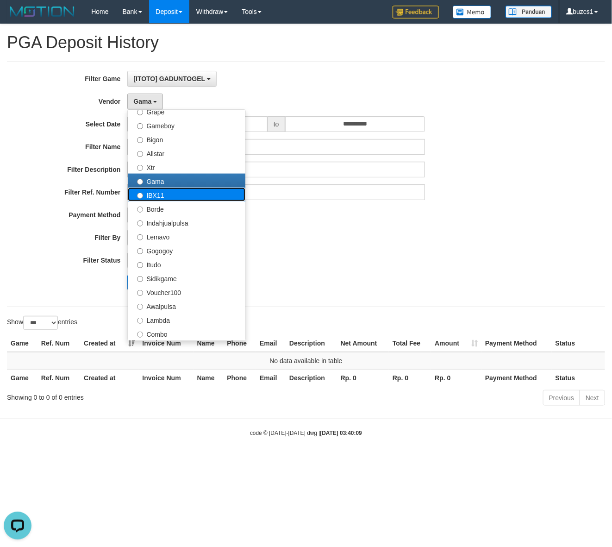
click at [149, 197] on label "IBX11" at bounding box center [187, 195] width 118 height 14
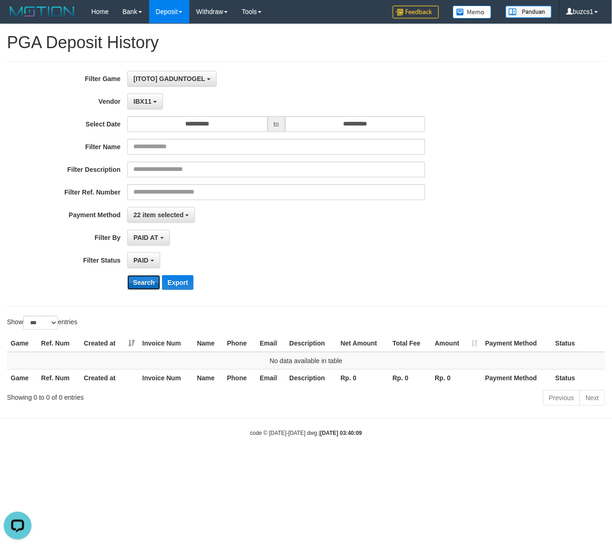
click at [146, 287] on button "Search" at bounding box center [143, 282] width 33 height 15
click at [144, 102] on span "IBX11" at bounding box center [142, 101] width 18 height 7
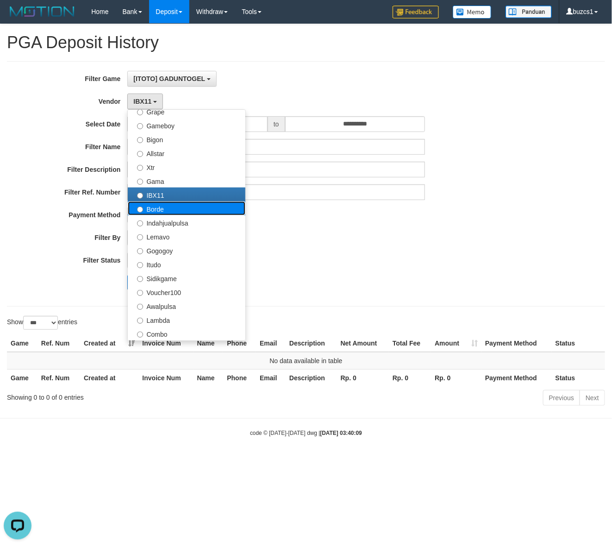
click at [155, 212] on label "Borde" at bounding box center [187, 208] width 118 height 14
select select "**********"
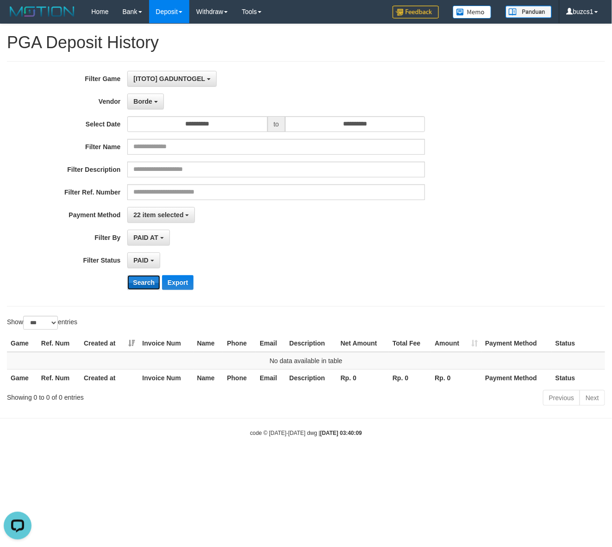
click at [140, 285] on button "Search" at bounding box center [143, 282] width 33 height 15
click at [137, 96] on button "Borde" at bounding box center [145, 102] width 36 height 16
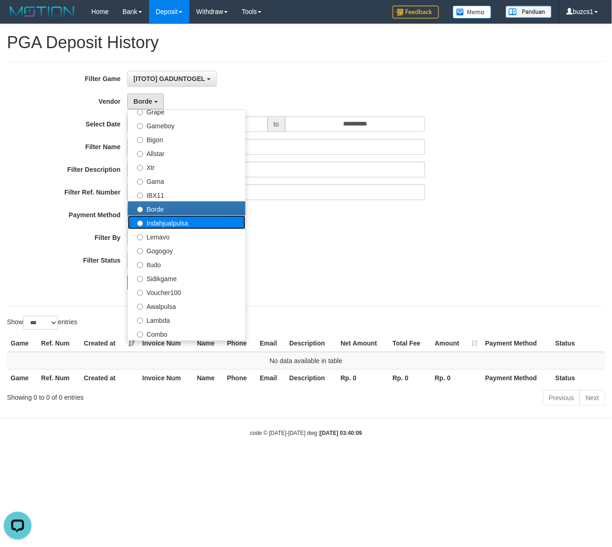
click at [157, 223] on label "Indahjualpulsa" at bounding box center [187, 222] width 118 height 14
select select "**********"
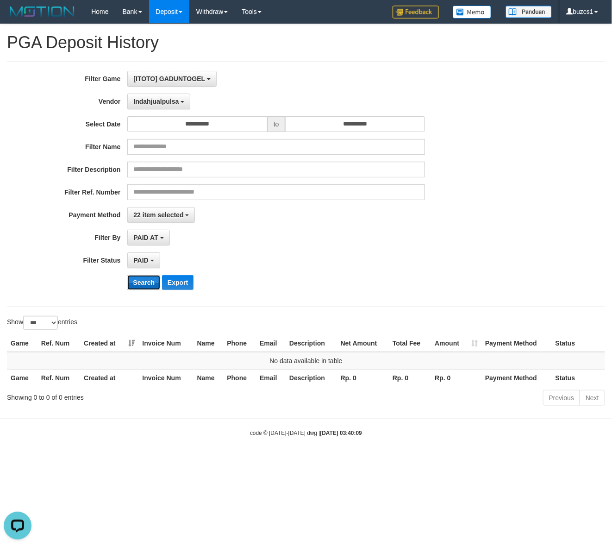
click at [145, 286] on button "Search" at bounding box center [143, 282] width 33 height 15
click at [137, 279] on button "Search" at bounding box center [143, 282] width 33 height 15
click at [154, 108] on button "Indahjualpulsa" at bounding box center [158, 102] width 63 height 16
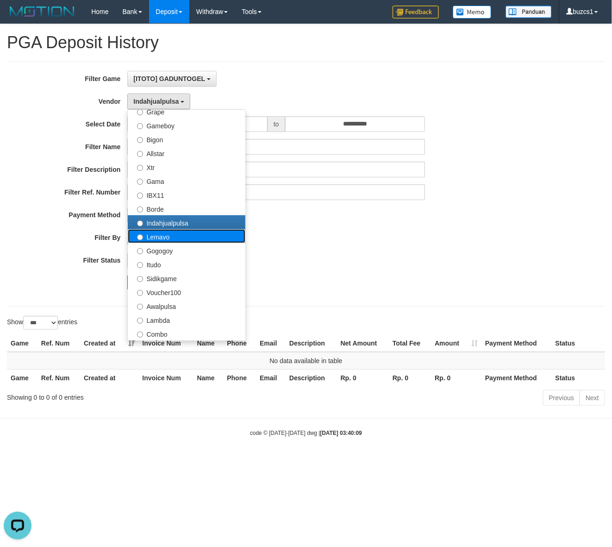
click at [161, 240] on label "Lemavo" at bounding box center [187, 236] width 118 height 14
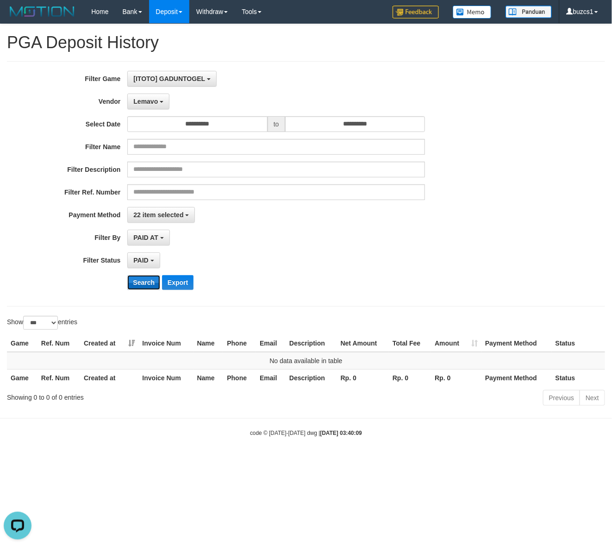
click at [139, 286] on button "Search" at bounding box center [143, 282] width 33 height 15
click at [146, 103] on span "Lemavo" at bounding box center [145, 101] width 25 height 7
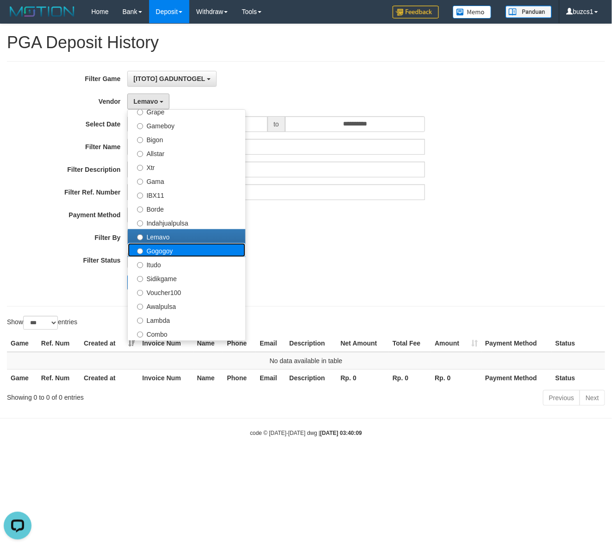
click at [164, 253] on label "Gogogoy" at bounding box center [187, 250] width 118 height 14
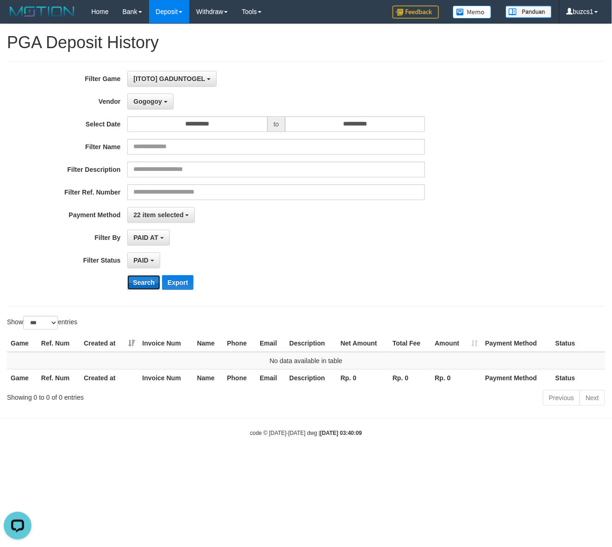
click at [150, 283] on button "Search" at bounding box center [143, 282] width 33 height 15
click at [149, 283] on button "Search" at bounding box center [143, 282] width 33 height 15
click at [152, 96] on button "Gogogoy" at bounding box center [150, 102] width 46 height 16
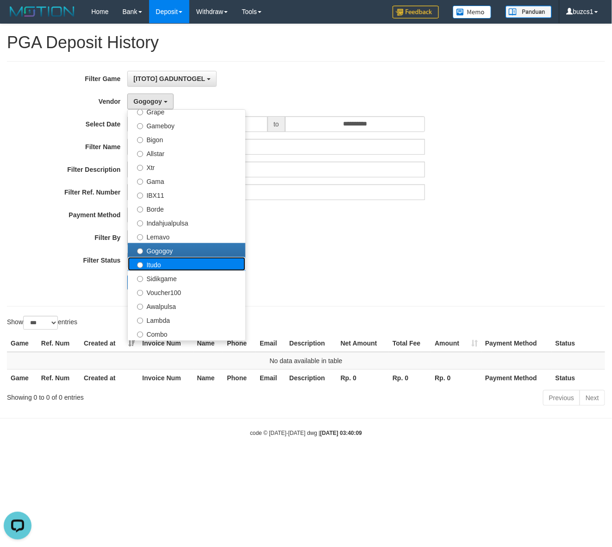
click at [156, 261] on label "Itudo" at bounding box center [187, 264] width 118 height 14
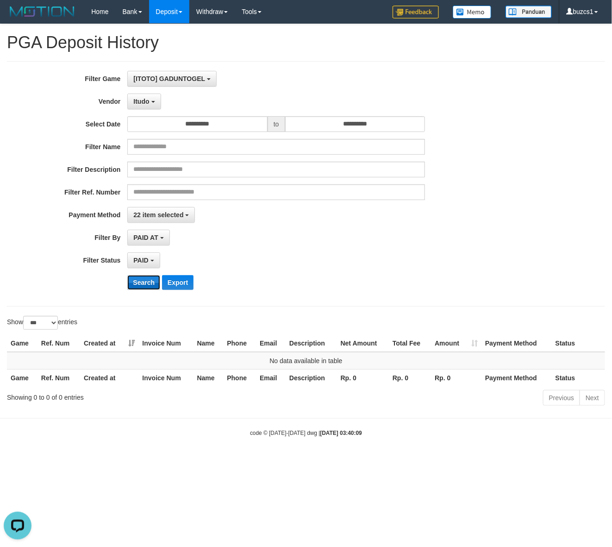
click at [148, 288] on button "Search" at bounding box center [143, 282] width 33 height 15
click at [146, 288] on button "Search" at bounding box center [143, 282] width 33 height 15
click at [149, 99] on span "Itudo" at bounding box center [141, 101] width 16 height 7
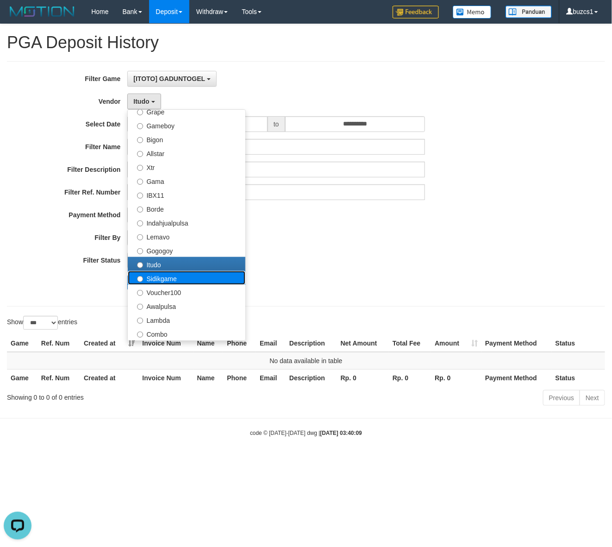
click at [162, 276] on label "Sidikgame" at bounding box center [187, 278] width 118 height 14
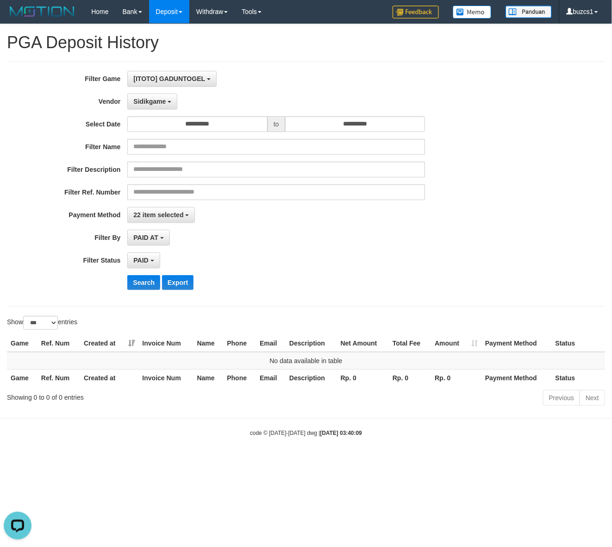
click at [150, 273] on div "**********" at bounding box center [255, 184] width 510 height 226
click at [149, 281] on button "Search" at bounding box center [143, 282] width 33 height 15
click at [148, 283] on button "Search" at bounding box center [143, 282] width 33 height 15
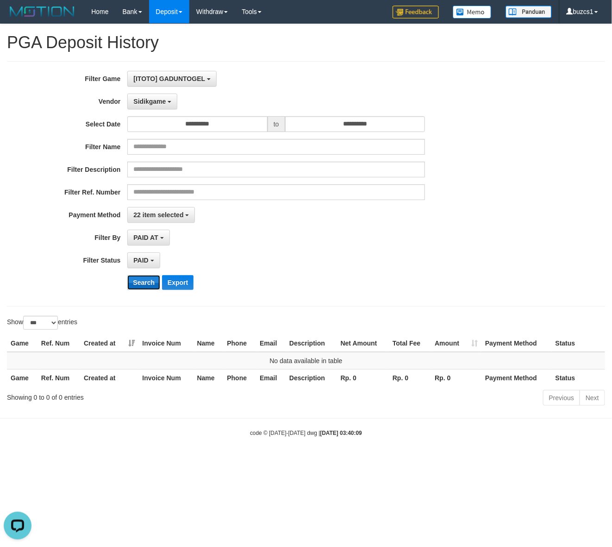
click at [148, 283] on button "Search" at bounding box center [143, 282] width 33 height 15
click at [147, 98] on button "Sidikgame" at bounding box center [152, 102] width 50 height 16
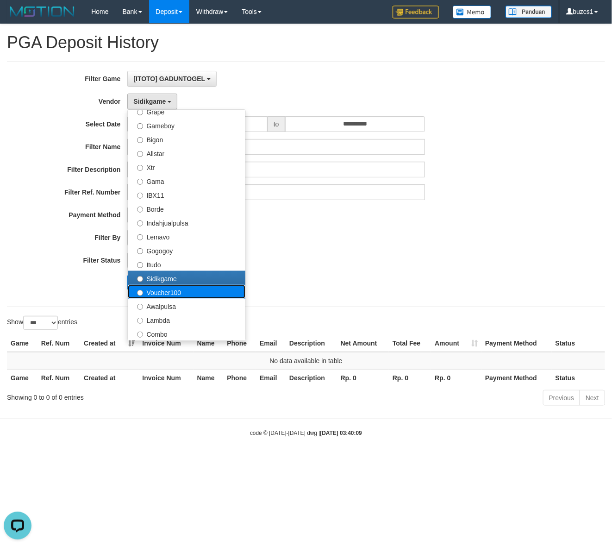
click at [172, 291] on label "Voucher100" at bounding box center [187, 292] width 118 height 14
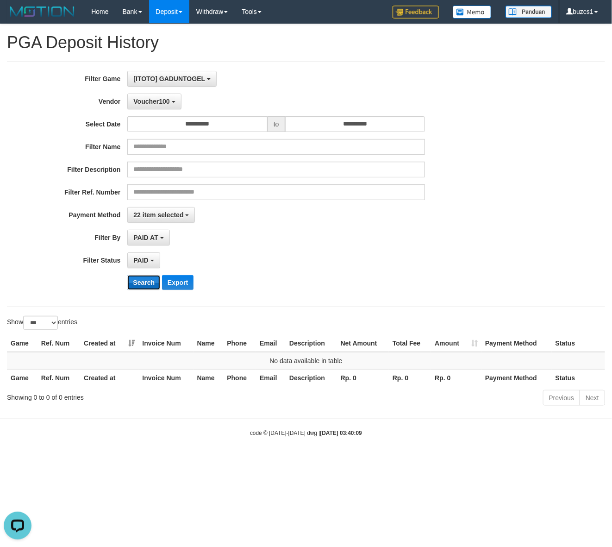
click at [148, 279] on button "Search" at bounding box center [143, 282] width 33 height 15
click at [147, 279] on button "Search" at bounding box center [143, 282] width 33 height 15
click at [139, 97] on button "Voucher100" at bounding box center [154, 102] width 54 height 16
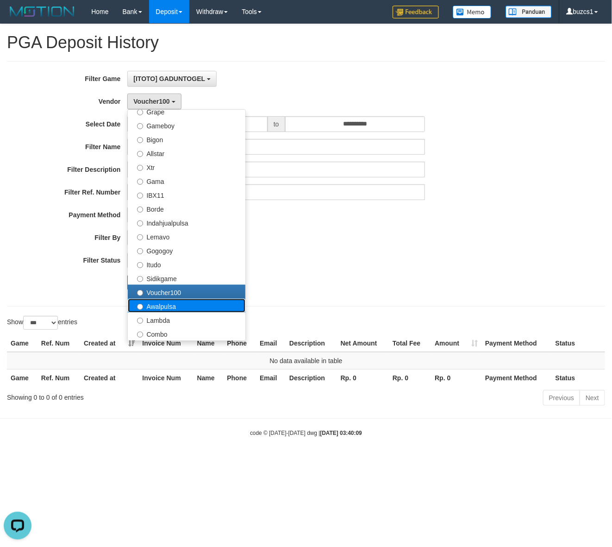
click at [158, 306] on label "Awalpulsa" at bounding box center [187, 306] width 118 height 14
select select "**********"
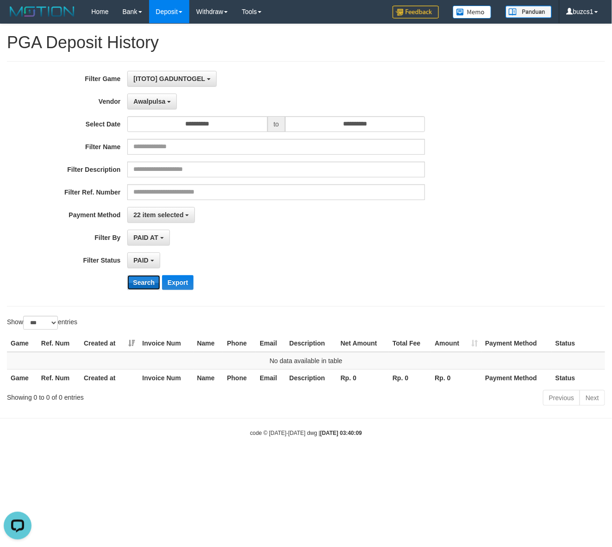
click at [146, 288] on button "Search" at bounding box center [143, 282] width 33 height 15
click at [144, 287] on button "Search" at bounding box center [143, 282] width 33 height 15
click at [144, 285] on button "Search" at bounding box center [143, 282] width 33 height 15
click at [147, 100] on span "Awalpulsa" at bounding box center [149, 101] width 32 height 7
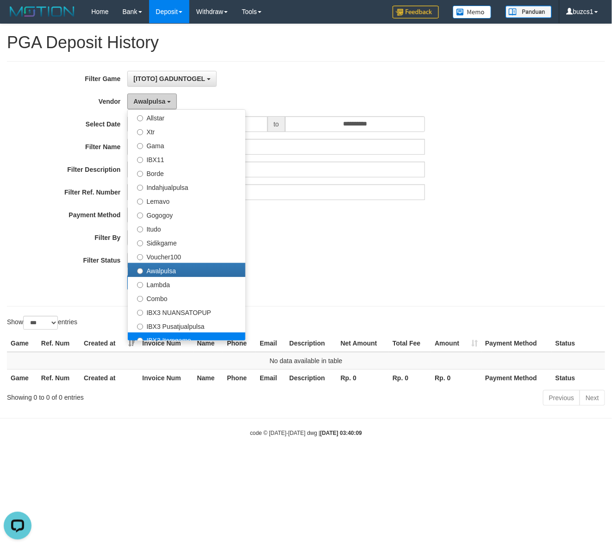
scroll to position [304, 0]
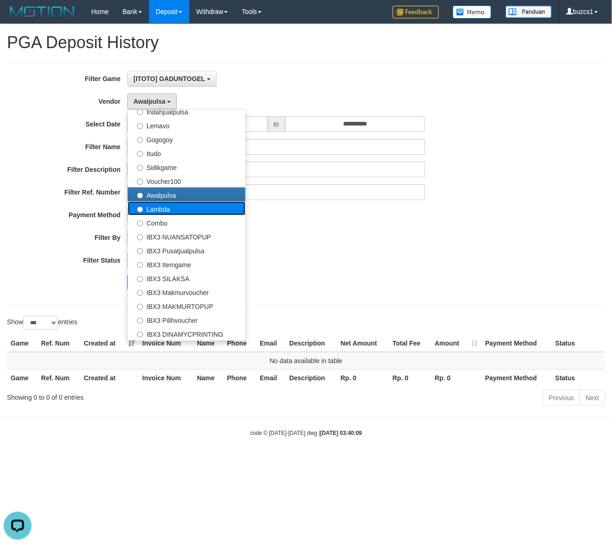
click at [160, 209] on label "Lambda" at bounding box center [187, 208] width 118 height 14
select select "**********"
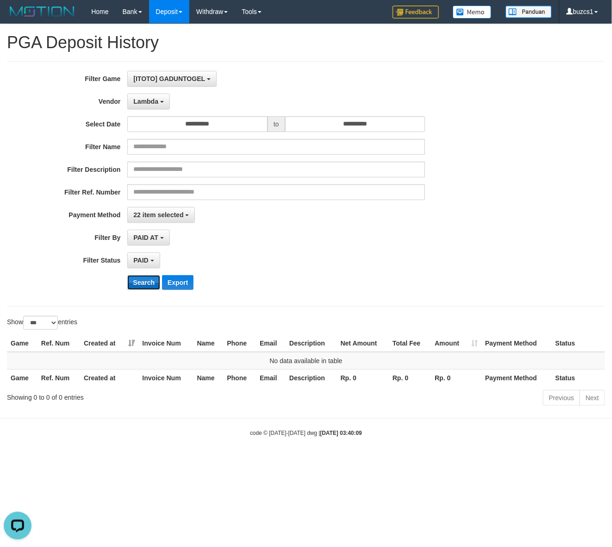
click at [142, 283] on button "Search" at bounding box center [143, 282] width 33 height 15
click at [147, 103] on span "Lambda" at bounding box center [145, 101] width 25 height 7
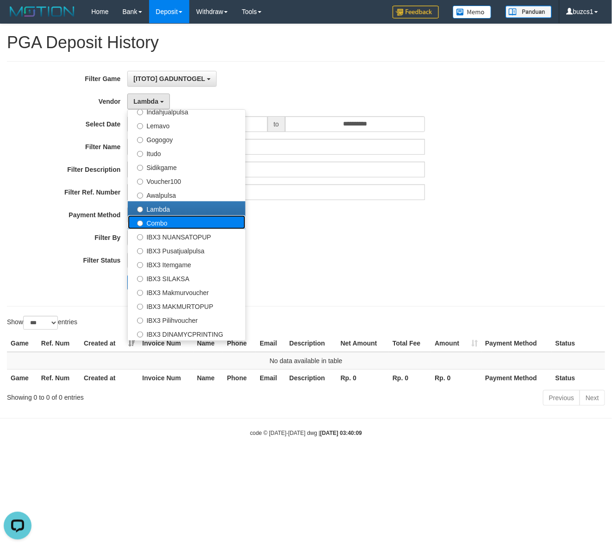
click at [157, 227] on label "Combo" at bounding box center [187, 222] width 118 height 14
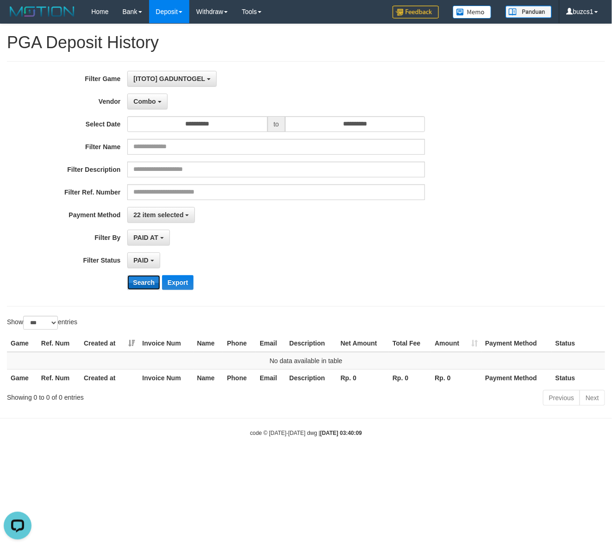
click at [137, 282] on button "Search" at bounding box center [143, 282] width 33 height 15
click at [144, 285] on button "Search" at bounding box center [143, 282] width 33 height 15
click at [140, 98] on span "Combo" at bounding box center [144, 101] width 22 height 7
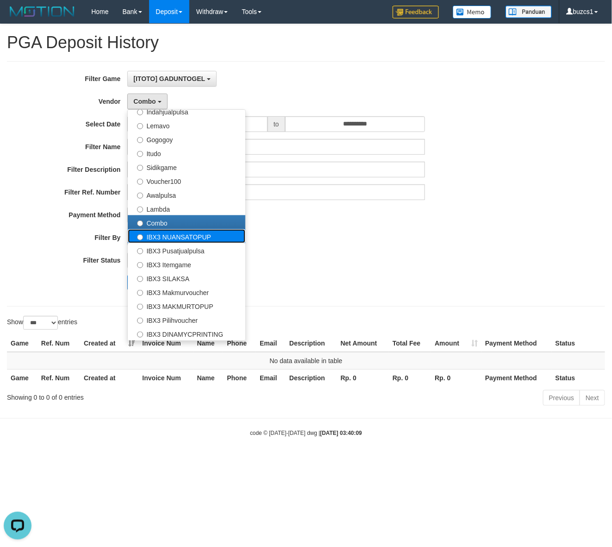
click at [175, 239] on label "IBX3 NUANSATOPUP" at bounding box center [187, 236] width 118 height 14
select select "**********"
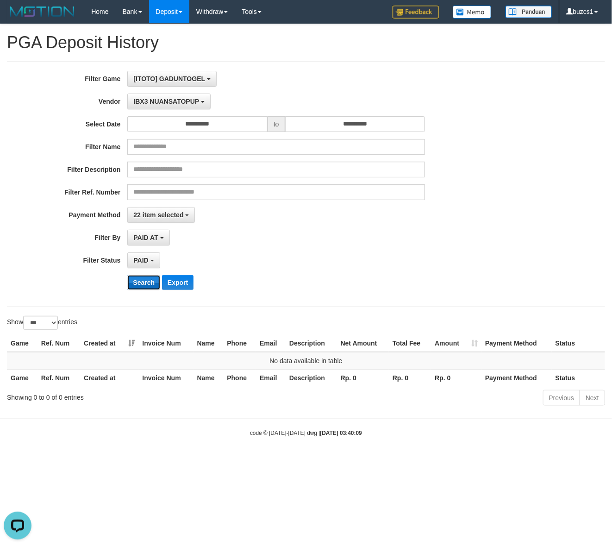
click at [155, 282] on button "Search" at bounding box center [143, 282] width 33 height 15
click at [154, 100] on span "IBX3 NUANSATOPUP" at bounding box center [166, 101] width 66 height 7
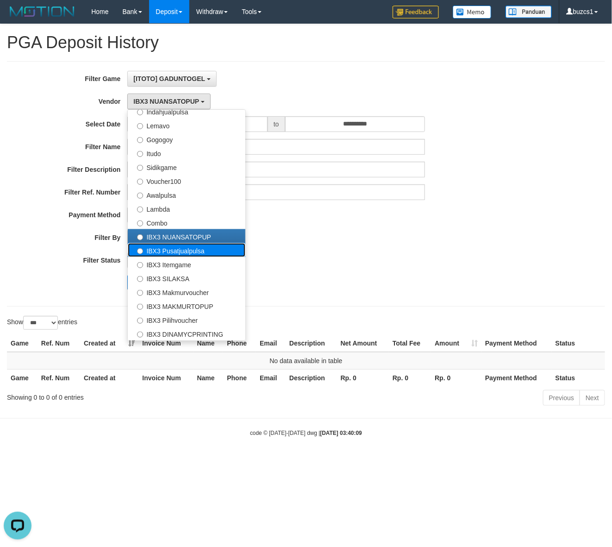
click at [160, 250] on label "IBX3 Pusatjualpulsa" at bounding box center [187, 250] width 118 height 14
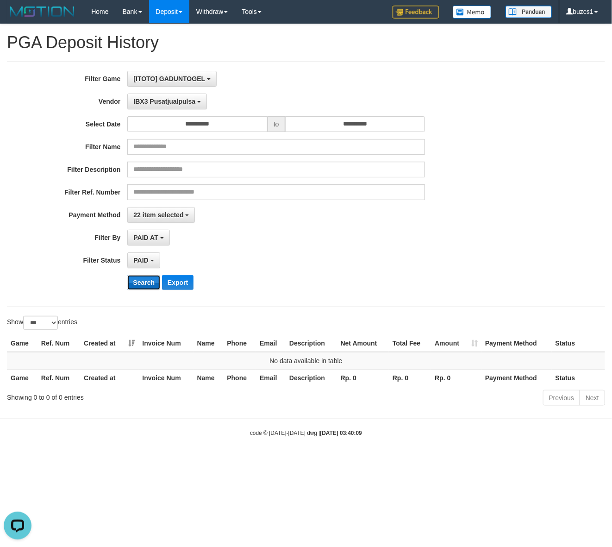
click at [140, 288] on button "Search" at bounding box center [143, 282] width 33 height 15
click at [160, 110] on div "**********" at bounding box center [255, 184] width 510 height 226
click at [157, 101] on span "IBX3 Pusatjualpulsa" at bounding box center [164, 101] width 62 height 7
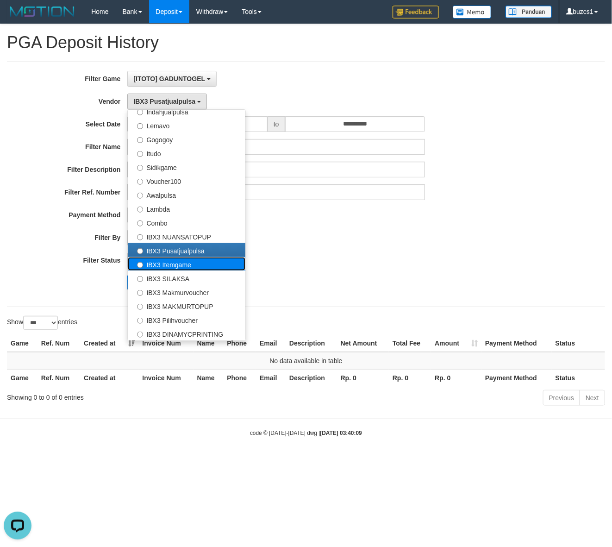
click at [163, 262] on label "IBX3 Itemgame" at bounding box center [187, 264] width 118 height 14
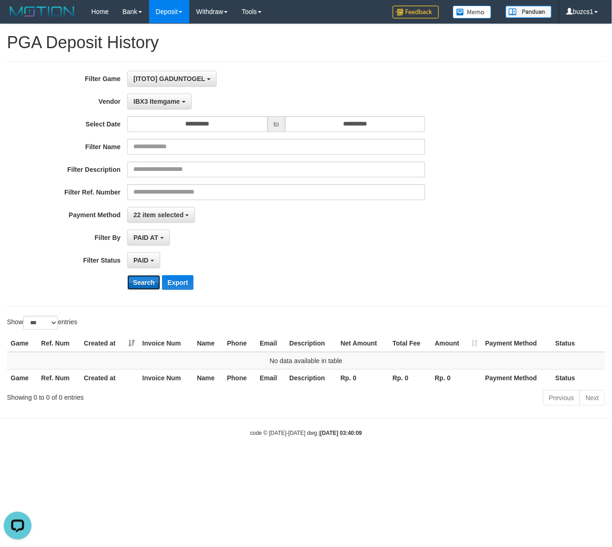
click at [145, 276] on button "Search" at bounding box center [143, 282] width 33 height 15
click at [158, 104] on span "IBX3 Itemgame" at bounding box center [156, 101] width 46 height 7
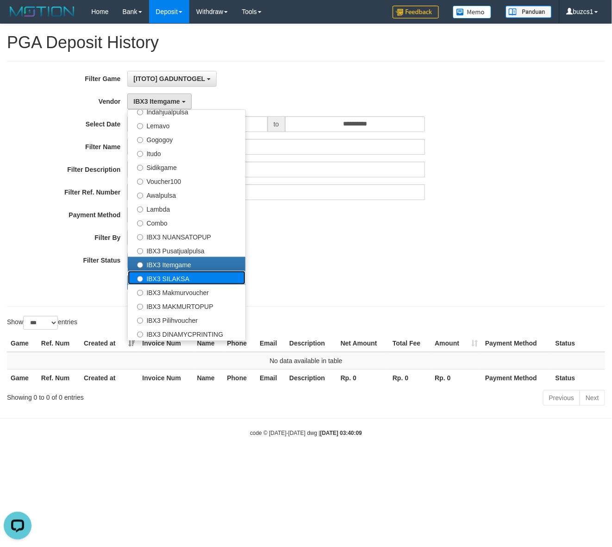
click at [162, 276] on label "IBX3 SILAKSA" at bounding box center [187, 278] width 118 height 14
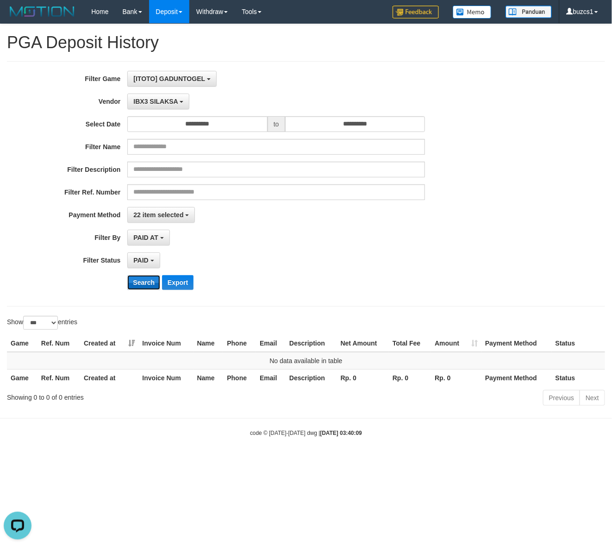
click at [140, 289] on button "Search" at bounding box center [143, 282] width 33 height 15
click at [139, 288] on button "Search" at bounding box center [143, 282] width 33 height 15
click at [130, 101] on button "IBX3 SILAKSA" at bounding box center [158, 102] width 62 height 16
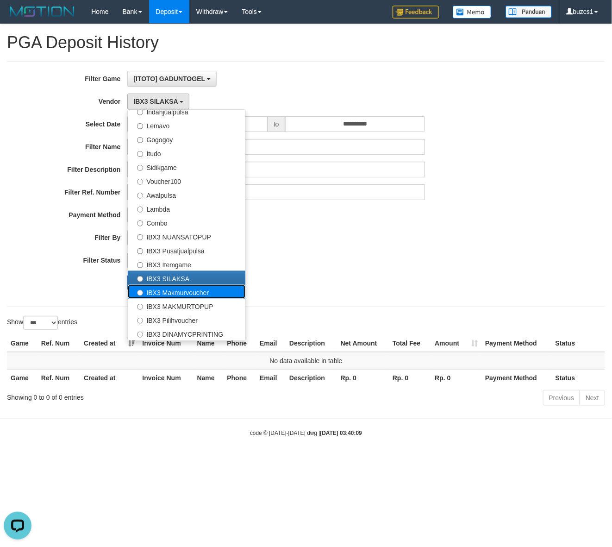
click at [172, 291] on label "IBX3 Makmurvoucher" at bounding box center [187, 292] width 118 height 14
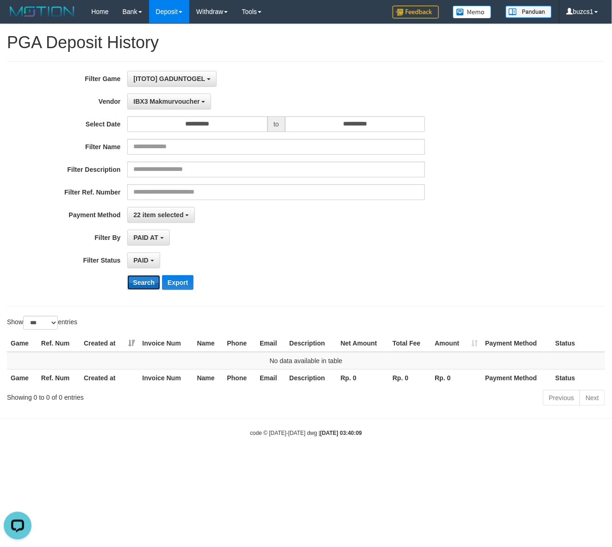
click at [145, 281] on button "Search" at bounding box center [143, 282] width 33 height 15
click at [149, 285] on button "Search" at bounding box center [143, 282] width 33 height 15
click at [166, 103] on span "IBX3 Makmurvoucher" at bounding box center [166, 101] width 66 height 7
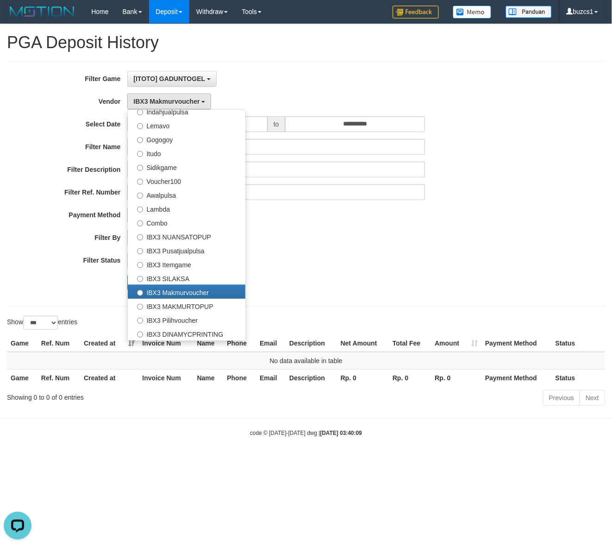
drag, startPoint x: 318, startPoint y: 272, endPoint x: 226, endPoint y: 295, distance: 95.5
click at [316, 272] on div "**********" at bounding box center [255, 184] width 510 height 226
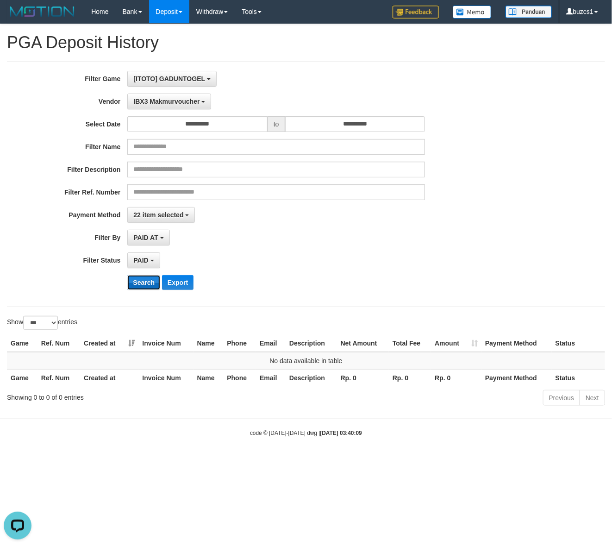
click at [144, 288] on button "Search" at bounding box center [143, 282] width 33 height 15
click at [140, 101] on span "IBX3 Makmurvoucher" at bounding box center [166, 101] width 66 height 7
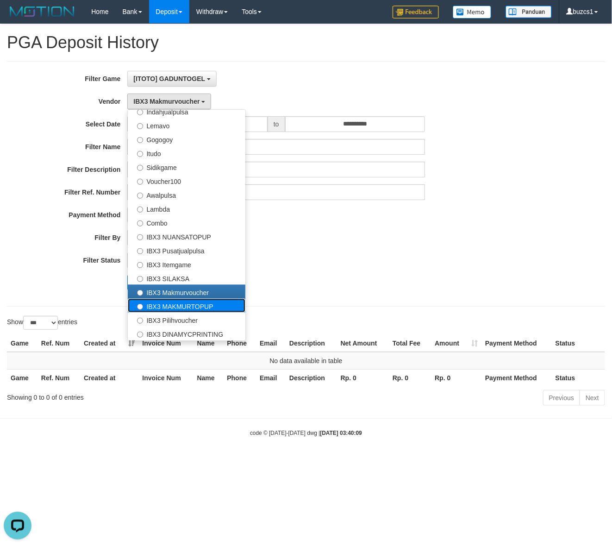
click at [165, 306] on label "IBX3 MAKMURTOPUP" at bounding box center [187, 306] width 118 height 14
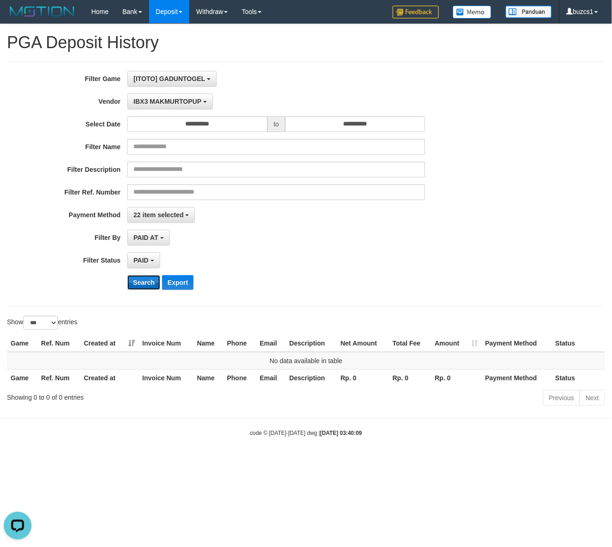
click at [148, 285] on button "Search" at bounding box center [143, 282] width 33 height 15
click at [154, 104] on span "IBX3 MAKMURTOPUP" at bounding box center [167, 101] width 68 height 7
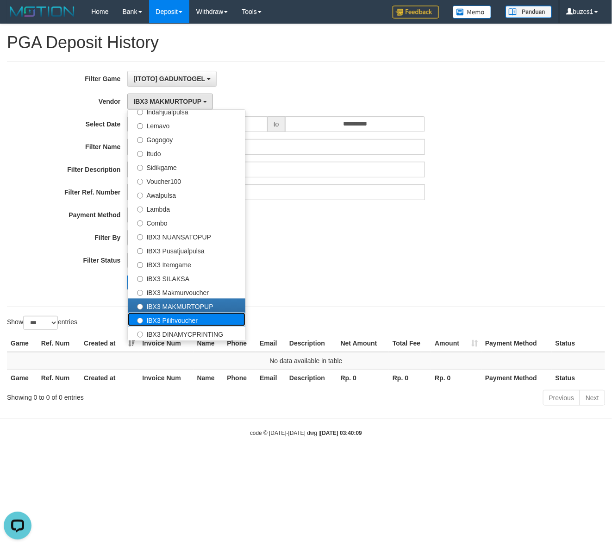
click at [160, 318] on label "IBX3 Pilihvoucher" at bounding box center [187, 320] width 118 height 14
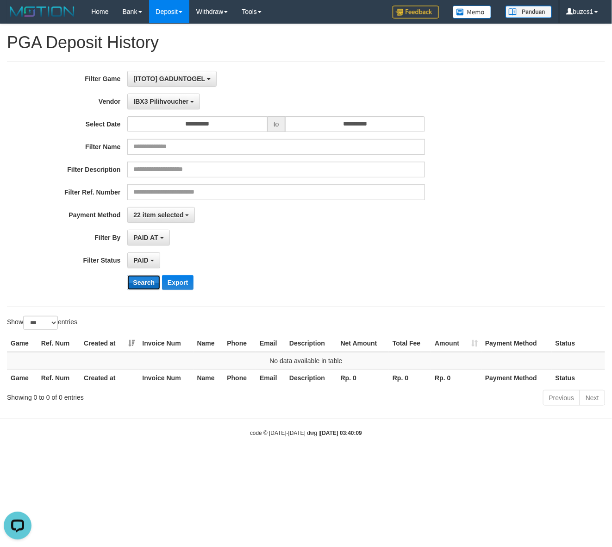
click at [140, 283] on button "Search" at bounding box center [143, 282] width 33 height 15
click at [140, 282] on button "Search" at bounding box center [143, 282] width 33 height 15
click at [162, 103] on span "IBX3 Pilihvoucher" at bounding box center [160, 101] width 55 height 7
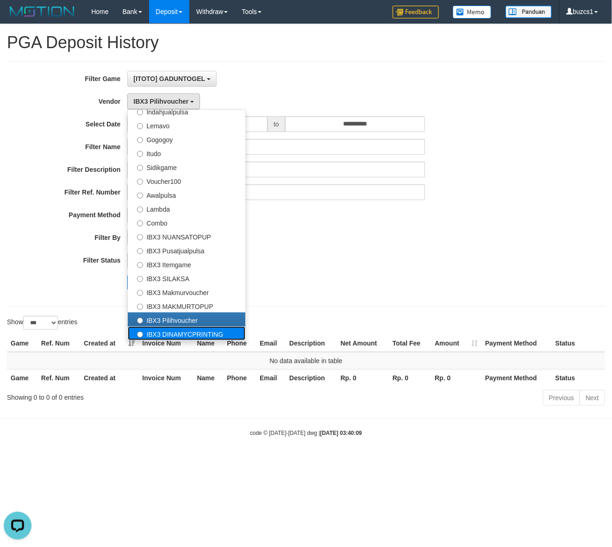
click at [164, 334] on label "IBX3 DINAMYCPRINTING" at bounding box center [187, 334] width 118 height 14
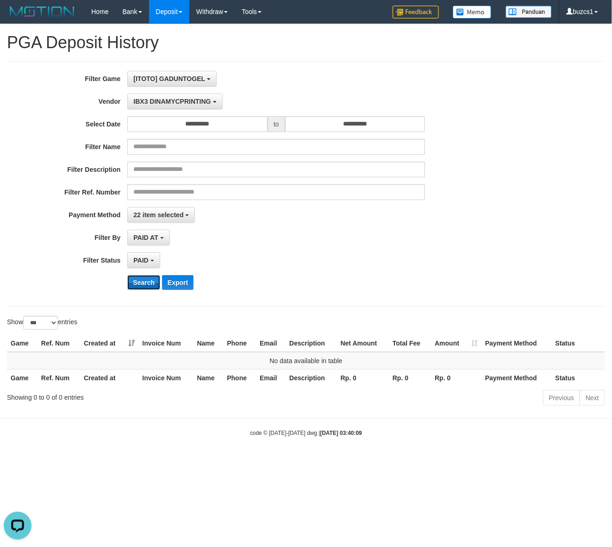
click at [144, 286] on button "Search" at bounding box center [143, 282] width 33 height 15
click at [142, 282] on button "Search" at bounding box center [143, 282] width 33 height 15
click at [160, 98] on span "IBX3 DINAMYCPRINTING" at bounding box center [171, 101] width 77 height 7
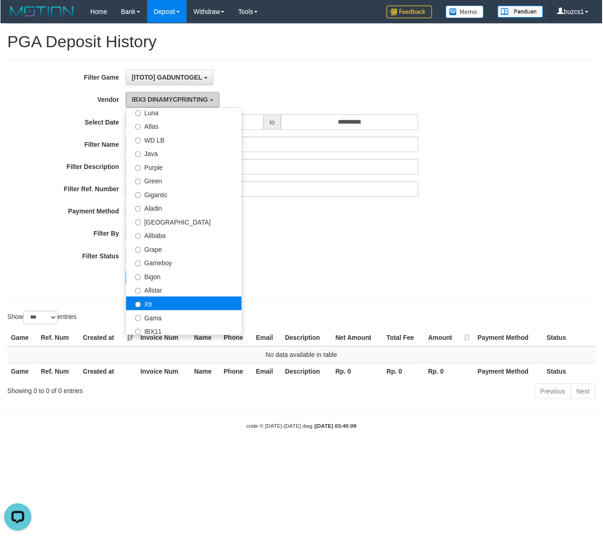
scroll to position [0, 0]
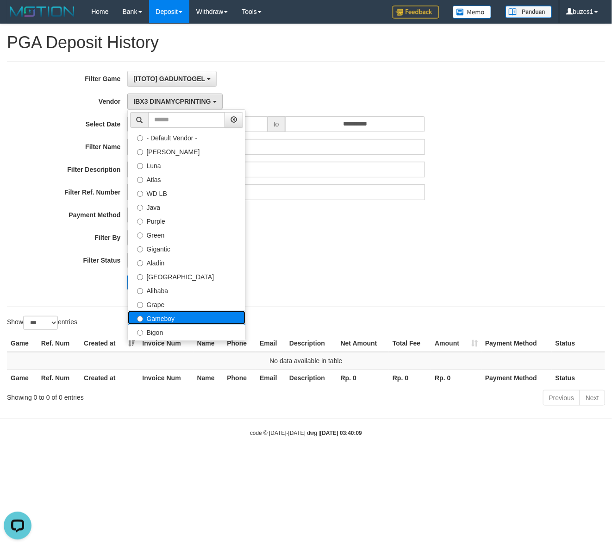
click at [173, 318] on label "Gameboy" at bounding box center [187, 318] width 118 height 14
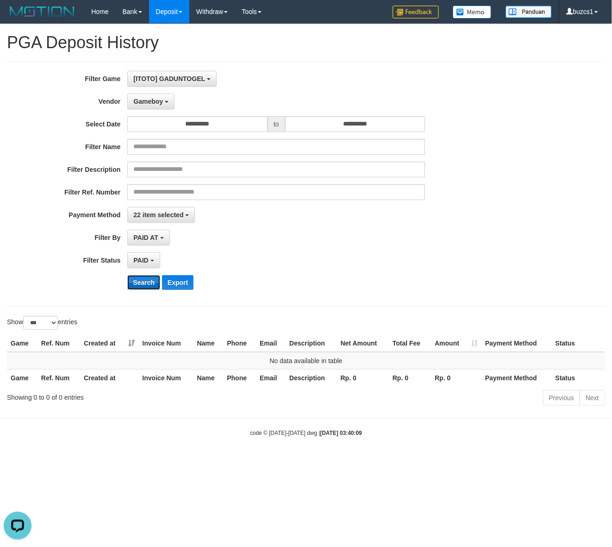
click at [139, 286] on button "Search" at bounding box center [143, 282] width 33 height 15
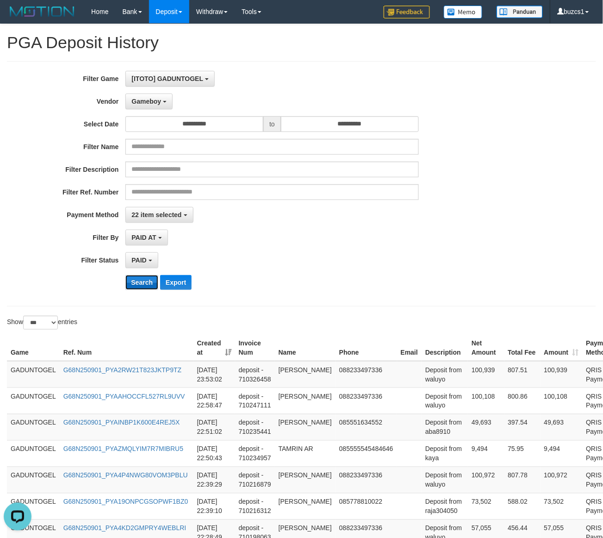
click at [139, 286] on button "Search" at bounding box center [142, 282] width 33 height 15
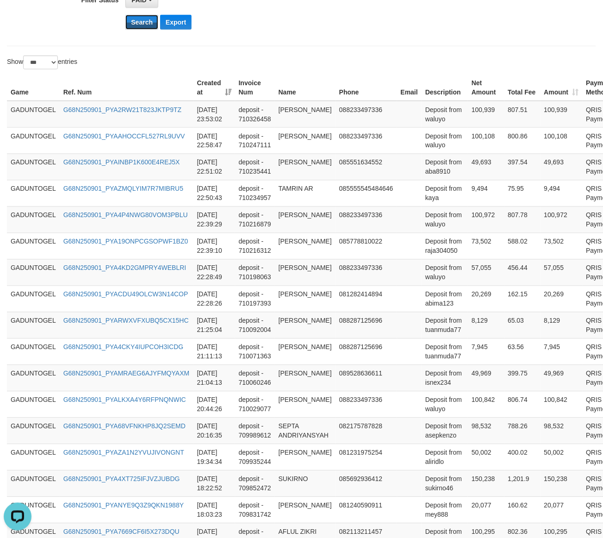
scroll to position [614, 0]
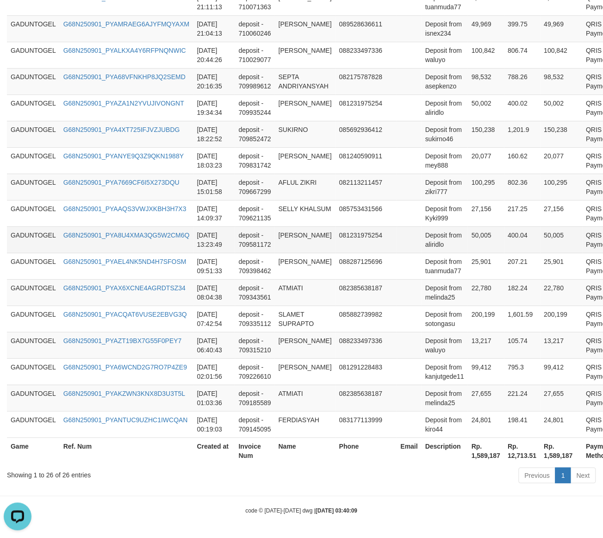
click at [285, 245] on td "ALI RIDLO ARIFIN" at bounding box center [305, 239] width 61 height 26
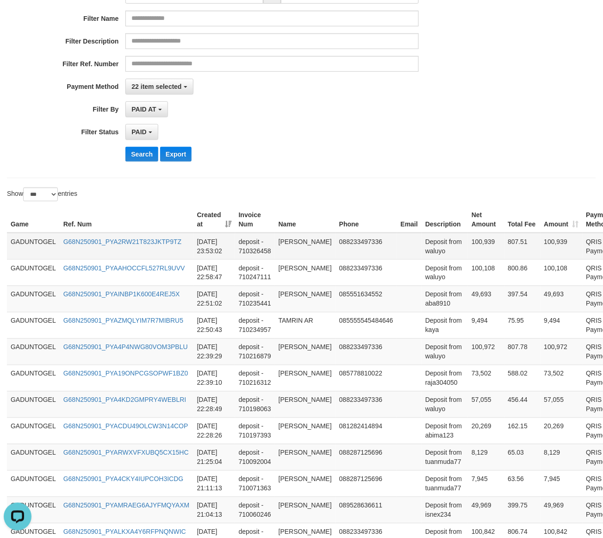
click at [478, 238] on td "100,939" at bounding box center [486, 246] width 36 height 27
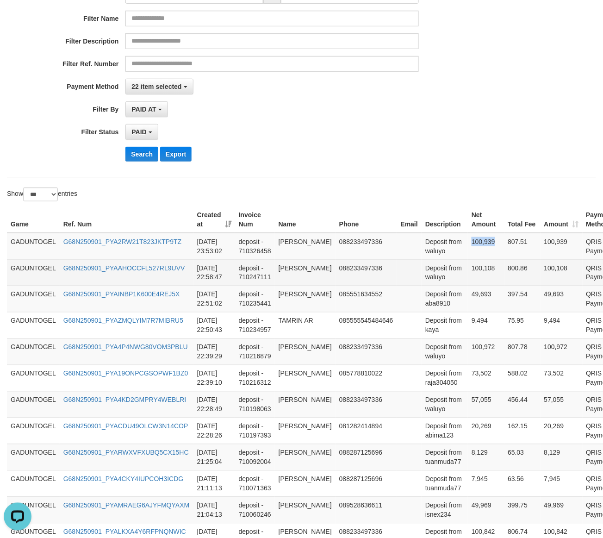
copy td "100,939"
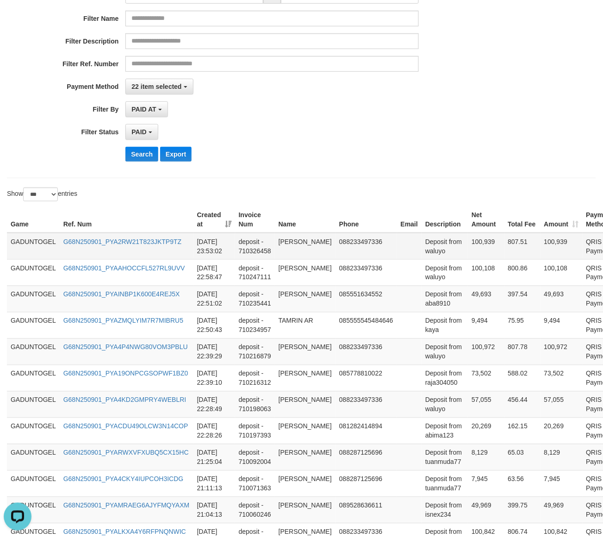
click at [283, 242] on td "JOKO RUBIYANTO" at bounding box center [305, 246] width 61 height 27
drag, startPoint x: 283, startPoint y: 242, endPoint x: 302, endPoint y: 254, distance: 21.8
click at [302, 254] on td "JOKO RUBIYANTO" at bounding box center [305, 246] width 61 height 27
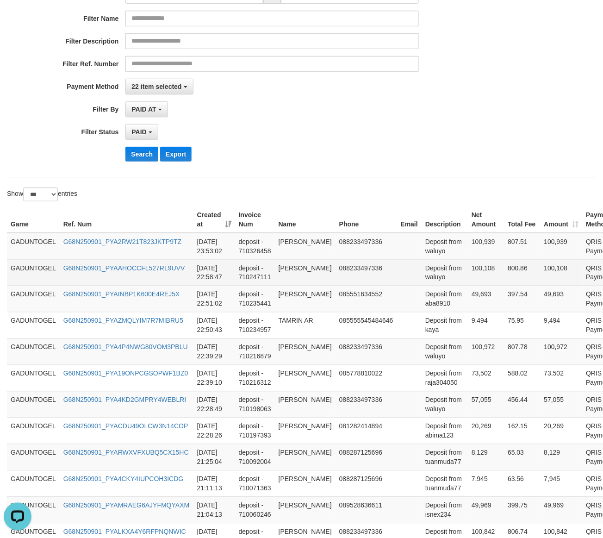
copy td "JOKO RUBIYANTO"
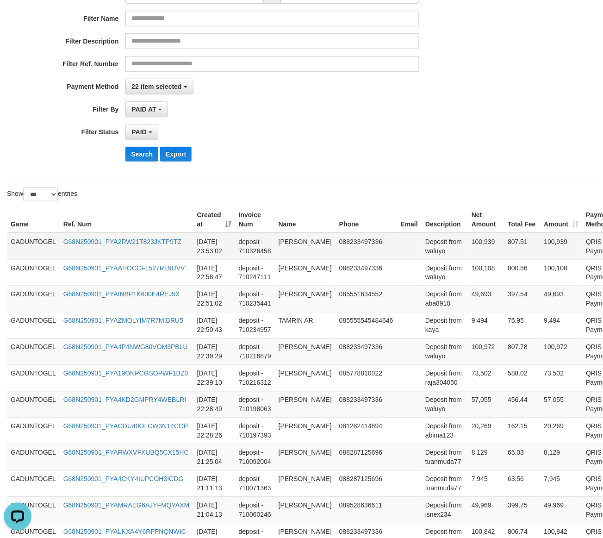
click at [440, 253] on td "Deposit from waluyo" at bounding box center [445, 246] width 46 height 27
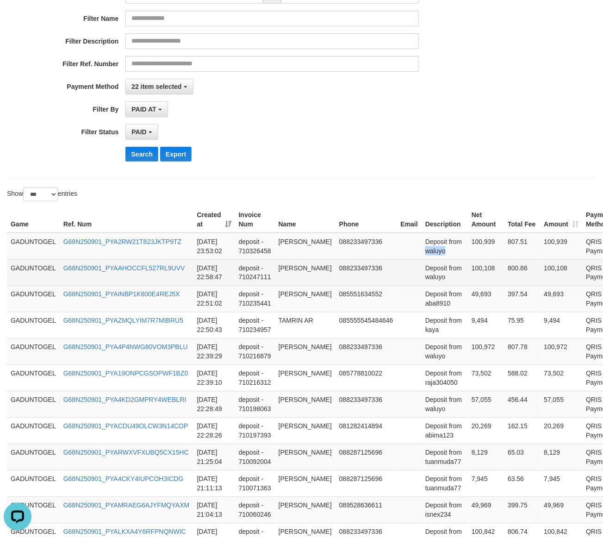
copy td "waluyo"
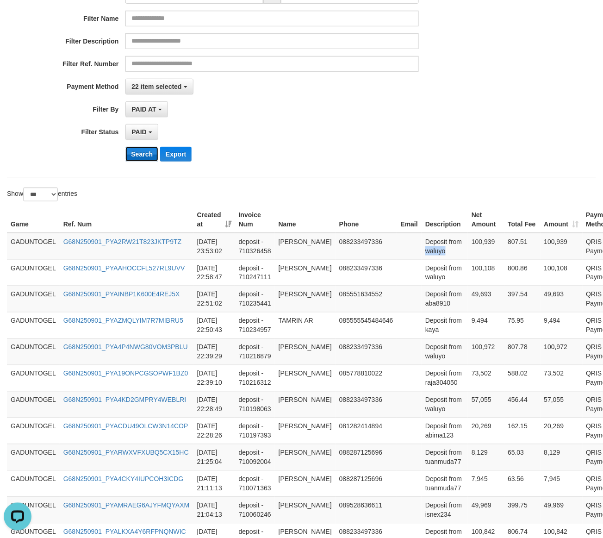
click at [130, 148] on button "Search" at bounding box center [142, 154] width 33 height 15
click at [133, 149] on button "Search" at bounding box center [142, 154] width 33 height 15
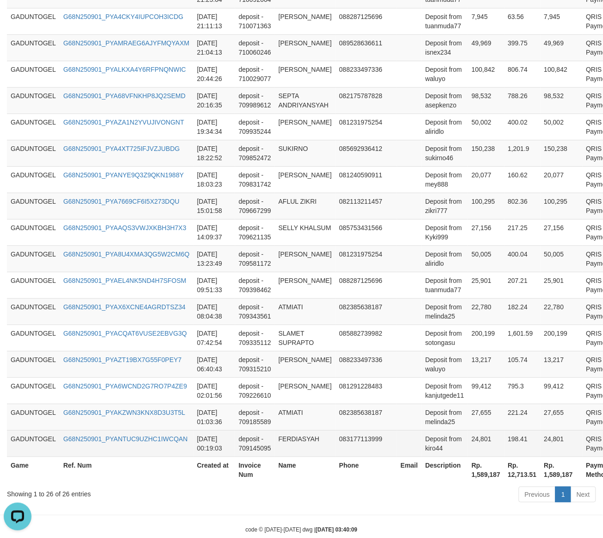
scroll to position [614, 0]
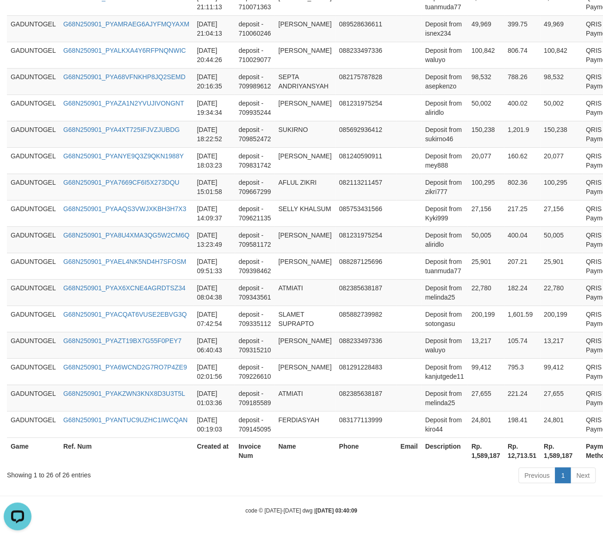
click at [483, 454] on th "Rp. 1,589,187" at bounding box center [486, 451] width 36 height 26
copy th "1,589,187"
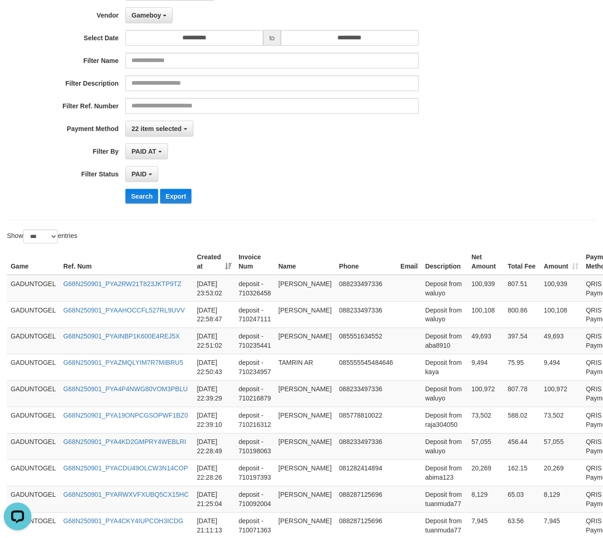
scroll to position [0, 0]
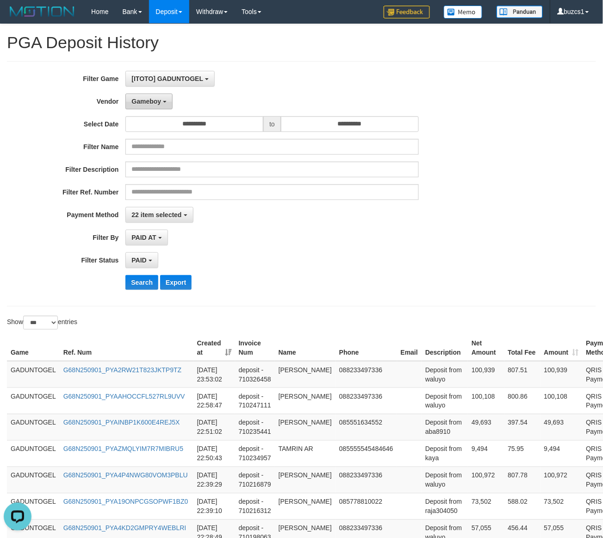
click at [155, 99] on span "Gameboy" at bounding box center [147, 101] width 30 height 7
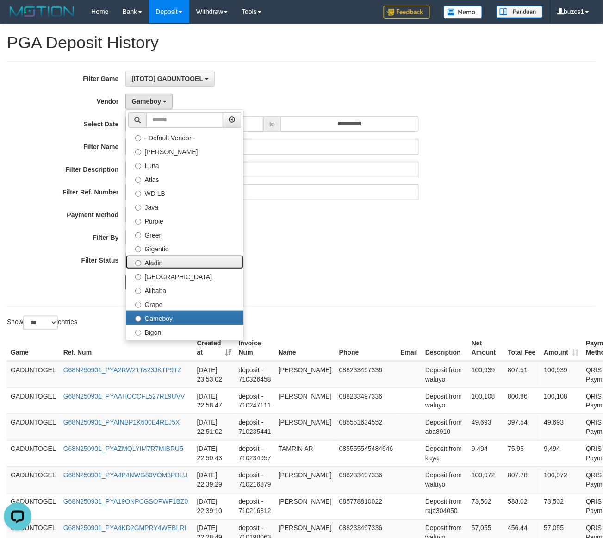
click at [175, 262] on label "Aladin" at bounding box center [185, 262] width 118 height 14
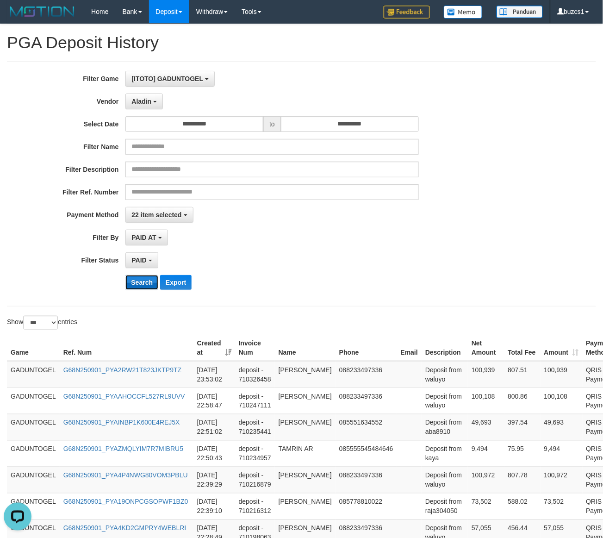
click at [139, 279] on button "Search" at bounding box center [142, 282] width 33 height 15
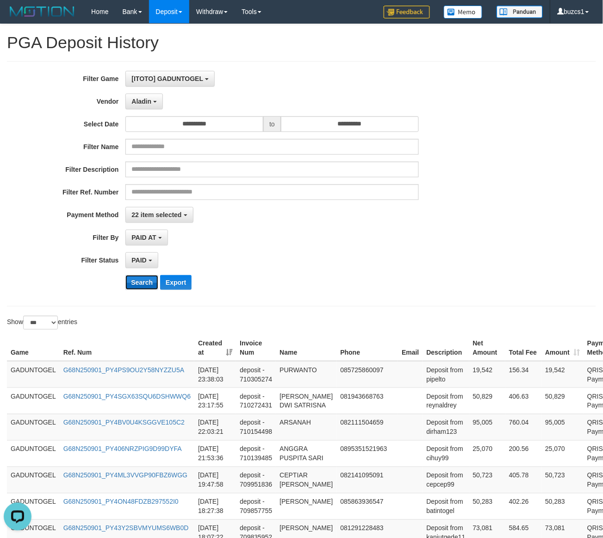
click at [142, 280] on button "Search" at bounding box center [142, 282] width 33 height 15
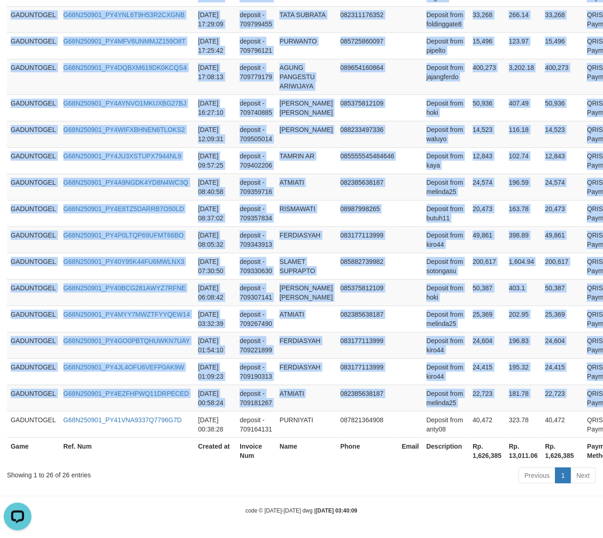
scroll to position [669, 29]
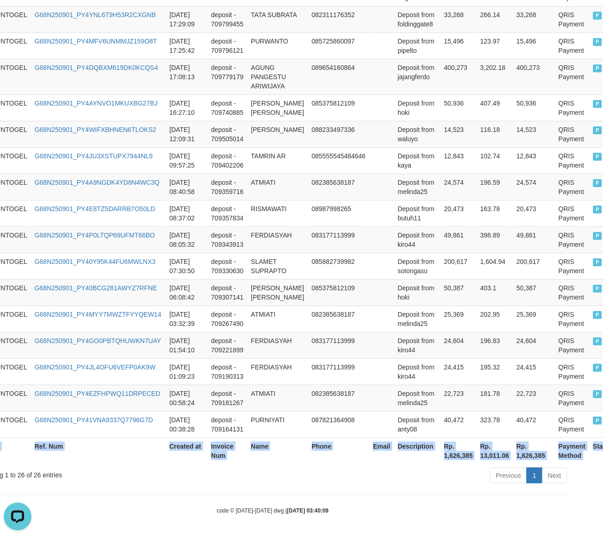
drag, startPoint x: 10, startPoint y: 373, endPoint x: 604, endPoint y: 419, distance: 596.0
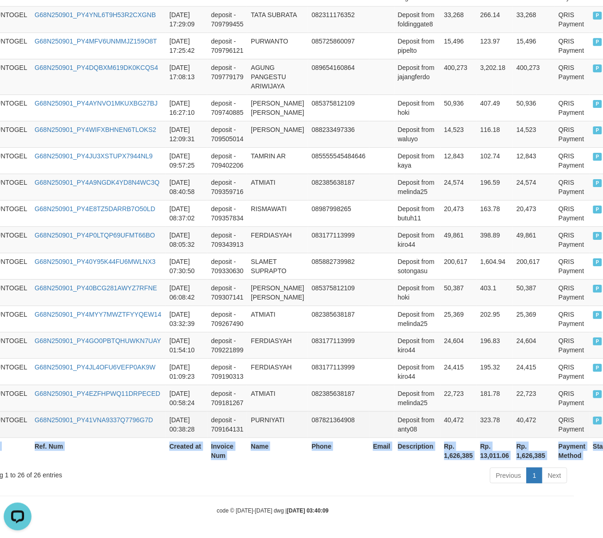
copy table "Game Ref. Num Created at Invoice Num Name Phone Email Description Net Amount To…"
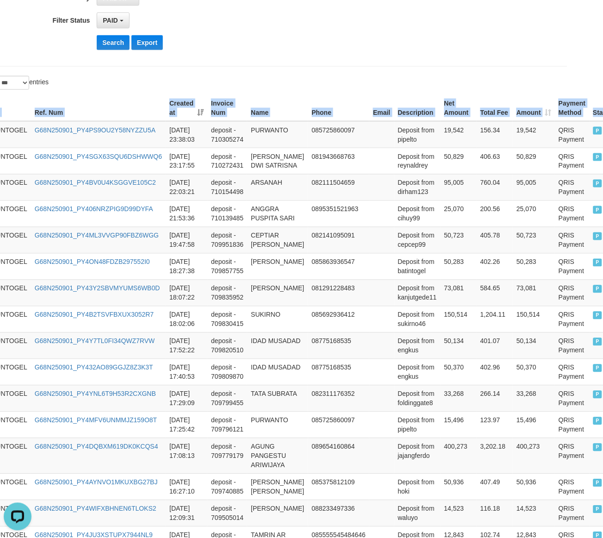
scroll to position [90, 29]
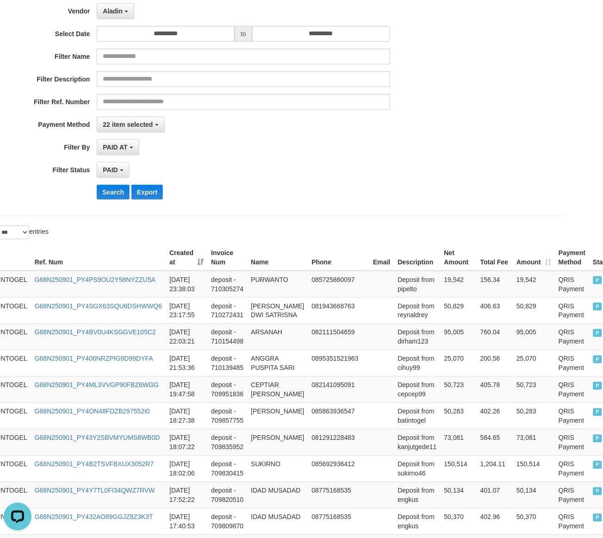
click at [288, 158] on div "**********" at bounding box center [222, 94] width 503 height 226
click at [116, 195] on button "Search" at bounding box center [113, 192] width 33 height 15
click at [114, 193] on button "Search" at bounding box center [113, 192] width 33 height 15
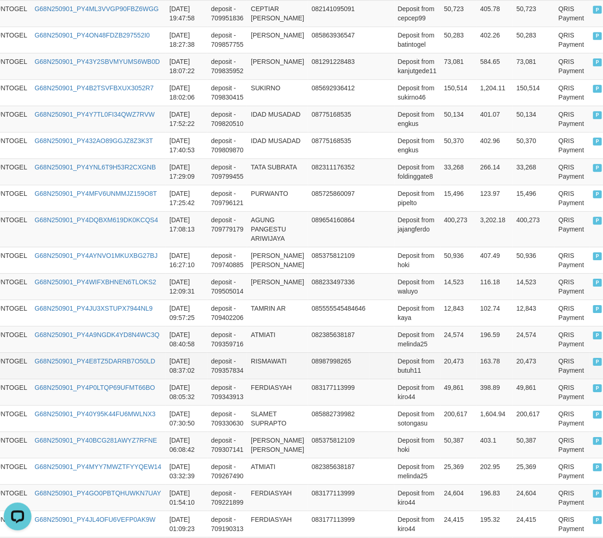
scroll to position [669, 29]
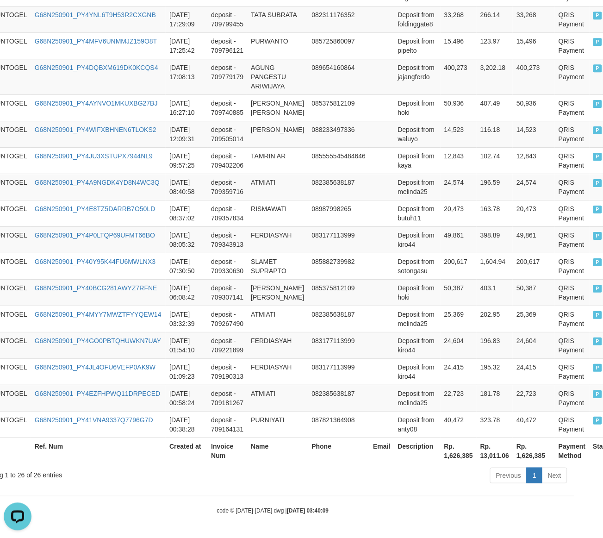
click at [446, 457] on th "Rp. 1,626,385" at bounding box center [459, 451] width 36 height 26
copy th "1,626,385"
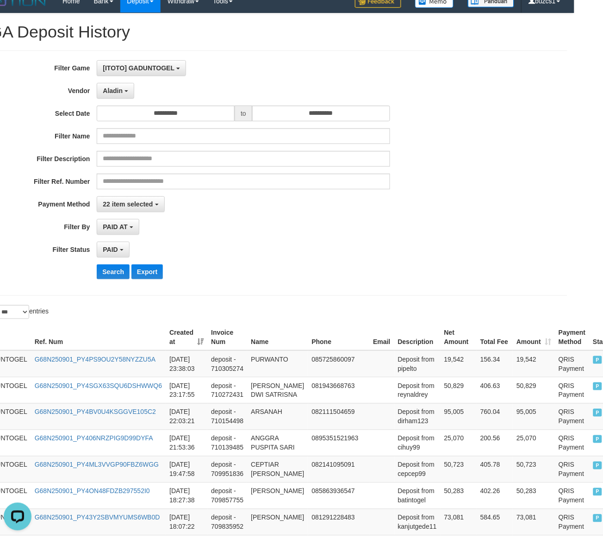
scroll to position [0, 29]
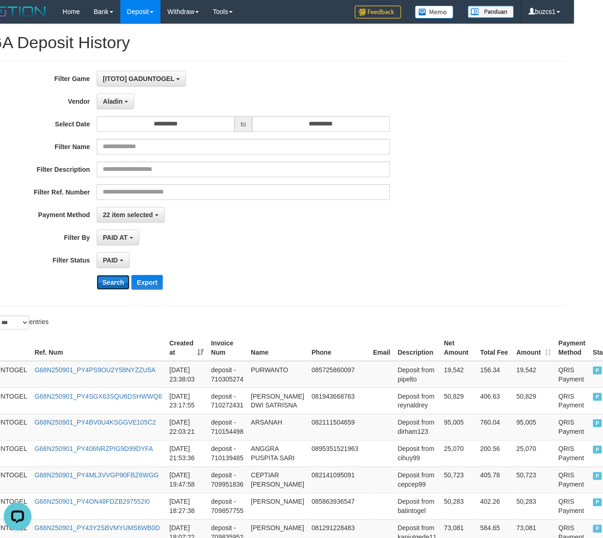
click at [109, 279] on button "Search" at bounding box center [113, 282] width 33 height 15
click at [109, 276] on button "Search" at bounding box center [113, 282] width 33 height 15
click at [109, 276] on div "**********" at bounding box center [222, 184] width 503 height 226
click at [109, 275] on div "**********" at bounding box center [222, 184] width 503 height 226
click at [112, 283] on button "Search" at bounding box center [113, 282] width 33 height 15
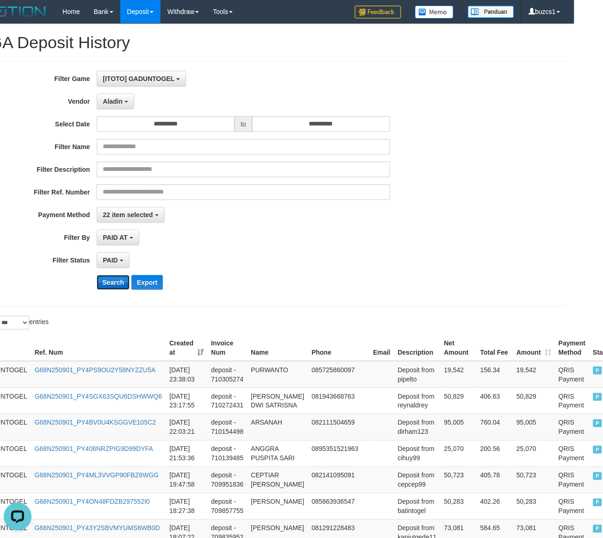
click at [112, 283] on button "Search" at bounding box center [113, 282] width 33 height 15
click at [121, 97] on button "Aladin" at bounding box center [116, 102] width 38 height 16
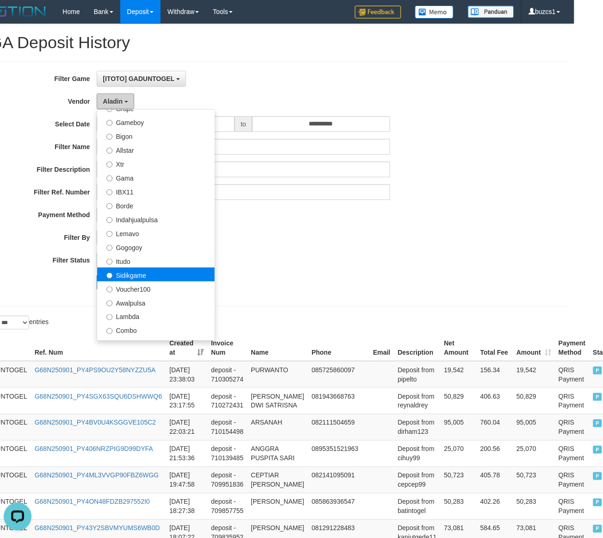
scroll to position [304, 0]
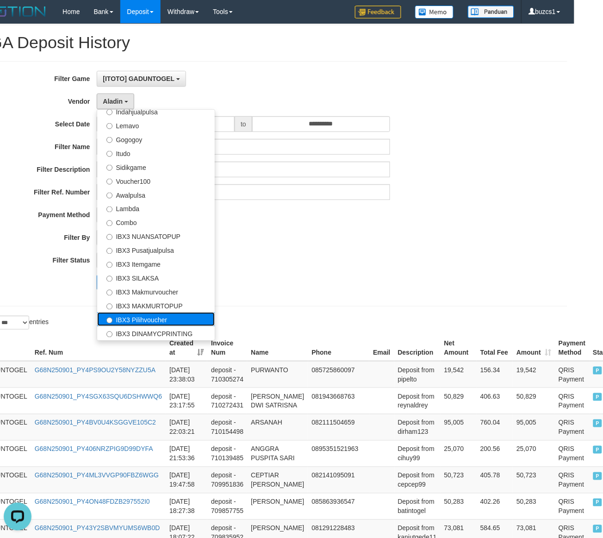
click at [138, 322] on label "IBX3 Pilihvoucher" at bounding box center [156, 320] width 118 height 14
select select "**********"
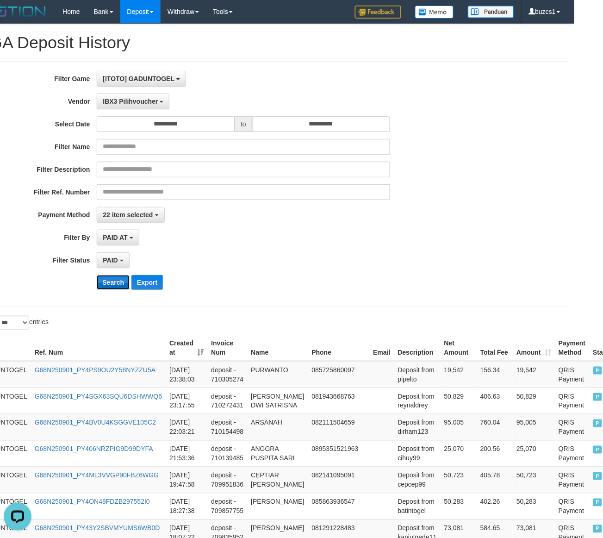
click at [115, 280] on button "Search" at bounding box center [113, 282] width 33 height 15
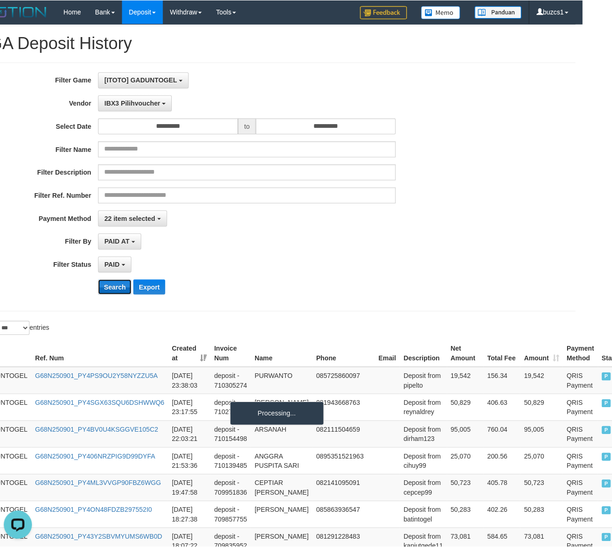
scroll to position [0, 0]
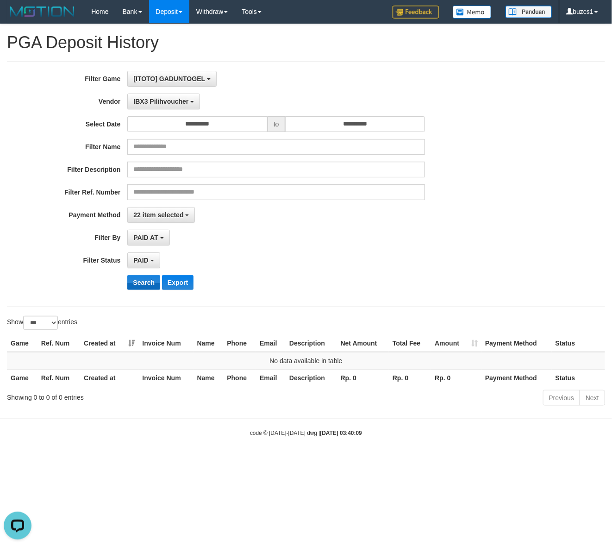
click at [115, 280] on div "Search Export" at bounding box center [255, 282] width 510 height 15
click at [132, 284] on button "Search" at bounding box center [143, 282] width 33 height 15
click at [159, 104] on span "IBX3 Pilihvoucher" at bounding box center [160, 101] width 55 height 7
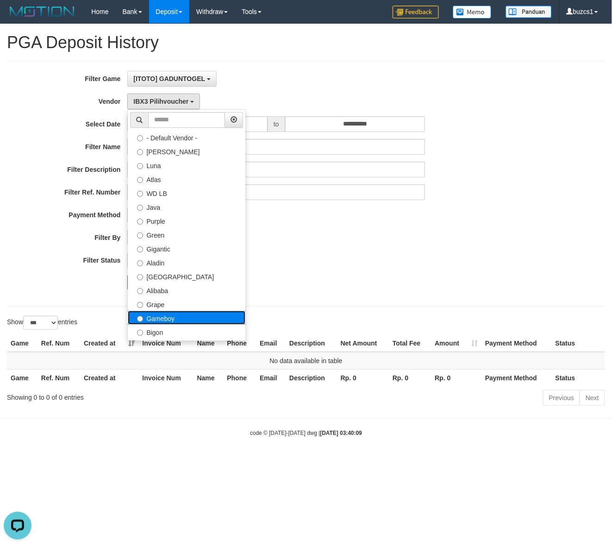
click at [174, 321] on label "Gameboy" at bounding box center [187, 318] width 118 height 14
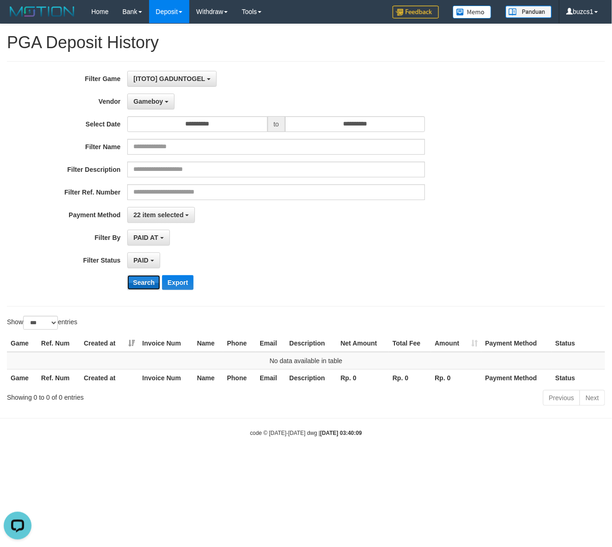
click at [141, 289] on button "Search" at bounding box center [143, 282] width 33 height 15
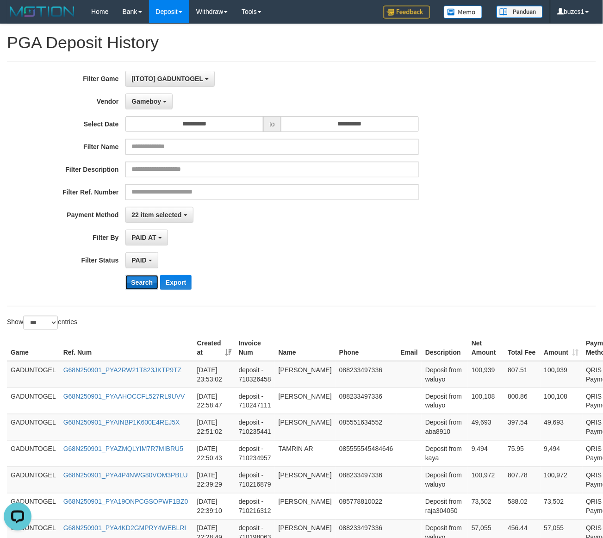
click at [141, 289] on button "Search" at bounding box center [142, 282] width 33 height 15
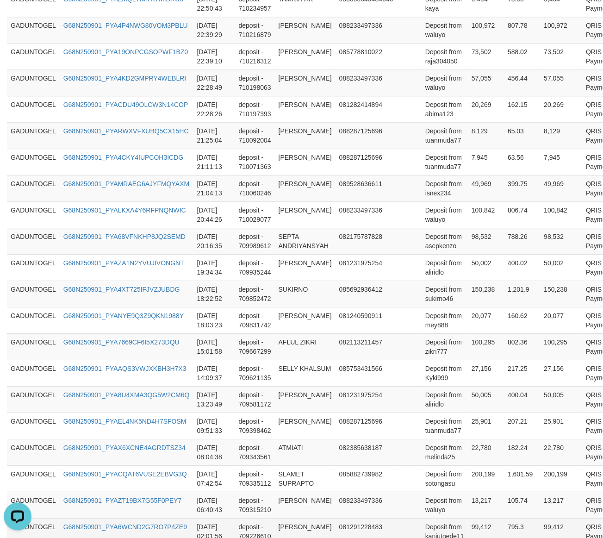
scroll to position [614, 0]
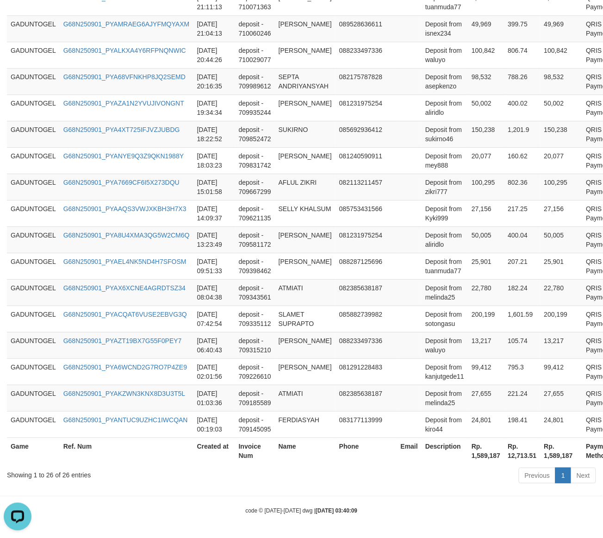
click at [483, 451] on th "Rp. 1,589,187" at bounding box center [486, 451] width 36 height 26
click at [480, 457] on th "Rp. 1,589,187" at bounding box center [486, 451] width 36 height 26
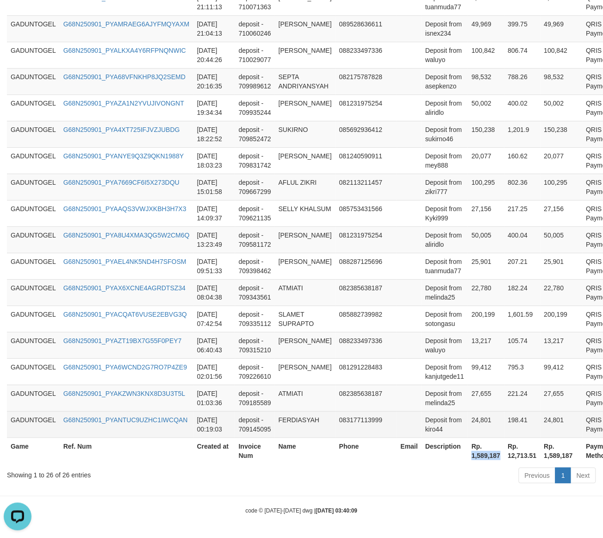
copy th "1,589,187"
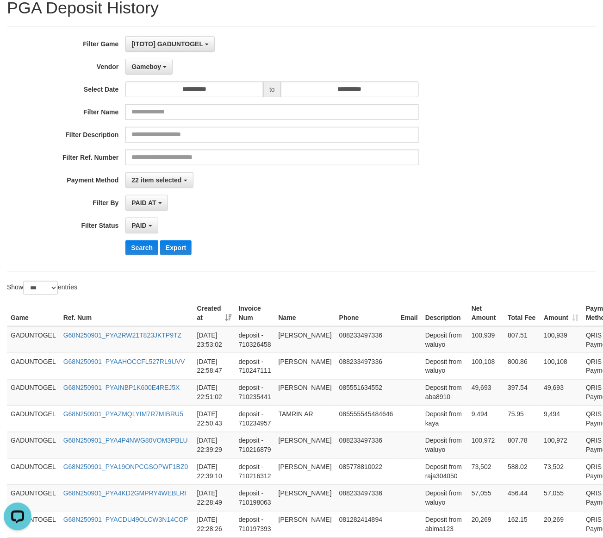
scroll to position [0, 0]
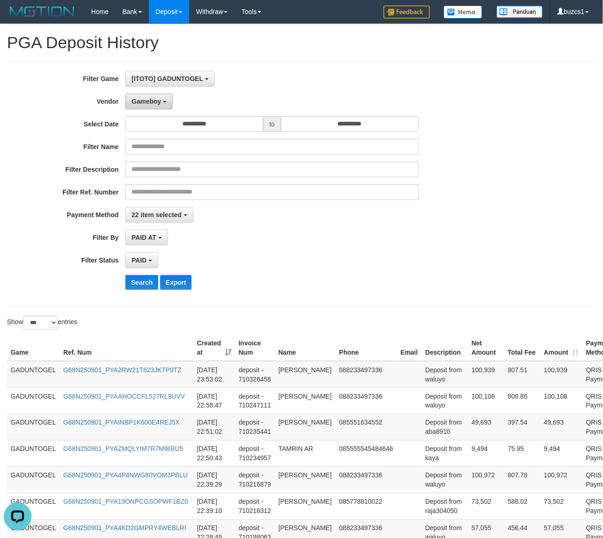
click at [153, 98] on span "Gameboy" at bounding box center [147, 101] width 30 height 7
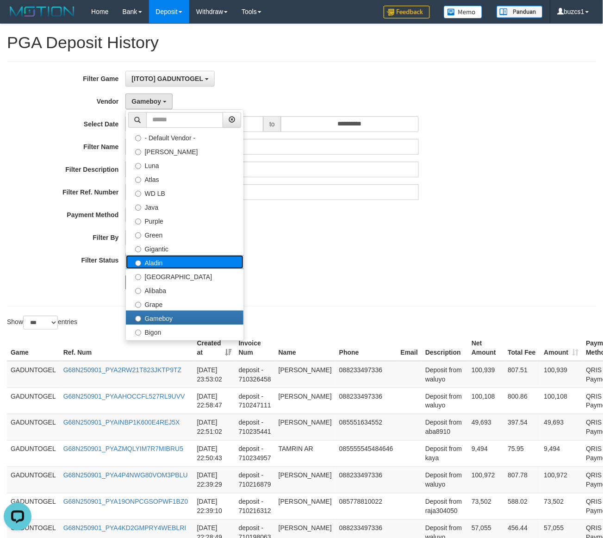
click at [161, 260] on label "Aladin" at bounding box center [185, 262] width 118 height 14
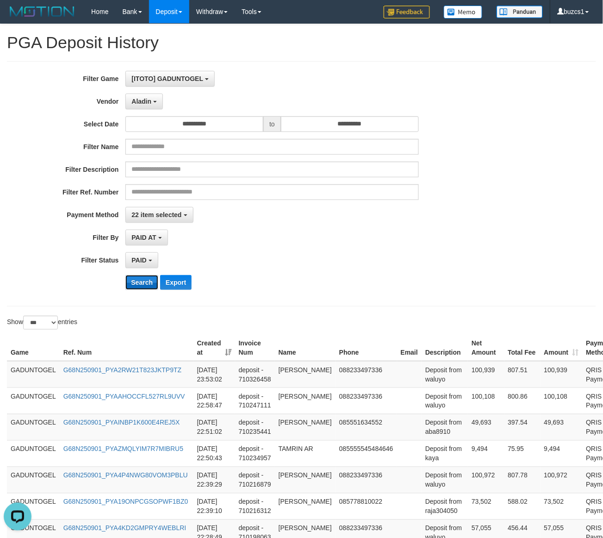
click at [145, 278] on button "Search" at bounding box center [142, 282] width 33 height 15
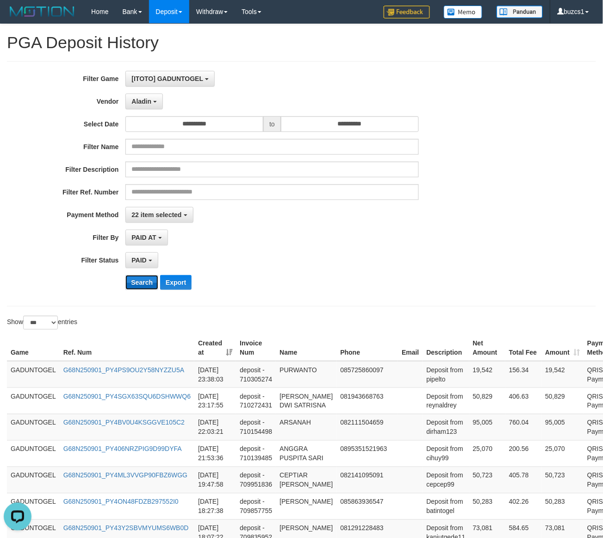
click at [144, 280] on button "Search" at bounding box center [142, 282] width 33 height 15
click at [144, 281] on button "Search" at bounding box center [142, 282] width 33 height 15
click at [137, 283] on button "Search" at bounding box center [142, 282] width 33 height 15
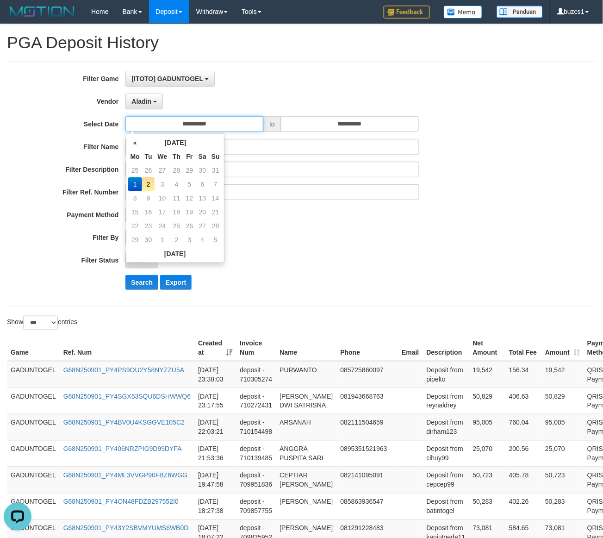
click at [220, 126] on input "**********" at bounding box center [195, 124] width 138 height 16
click at [301, 230] on div "PAID AT PAID AT CREATED AT" at bounding box center [272, 238] width 293 height 16
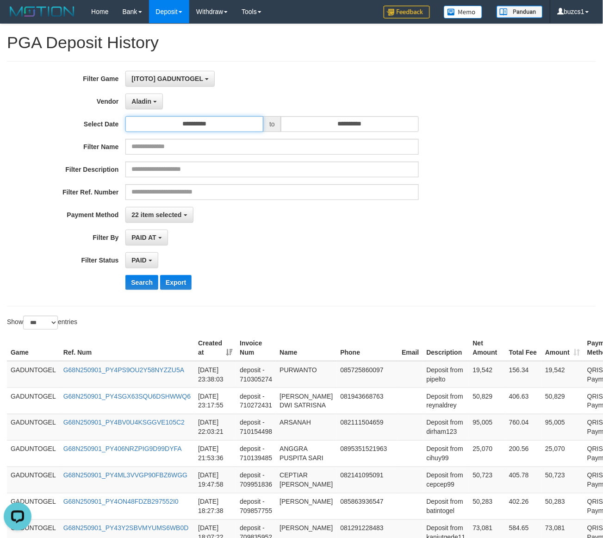
click at [223, 128] on input "**********" at bounding box center [195, 124] width 138 height 16
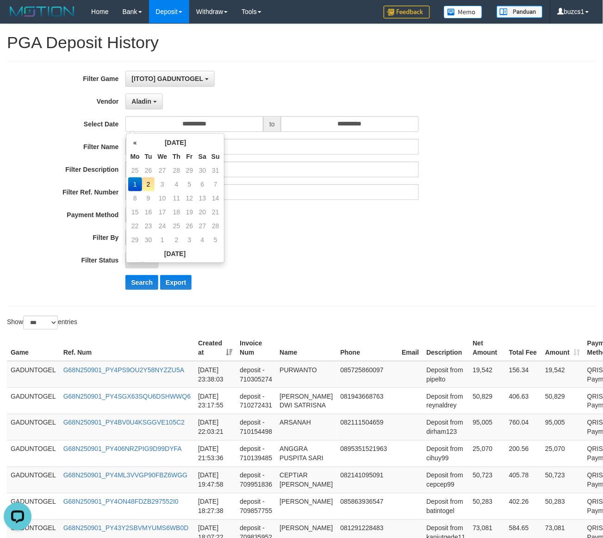
click at [377, 234] on div "PAID AT PAID AT CREATED AT" at bounding box center [272, 238] width 293 height 16
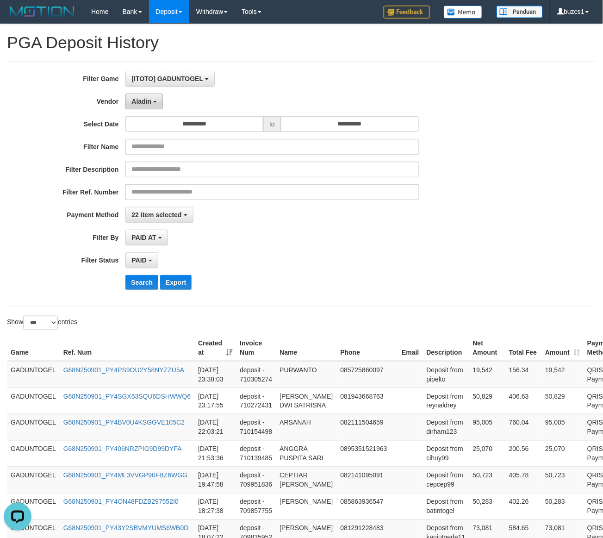
click at [146, 98] on button "Aladin" at bounding box center [145, 102] width 38 height 16
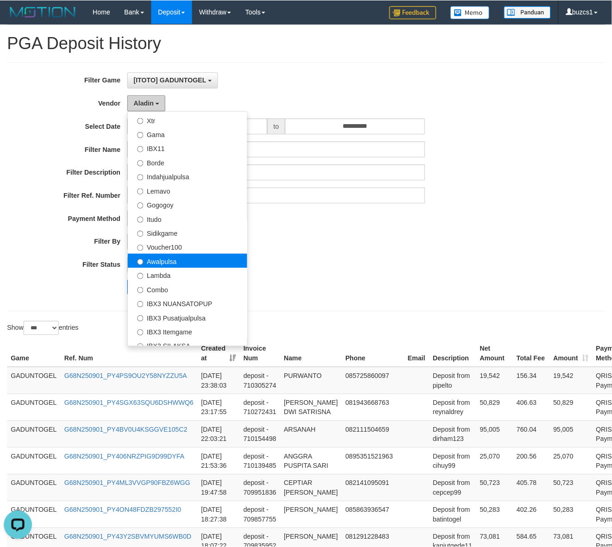
scroll to position [304, 0]
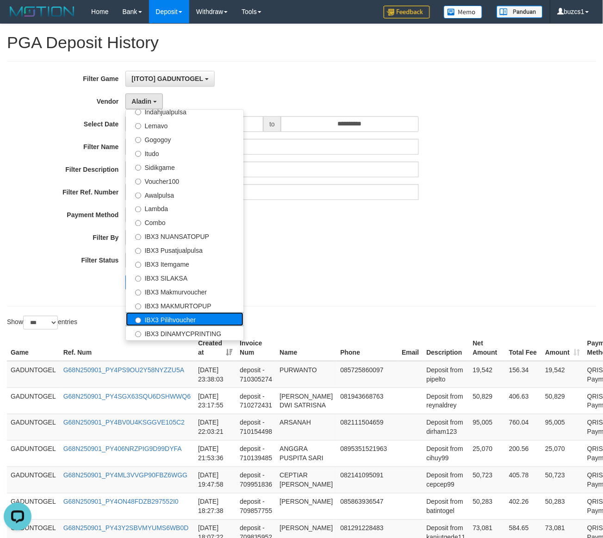
click at [170, 318] on label "IBX3 Pilihvoucher" at bounding box center [185, 320] width 118 height 14
select select "**********"
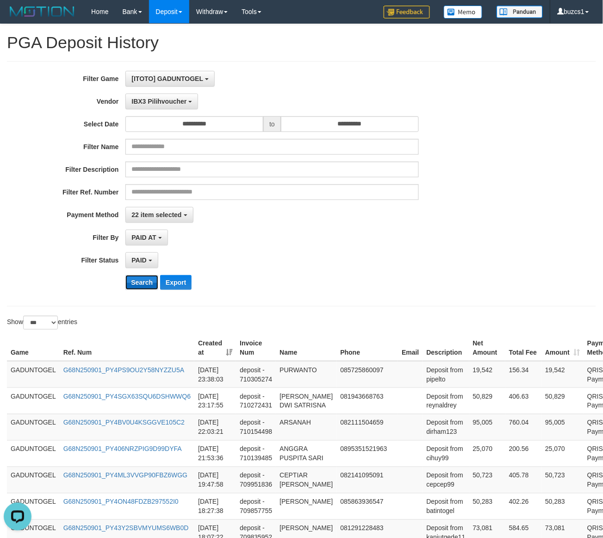
click at [137, 283] on button "Search" at bounding box center [142, 282] width 33 height 15
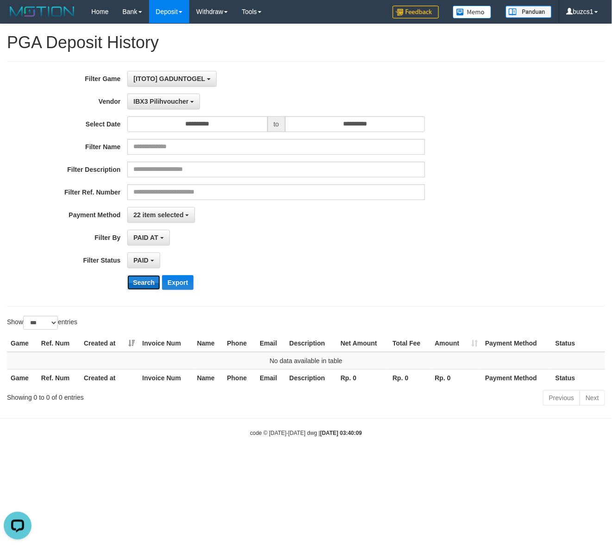
click at [134, 278] on button "Search" at bounding box center [143, 282] width 33 height 15
click at [214, 124] on input "**********" at bounding box center [197, 124] width 140 height 16
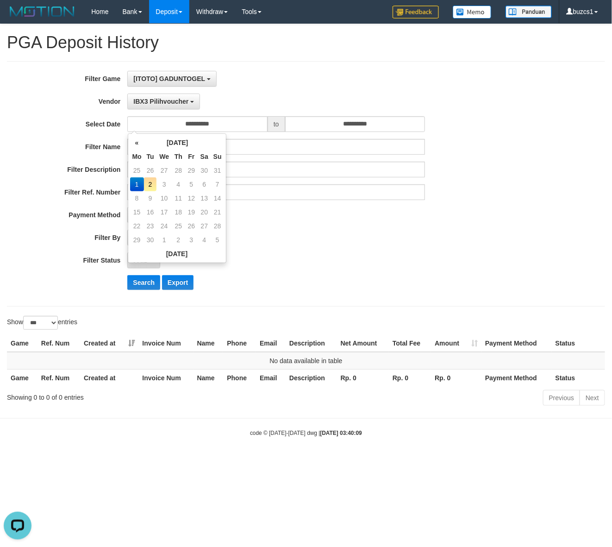
click at [153, 183] on td "2" at bounding box center [150, 184] width 13 height 14
type input "**********"
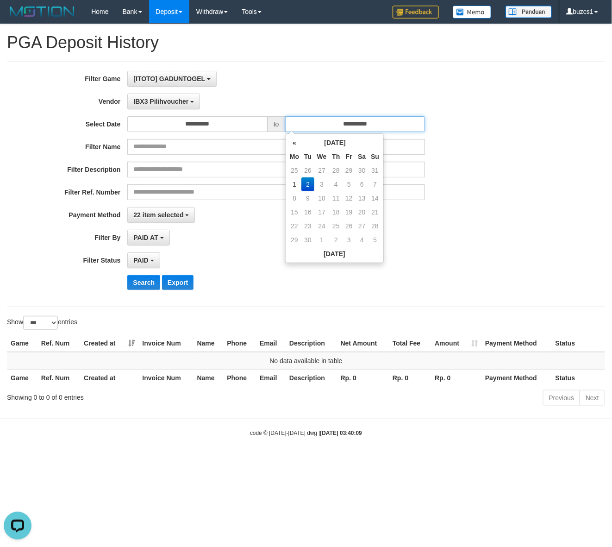
click at [392, 126] on input "**********" at bounding box center [355, 124] width 140 height 16
click at [309, 186] on td "2" at bounding box center [307, 184] width 13 height 14
click at [232, 229] on div "**********" at bounding box center [255, 184] width 510 height 226
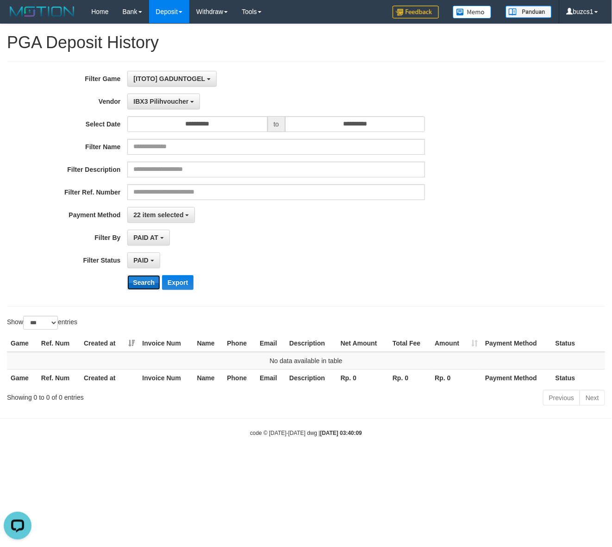
click at [142, 278] on button "Search" at bounding box center [143, 282] width 33 height 15
click at [146, 96] on button "IBX3 Pilihvoucher" at bounding box center [163, 102] width 73 height 16
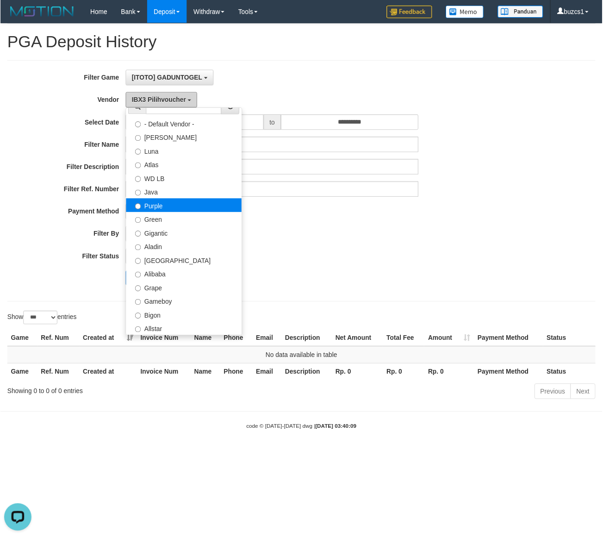
scroll to position [0, 0]
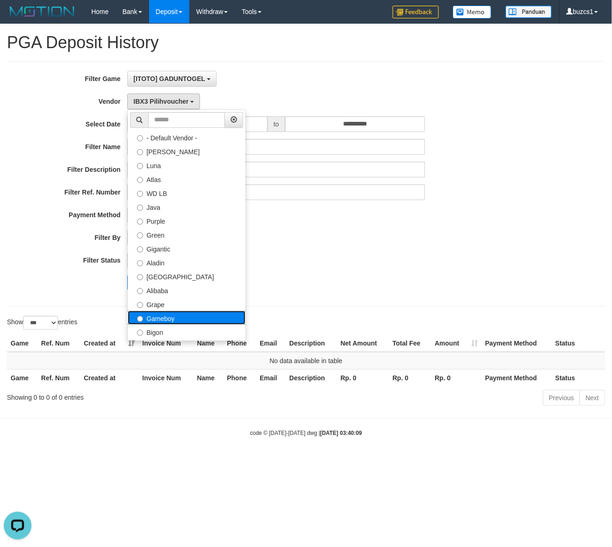
click at [183, 322] on label "Gameboy" at bounding box center [187, 318] width 118 height 14
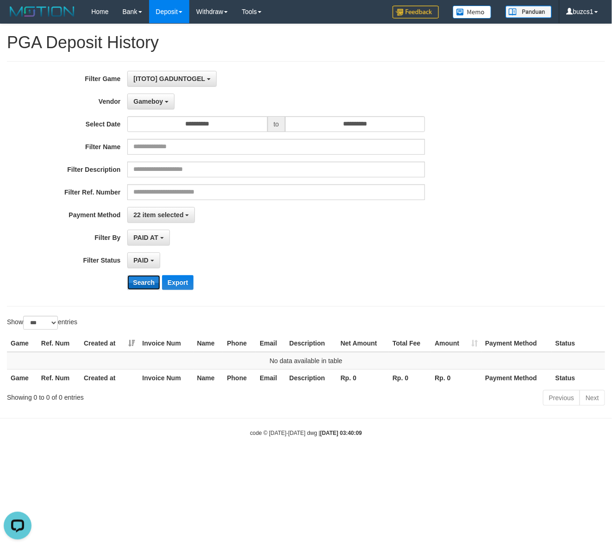
click at [142, 278] on button "Search" at bounding box center [143, 282] width 33 height 15
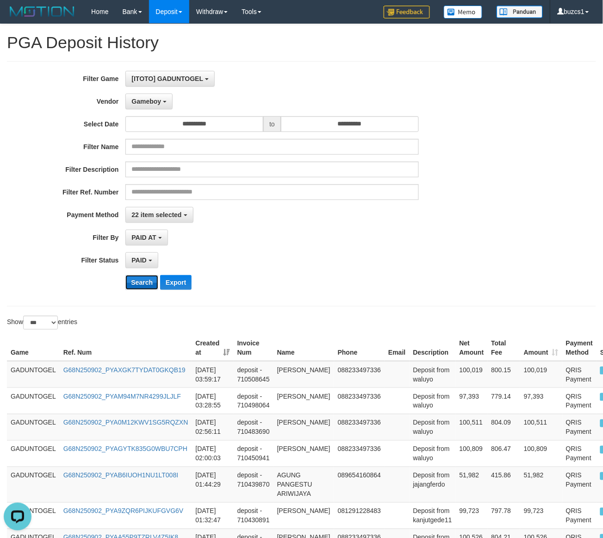
click at [142, 278] on button "Search" at bounding box center [142, 282] width 33 height 15
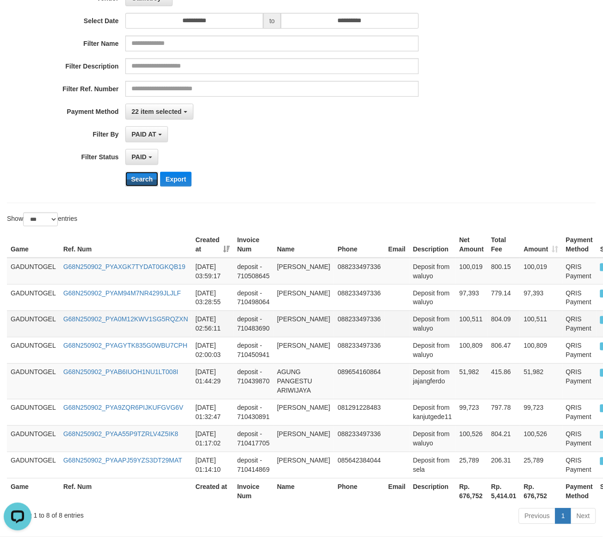
scroll to position [146, 0]
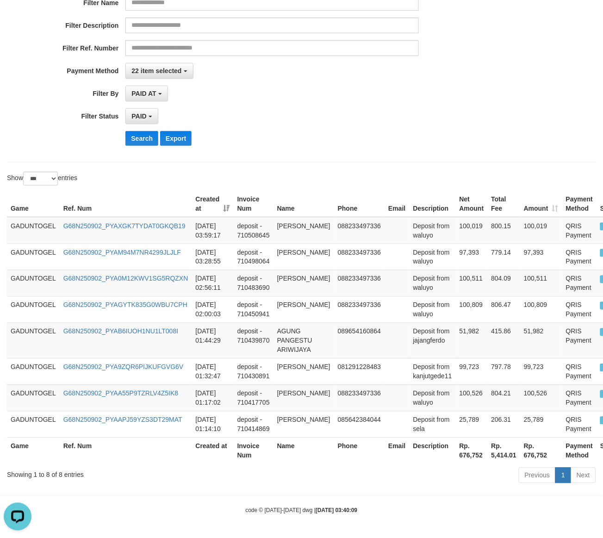
click at [337, 144] on div "Search Export" at bounding box center [314, 138] width 377 height 15
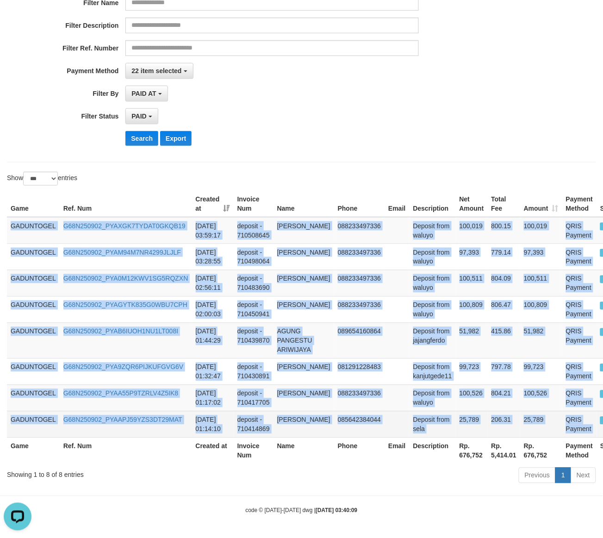
scroll to position [146, 4]
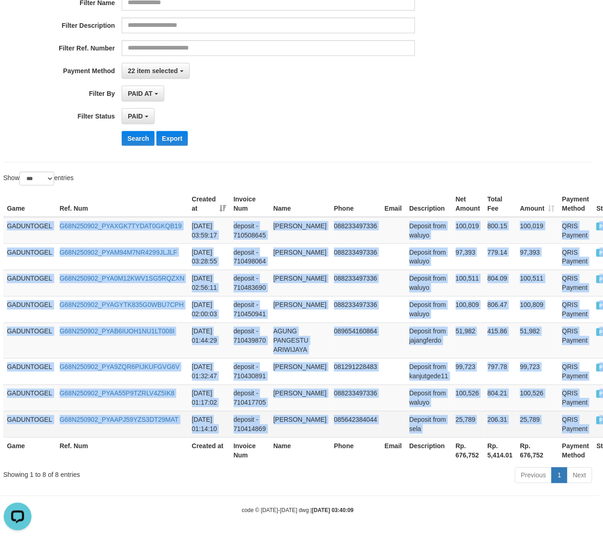
drag, startPoint x: 8, startPoint y: 225, endPoint x: 600, endPoint y: 423, distance: 624.6
click at [600, 423] on tbody "GADUNTOGEL G68N250902_PYAXGK7TYDAT0GKQB19 2025-09-02 03:59:17 deposit - 7105086…" at bounding box center [311, 327] width 617 height 221
copy tbody "GADUNTOGEL G68N250902_PYAXGK7TYDAT0GKQB19 2025-09-02 03:59:17 deposit - 7105086…"
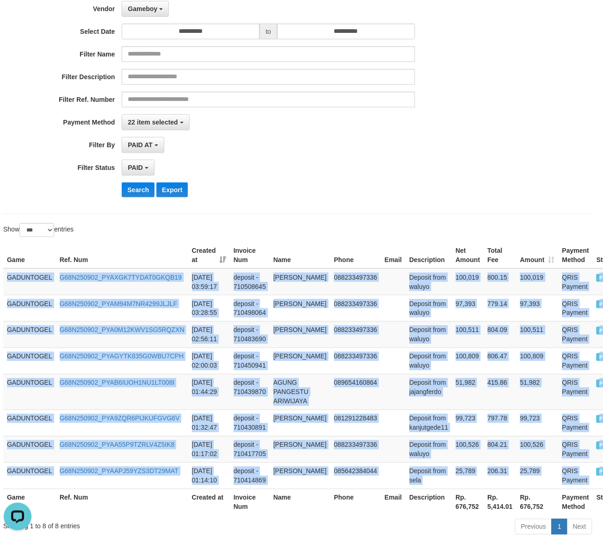
scroll to position [0, 4]
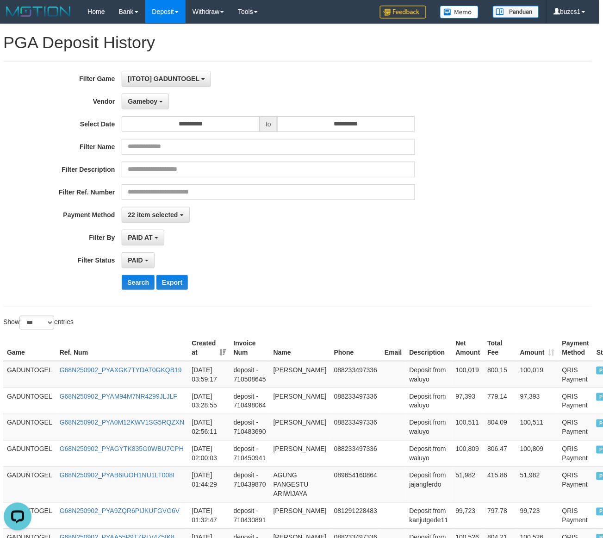
click at [253, 247] on div "**********" at bounding box center [247, 184] width 503 height 226
click at [132, 281] on button "Search" at bounding box center [138, 282] width 33 height 15
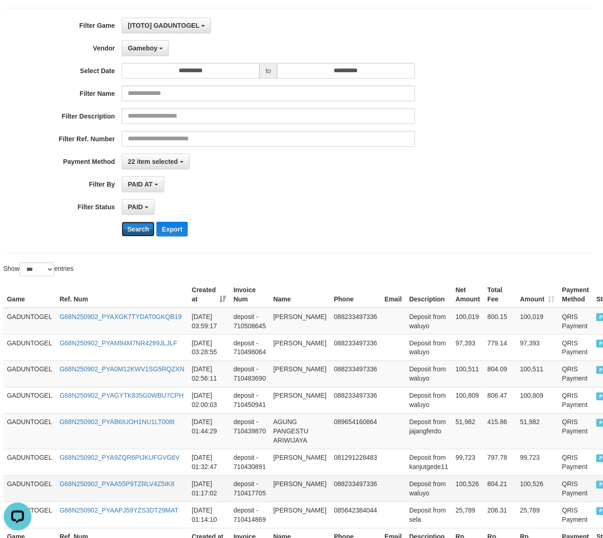
scroll to position [146, 4]
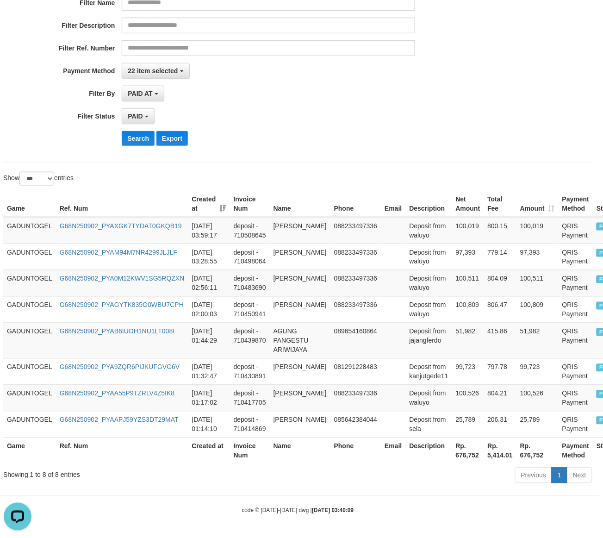
click at [452, 454] on th "Rp. 676,752" at bounding box center [468, 451] width 32 height 26
copy th "676,752"
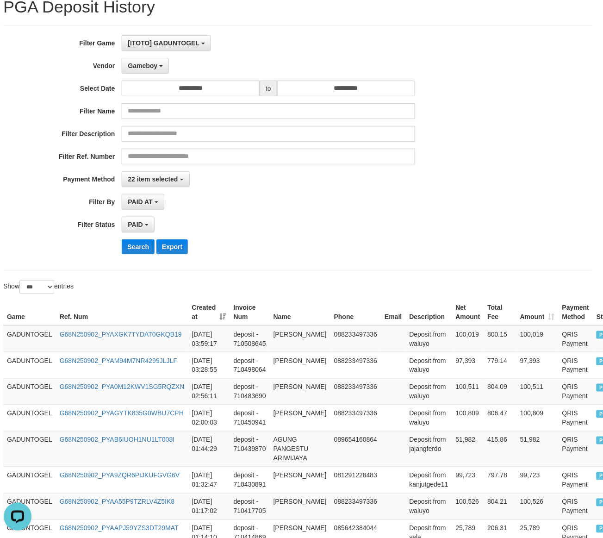
scroll to position [0, 4]
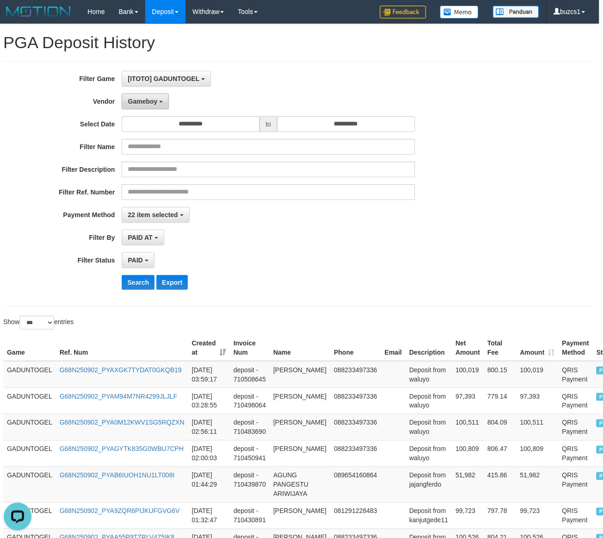
drag, startPoint x: 139, startPoint y: 99, endPoint x: 156, endPoint y: 99, distance: 16.7
click at [139, 98] on span "Gameboy" at bounding box center [143, 101] width 30 height 7
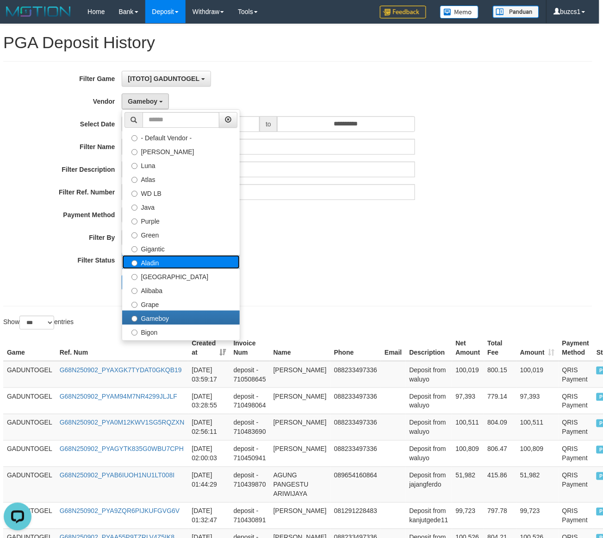
click at [170, 262] on label "Aladin" at bounding box center [181, 262] width 118 height 14
select select "**********"
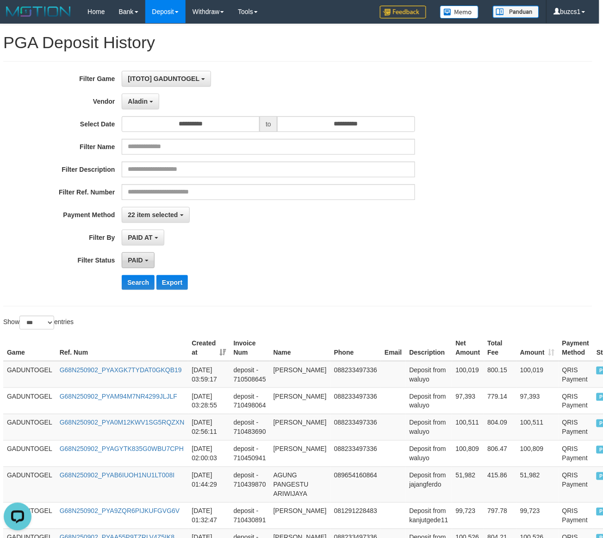
click at [133, 266] on button "PAID" at bounding box center [138, 260] width 32 height 16
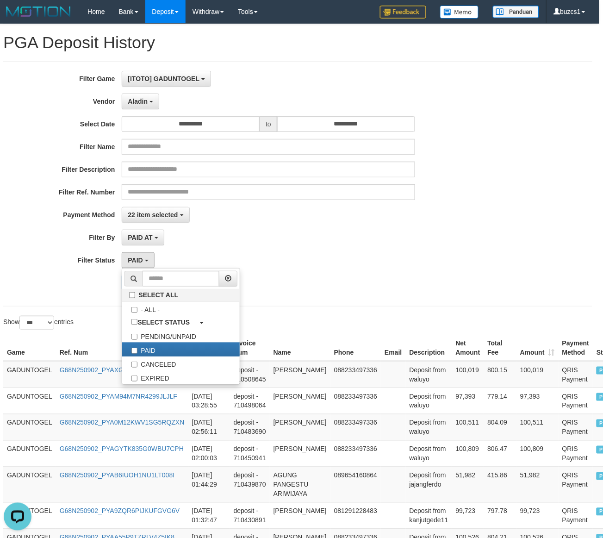
click at [283, 207] on div "**********" at bounding box center [247, 184] width 503 height 226
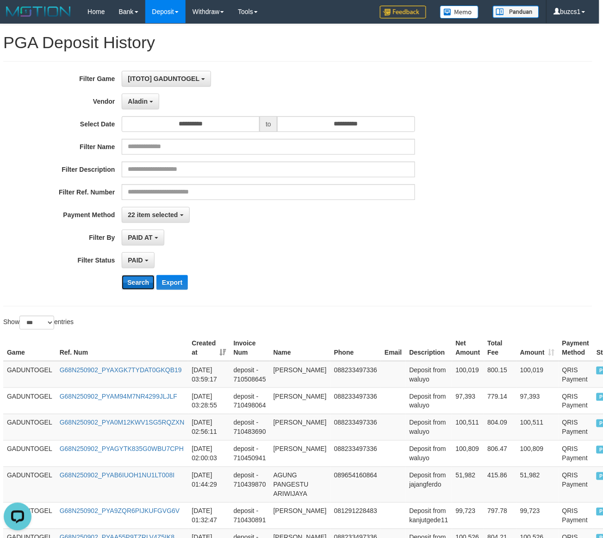
click at [126, 277] on button "Search" at bounding box center [138, 282] width 33 height 15
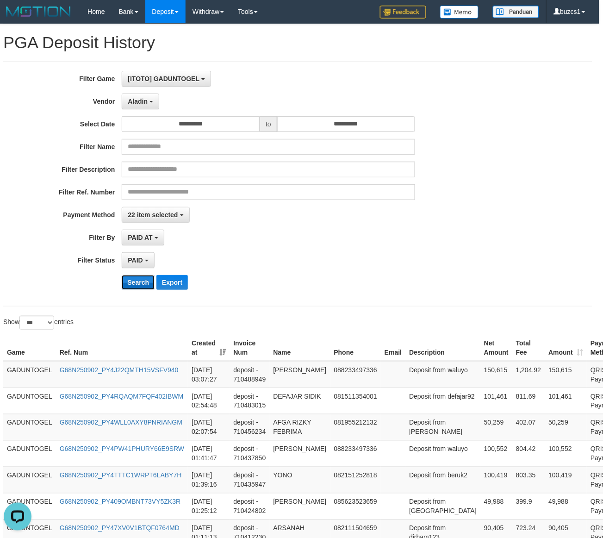
scroll to position [0, 1]
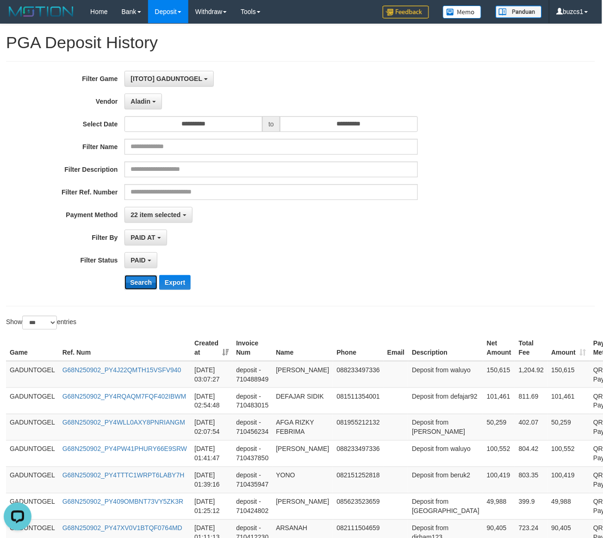
click at [127, 286] on button "Search" at bounding box center [141, 282] width 33 height 15
click at [128, 286] on button "Search" at bounding box center [141, 282] width 33 height 15
click at [140, 284] on button "Search" at bounding box center [141, 282] width 33 height 15
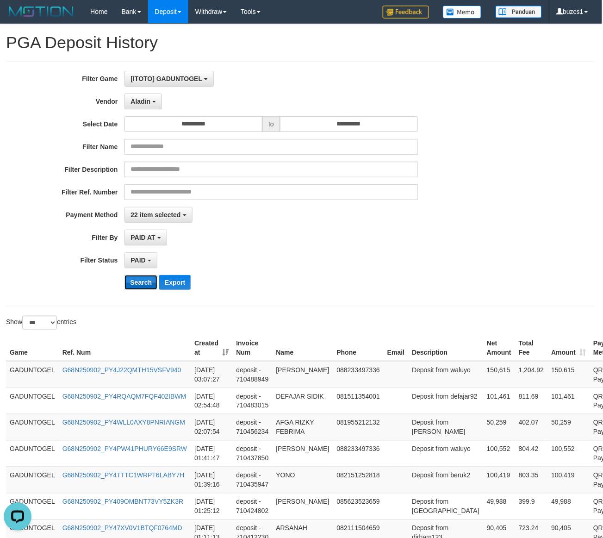
click at [140, 284] on button "Search" at bounding box center [141, 282] width 33 height 15
click at [135, 288] on button "Search" at bounding box center [141, 282] width 33 height 15
click at [136, 288] on button "Search" at bounding box center [141, 282] width 33 height 15
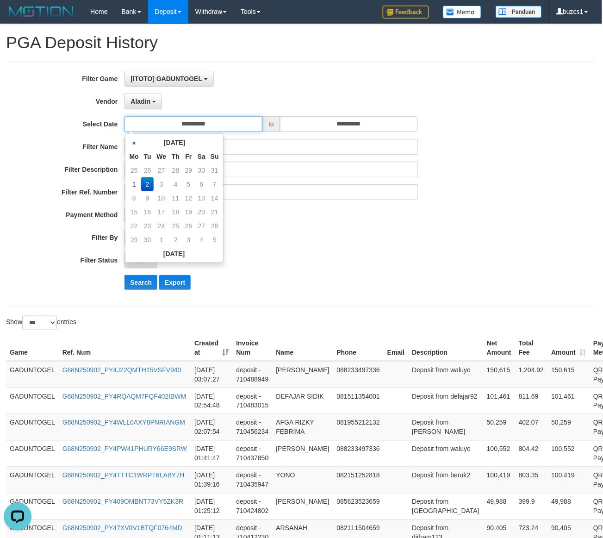
click at [225, 126] on input "**********" at bounding box center [194, 124] width 138 height 16
click at [139, 188] on td "1" at bounding box center [134, 184] width 14 height 14
type input "**********"
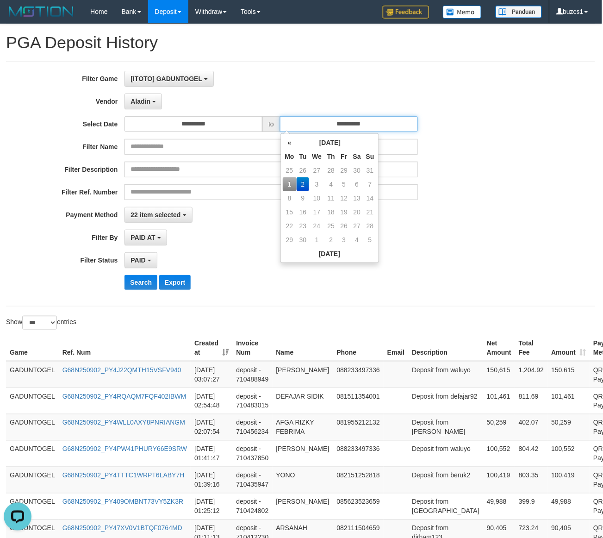
click at [373, 121] on input "**********" at bounding box center [349, 124] width 138 height 16
click at [288, 183] on td "1" at bounding box center [290, 184] width 14 height 14
type input "**********"
click at [270, 276] on div "**********" at bounding box center [250, 184] width 503 height 226
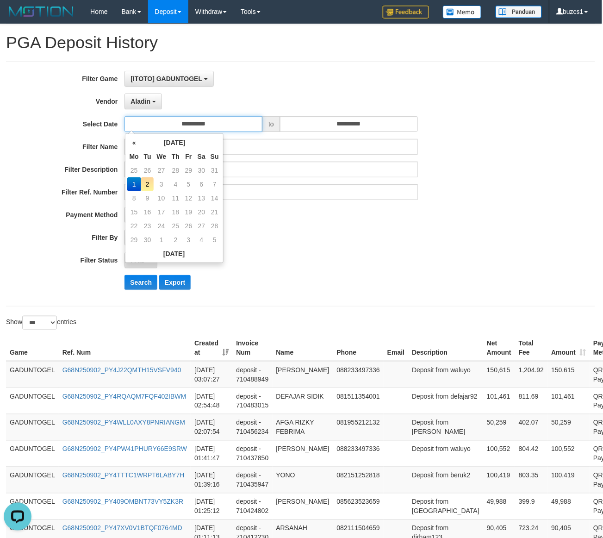
click at [238, 122] on input "**********" at bounding box center [194, 124] width 138 height 16
click at [137, 186] on td "1" at bounding box center [134, 184] width 14 height 14
click at [386, 119] on input "**********" at bounding box center [349, 124] width 138 height 16
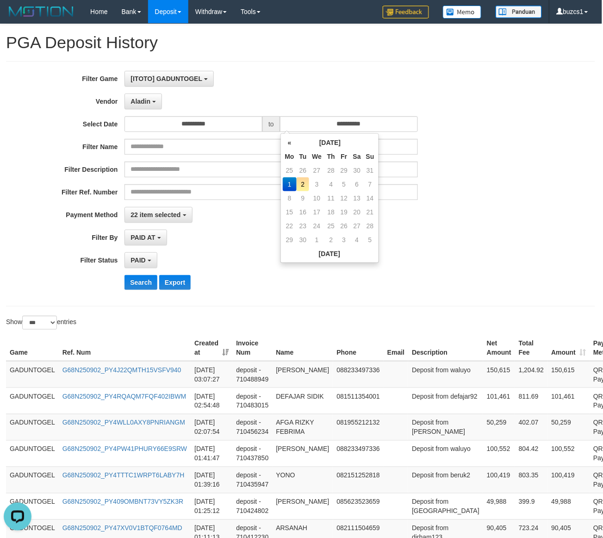
click at [293, 187] on td "1" at bounding box center [290, 184] width 14 height 14
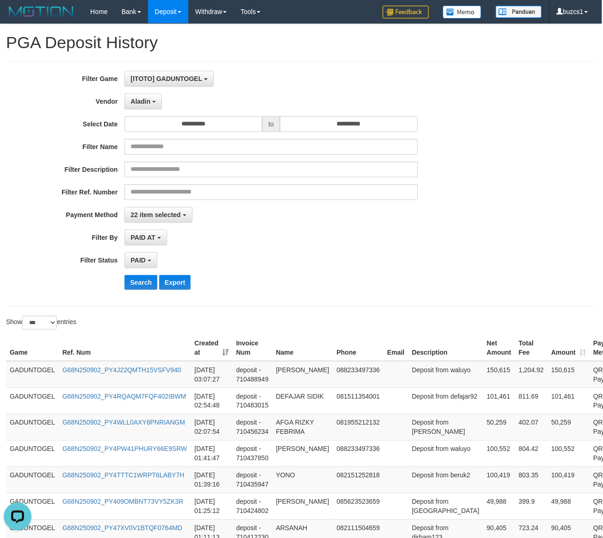
click at [221, 263] on div "PAID SELECT ALL - ALL - SELECT STATUS PENDING/UNPAID PAID CANCELED EXPIRED" at bounding box center [271, 260] width 293 height 16
click at [140, 281] on button "Search" at bounding box center [141, 282] width 33 height 15
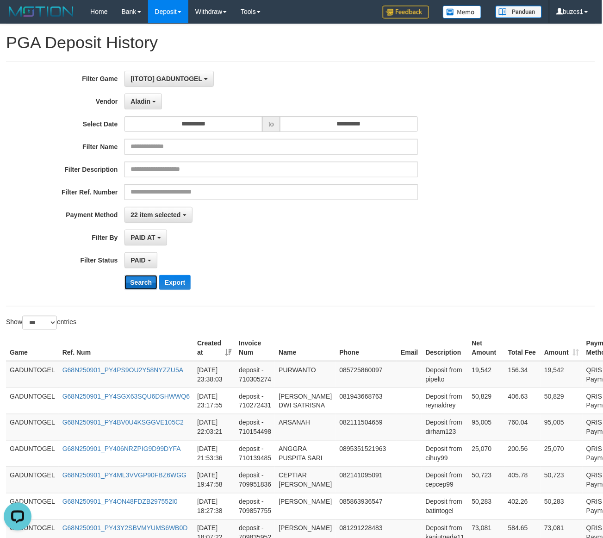
click at [140, 281] on button "Search" at bounding box center [141, 282] width 33 height 15
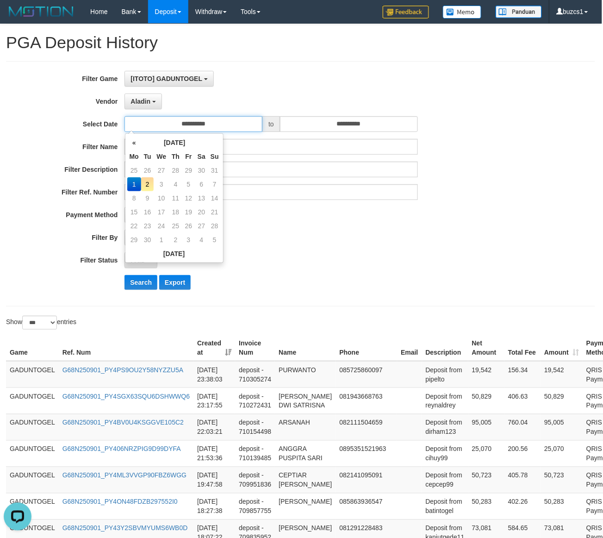
click at [231, 122] on input "**********" at bounding box center [194, 124] width 138 height 16
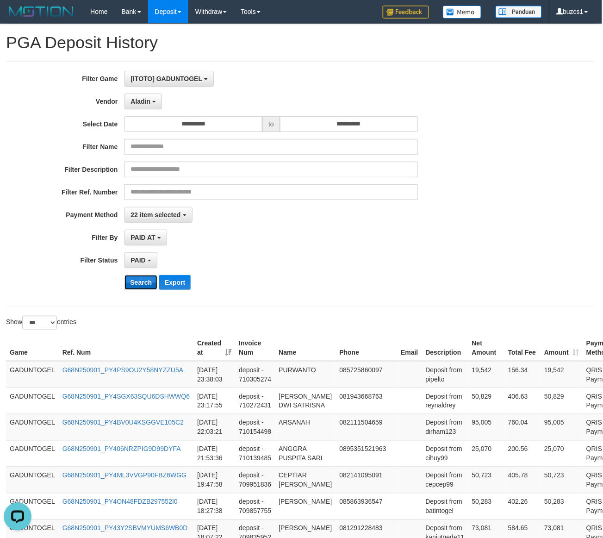
click at [130, 282] on button "Search" at bounding box center [141, 282] width 33 height 15
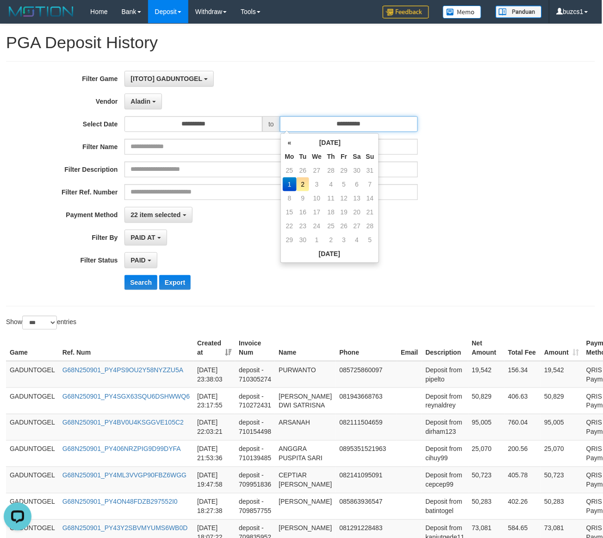
click at [383, 125] on input "**********" at bounding box center [349, 124] width 138 height 16
click at [286, 181] on td "1" at bounding box center [290, 184] width 14 height 14
click at [288, 186] on td "1" at bounding box center [290, 184] width 14 height 14
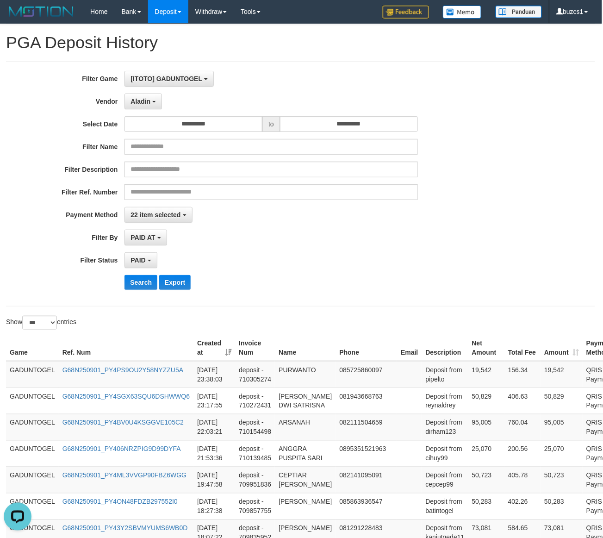
click at [241, 239] on div "PAID AT PAID AT CREATED AT" at bounding box center [271, 238] width 293 height 16
click at [142, 281] on button "Search" at bounding box center [141, 282] width 33 height 15
click at [142, 278] on button "Search" at bounding box center [141, 282] width 33 height 15
click at [138, 283] on button "Search" at bounding box center [141, 282] width 33 height 15
click at [138, 282] on button "Search" at bounding box center [141, 282] width 33 height 15
